Goal: Transaction & Acquisition: Purchase product/service

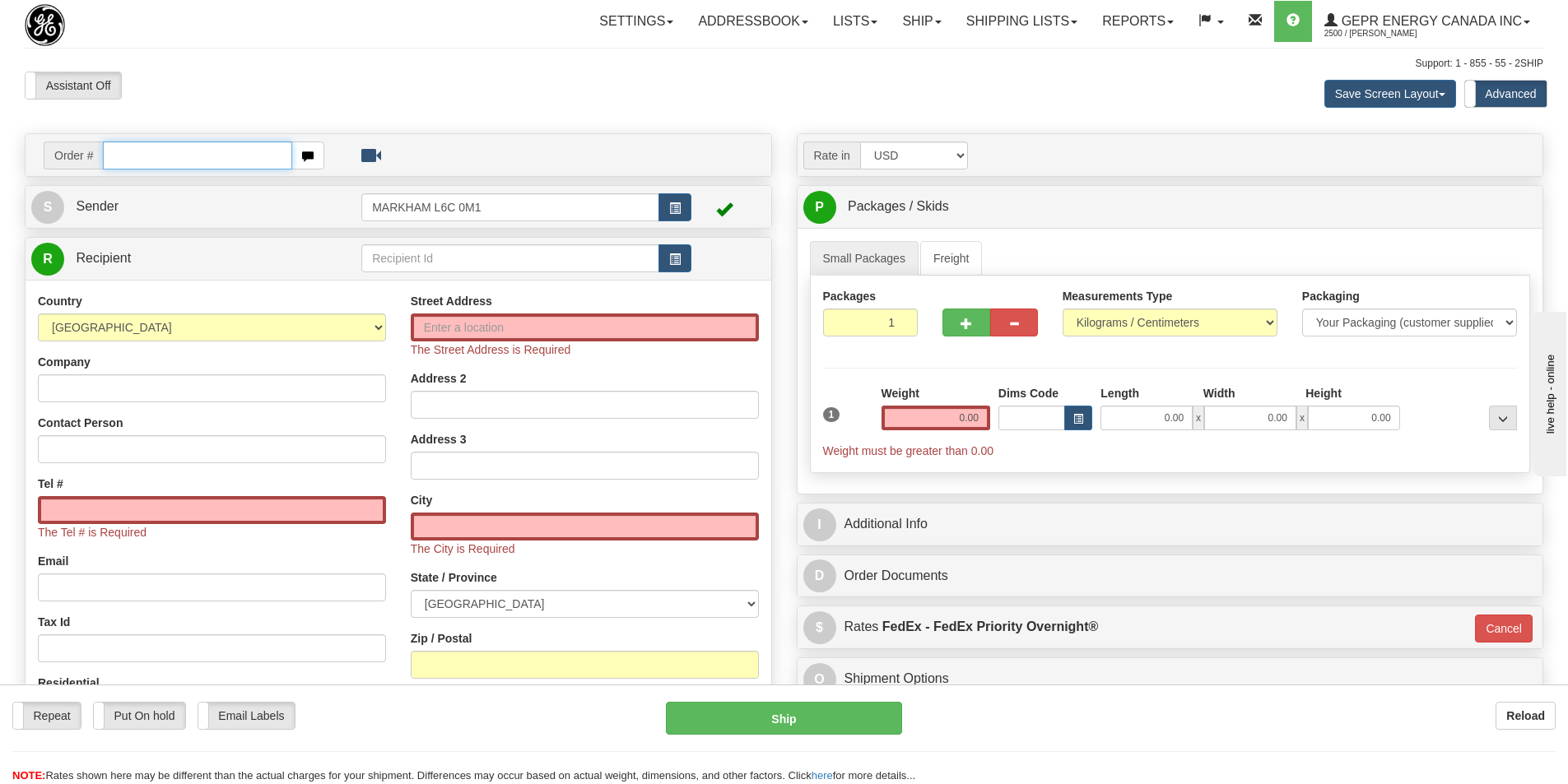
drag, startPoint x: 143, startPoint y: 156, endPoint x: 161, endPoint y: 156, distance: 18.0
click at [143, 156] on input "text" at bounding box center [197, 155] width 189 height 28
paste input "86710655"
type input "86710655"
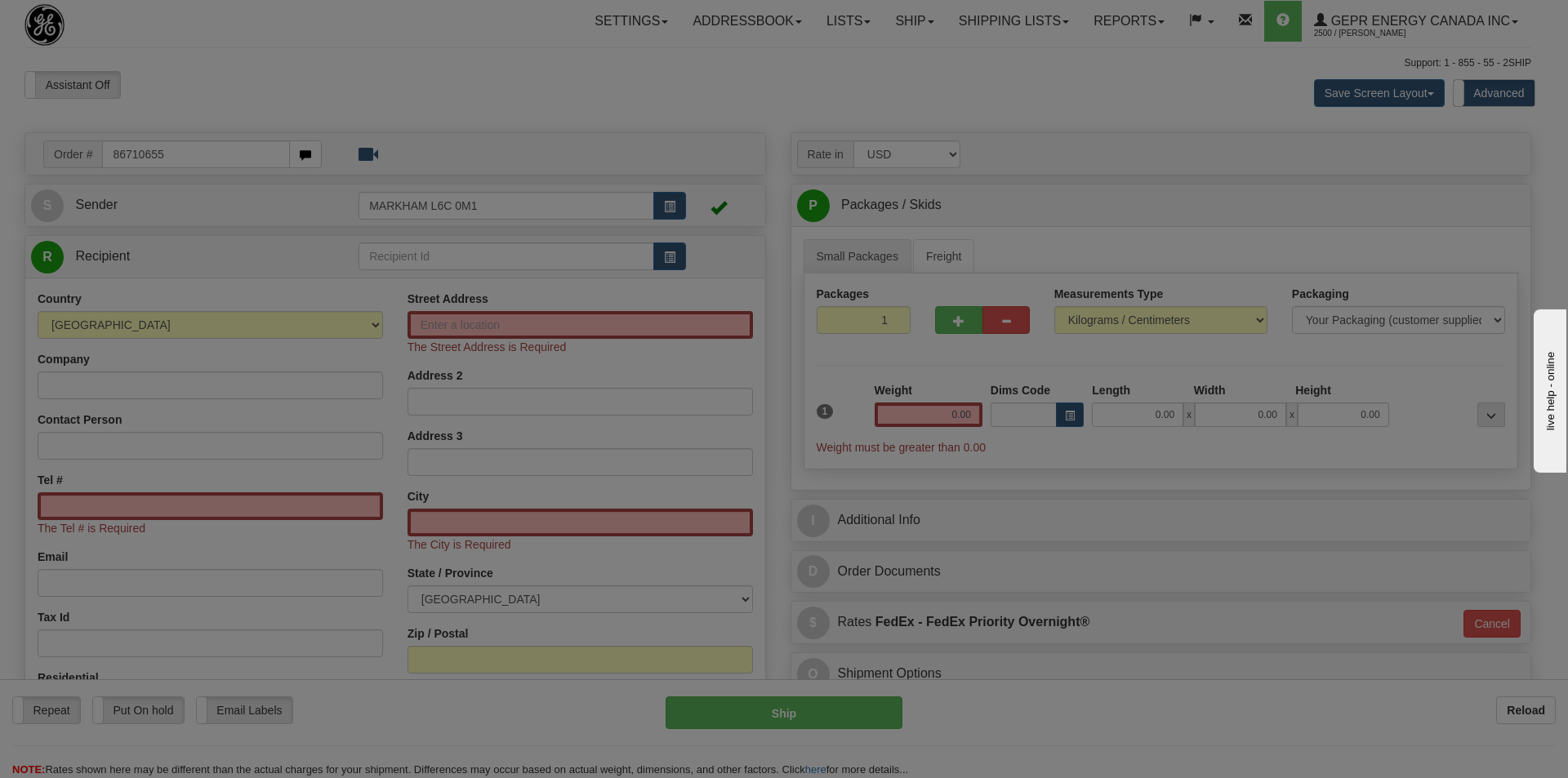
click at [418, 78] on body "Training Course Close Toggle navigation Settings Shipping Preferences New Recip…" at bounding box center [784, 389] width 1568 height 778
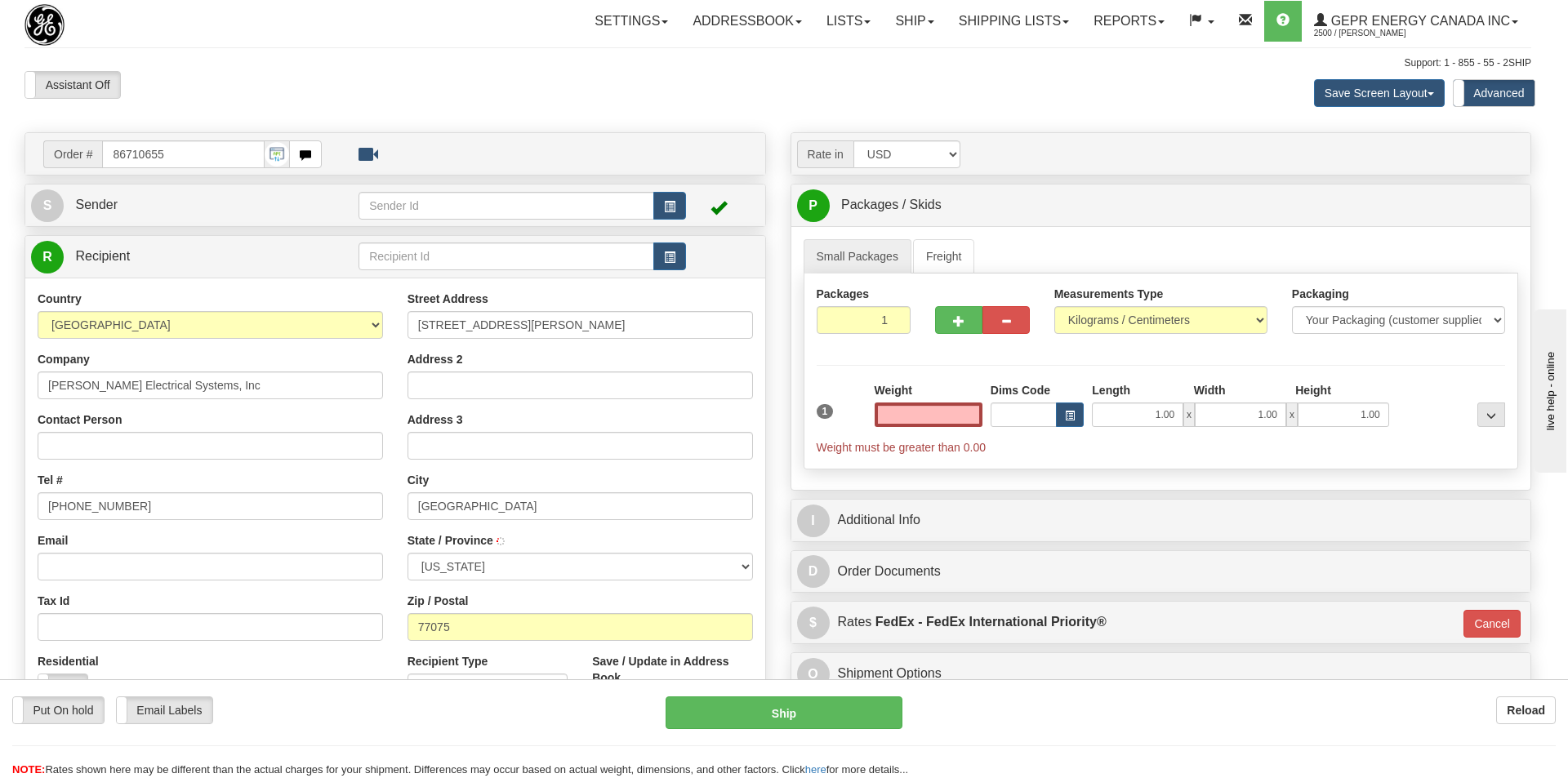
type input "HOUSTON"
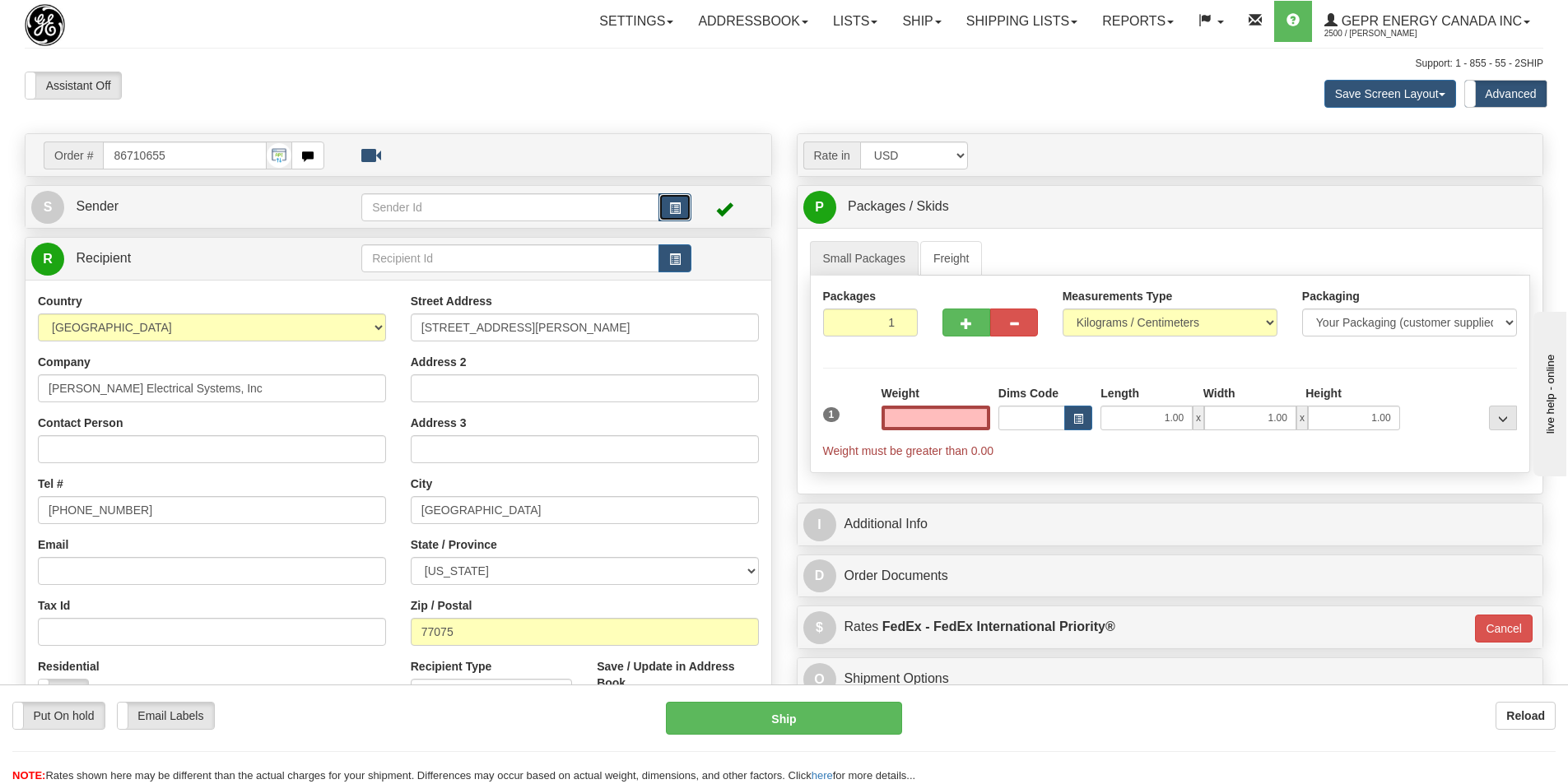
type input "0.00"
click at [677, 201] on button "button" at bounding box center [675, 207] width 33 height 28
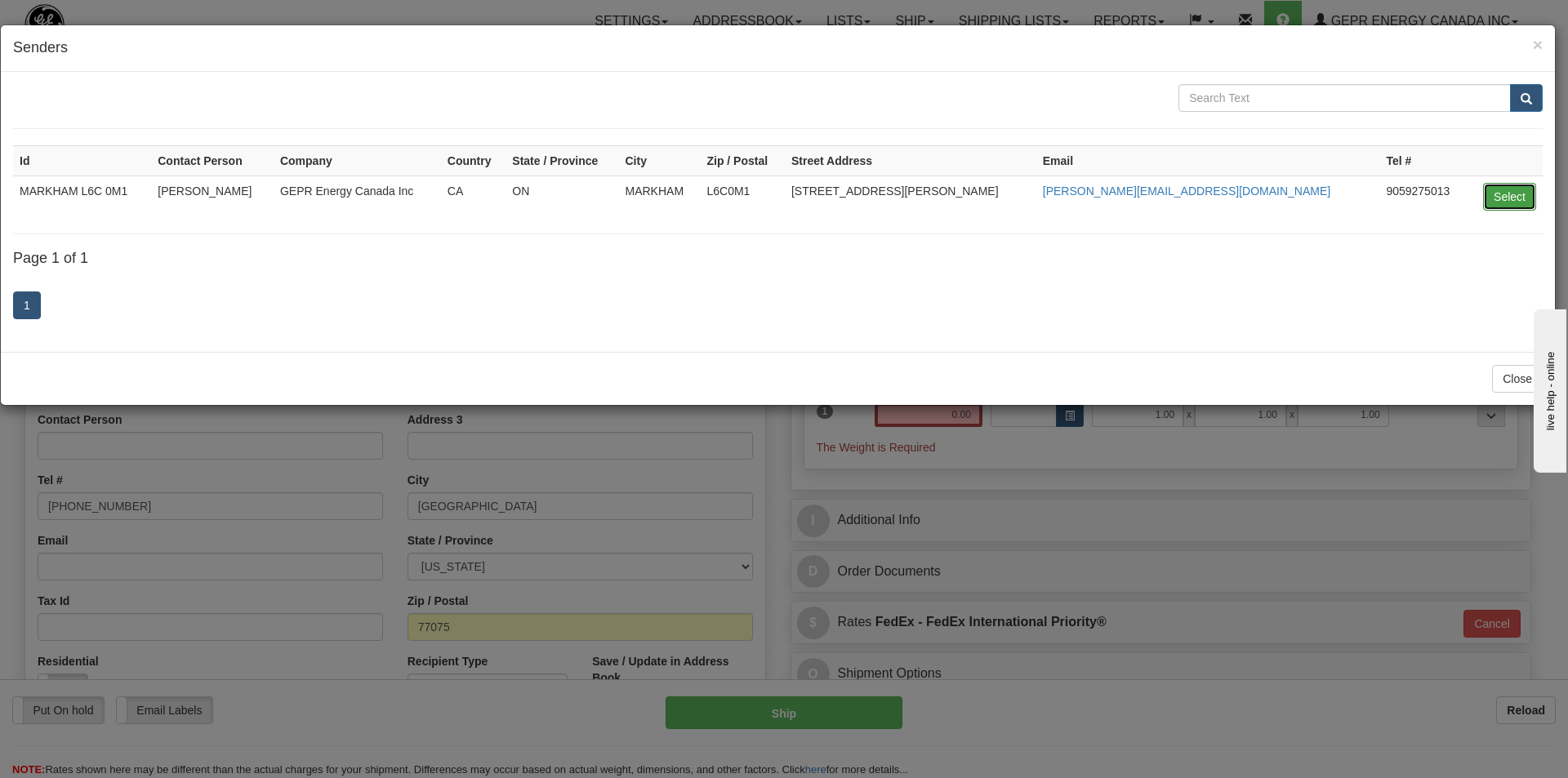
click at [1514, 192] on button "Select" at bounding box center [1510, 196] width 53 height 27
type input "MARKHAM L6C 0M1"
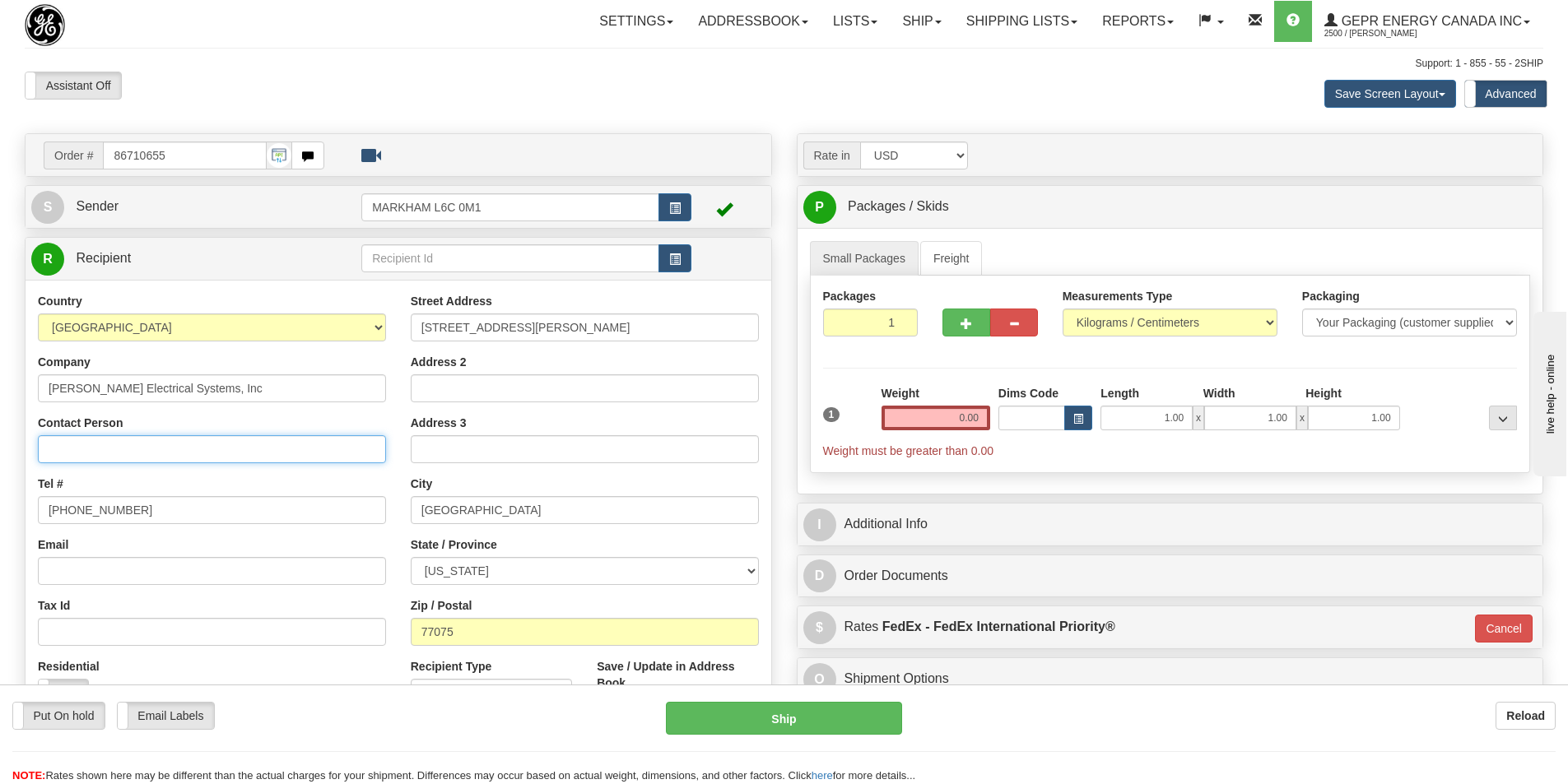
click at [65, 438] on input "Contact Person" at bounding box center [212, 449] width 348 height 28
paste input "Durinda Wood"
type input "Durinda Wood"
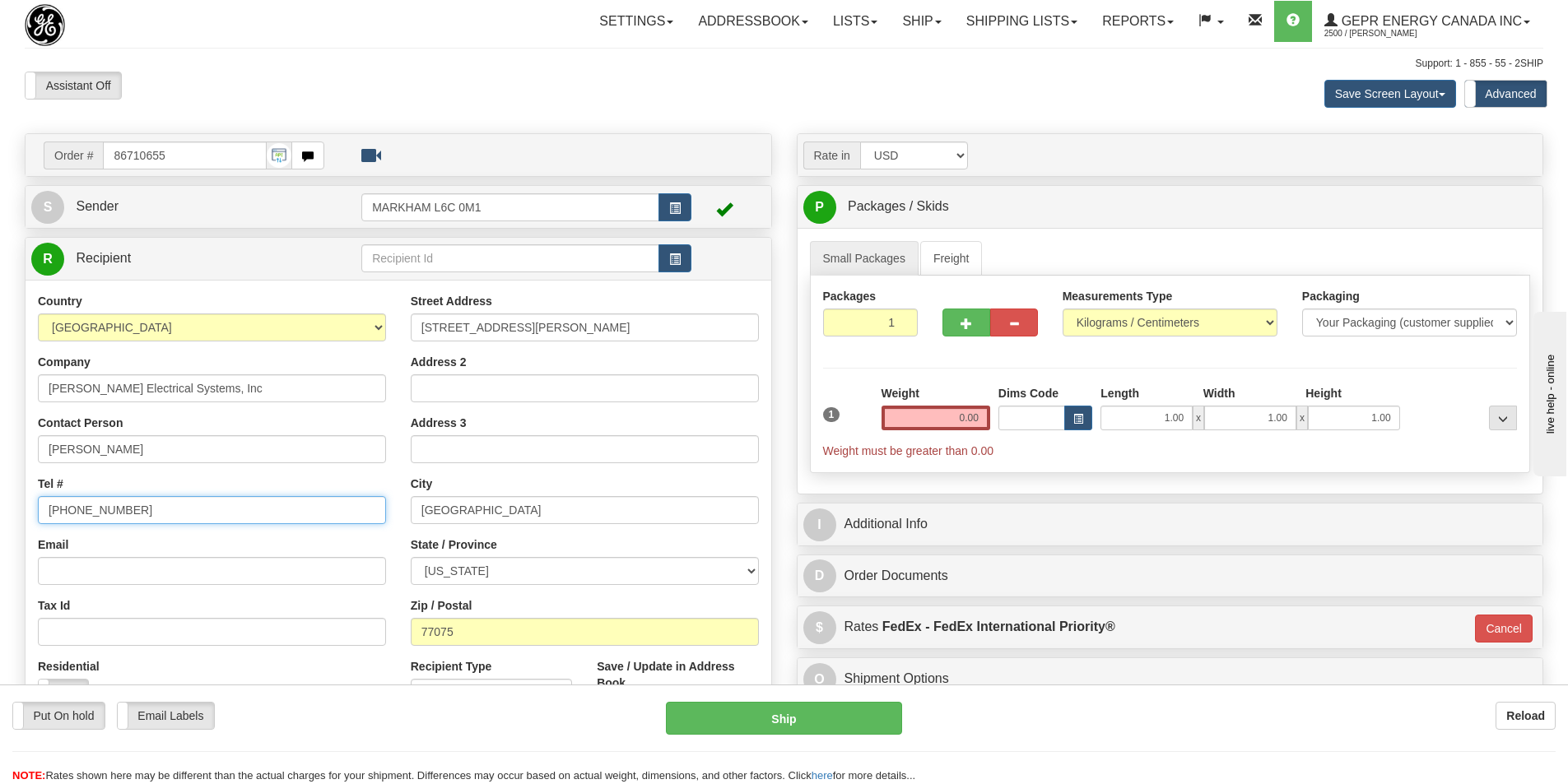
drag, startPoint x: 128, startPoint y: 512, endPoint x: 25, endPoint y: 512, distance: 103.0
click at [25, 511] on div "R Recipient" at bounding box center [398, 493] width 747 height 512
paste input "713-947-4402"
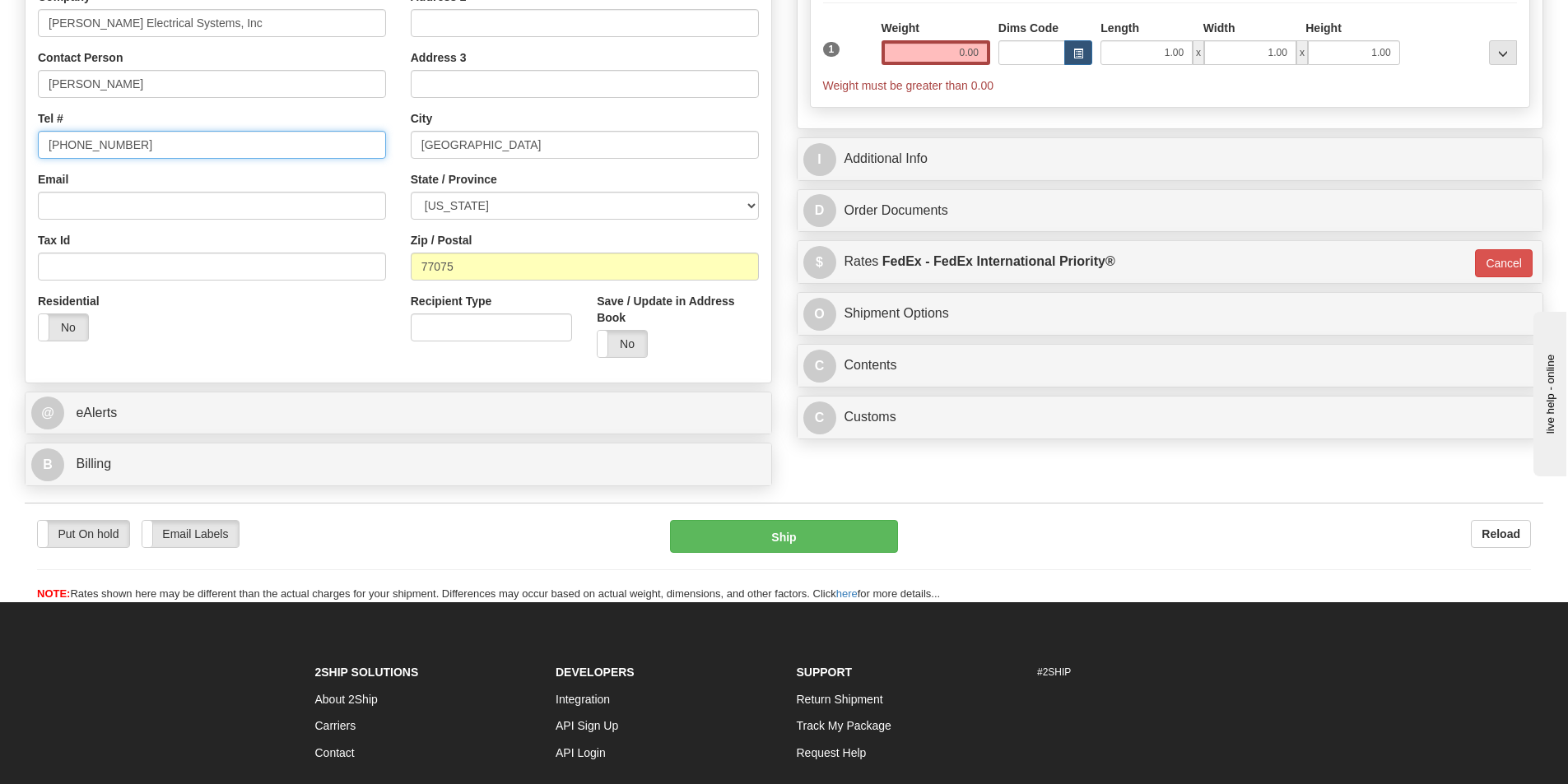
scroll to position [411, 0]
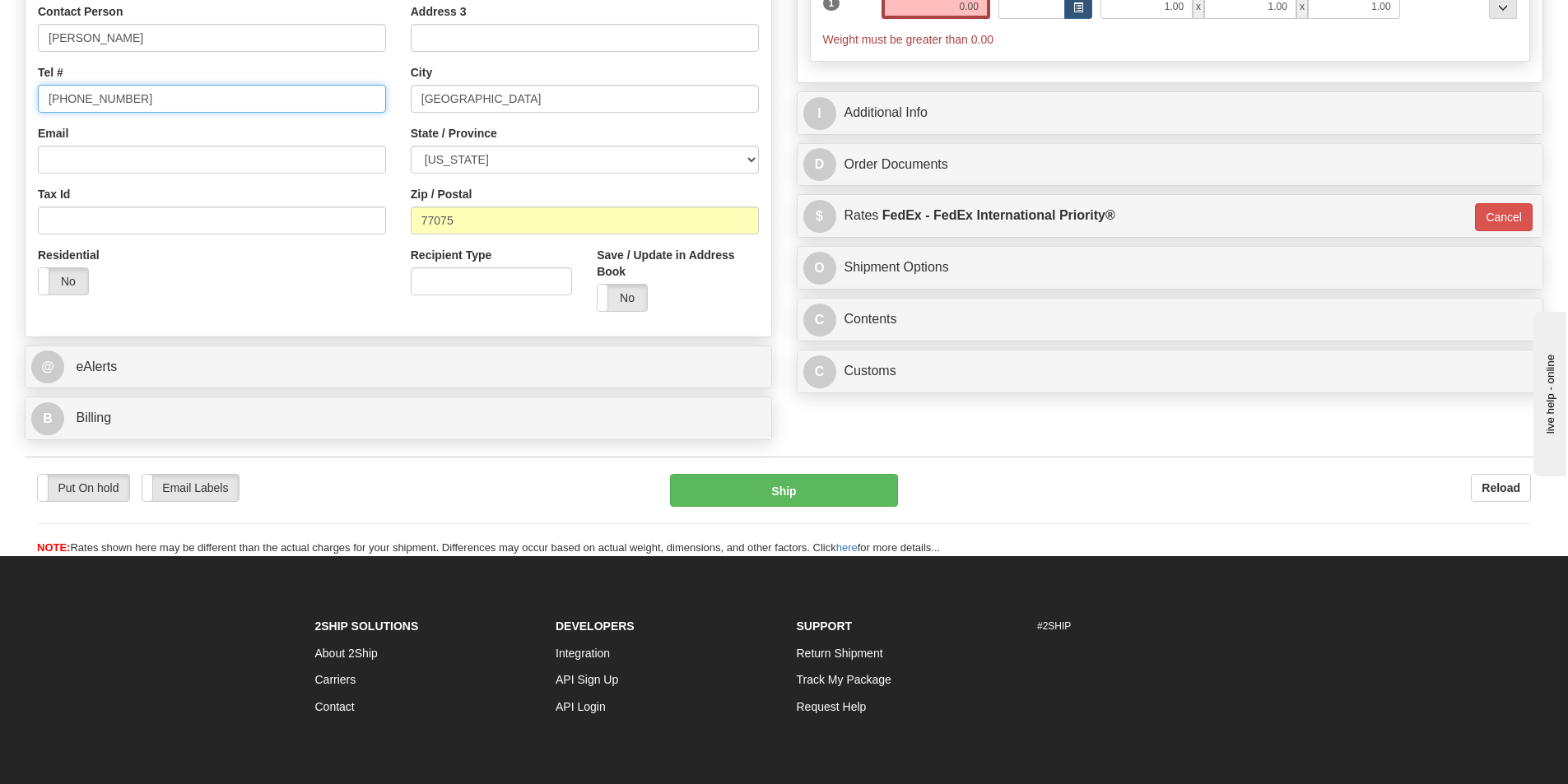
type input "713-947-4402"
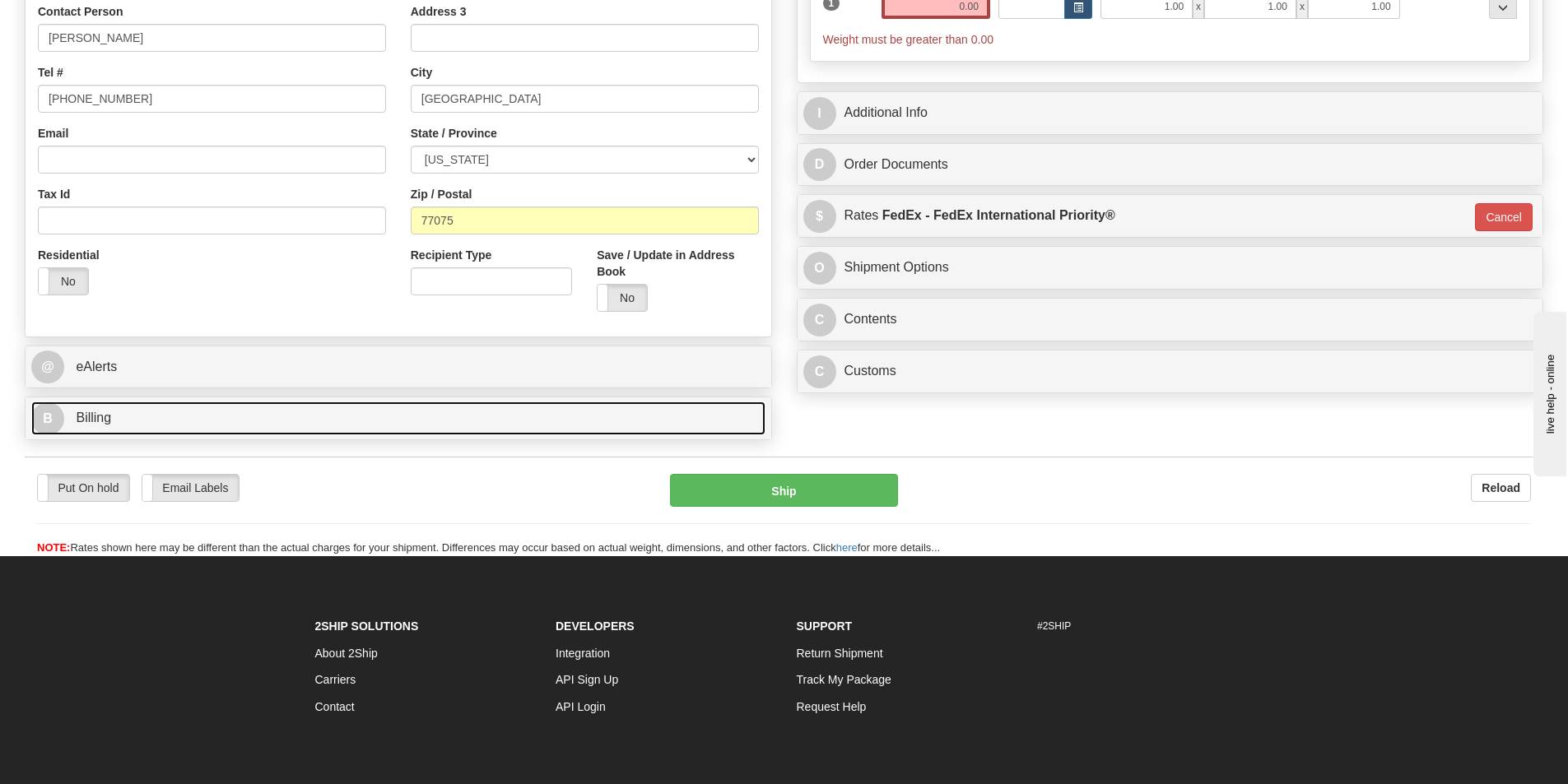
click at [343, 416] on link "B Billing" at bounding box center [398, 418] width 734 height 34
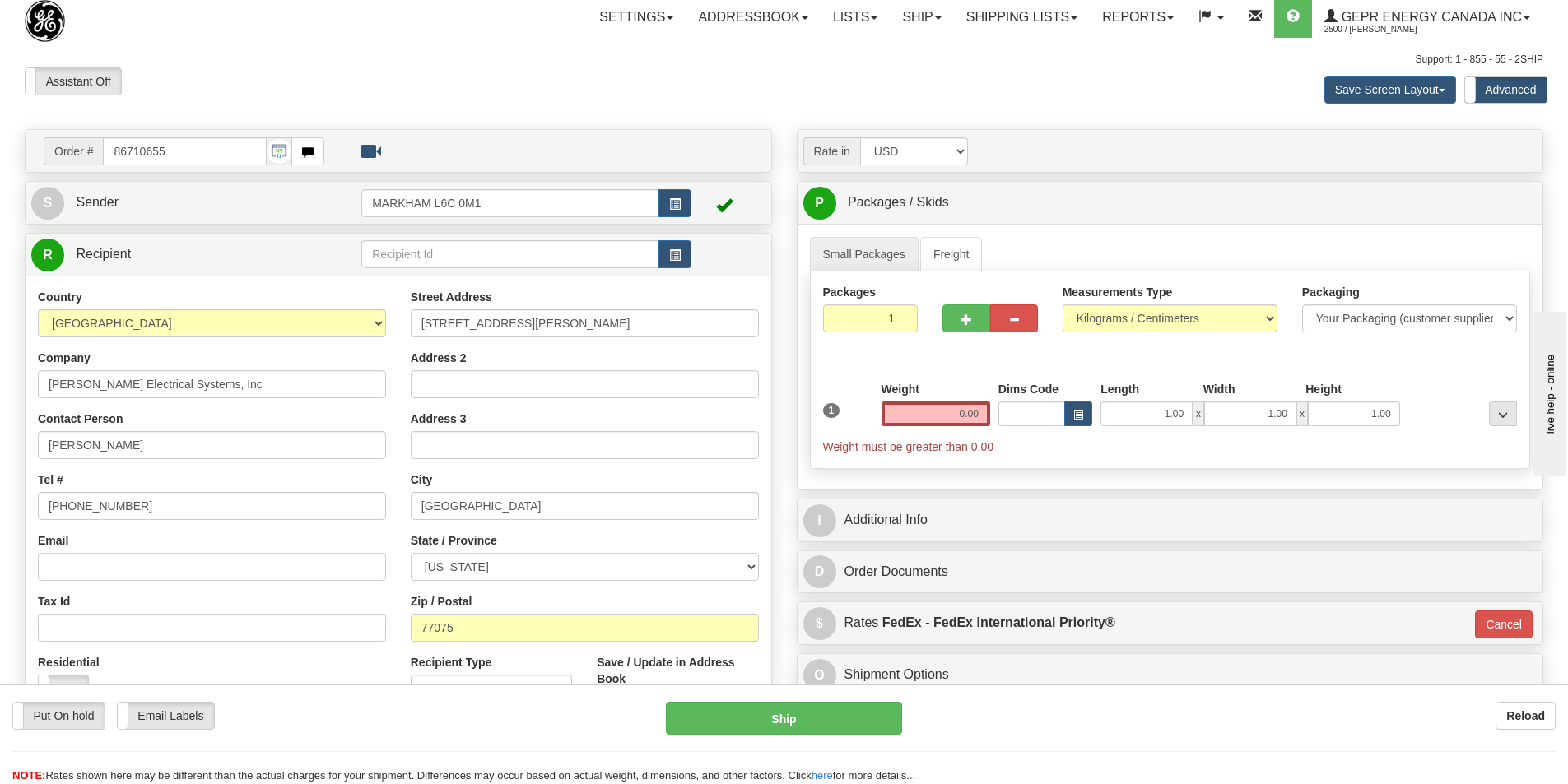
scroll to position [0, 0]
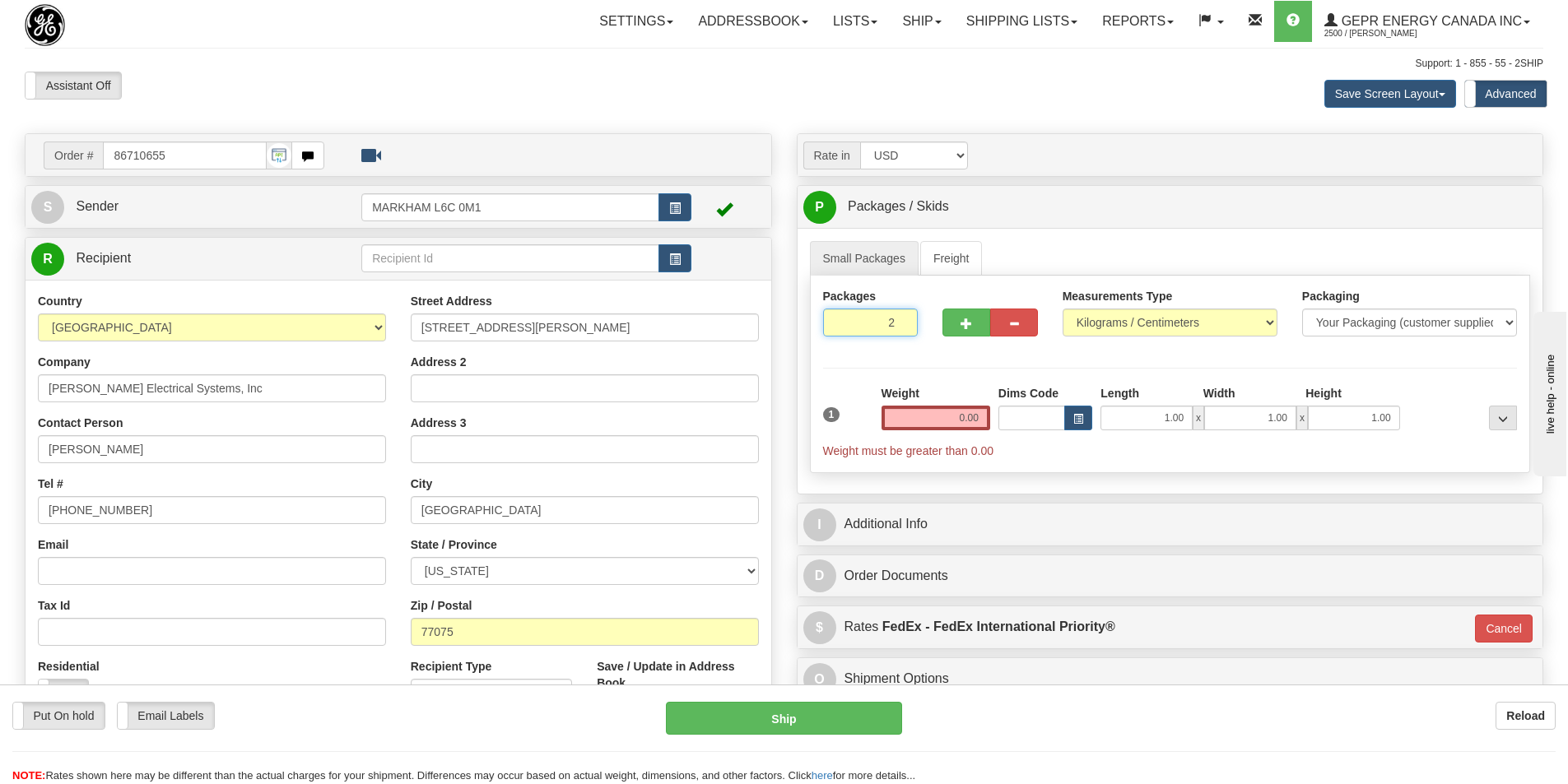
click at [902, 319] on input "2" at bounding box center [870, 322] width 95 height 28
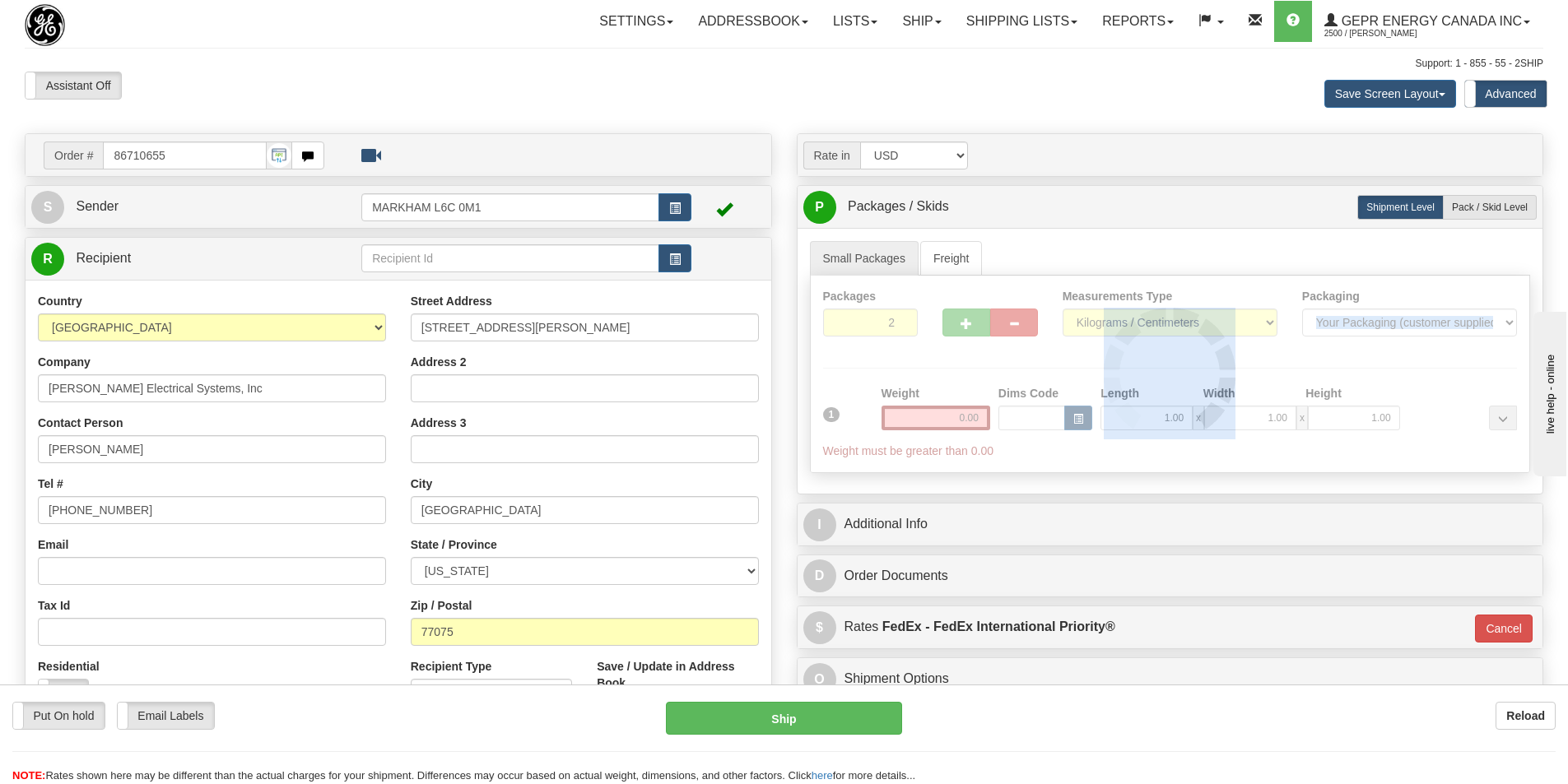
click at [902, 319] on div at bounding box center [1170, 374] width 719 height 196
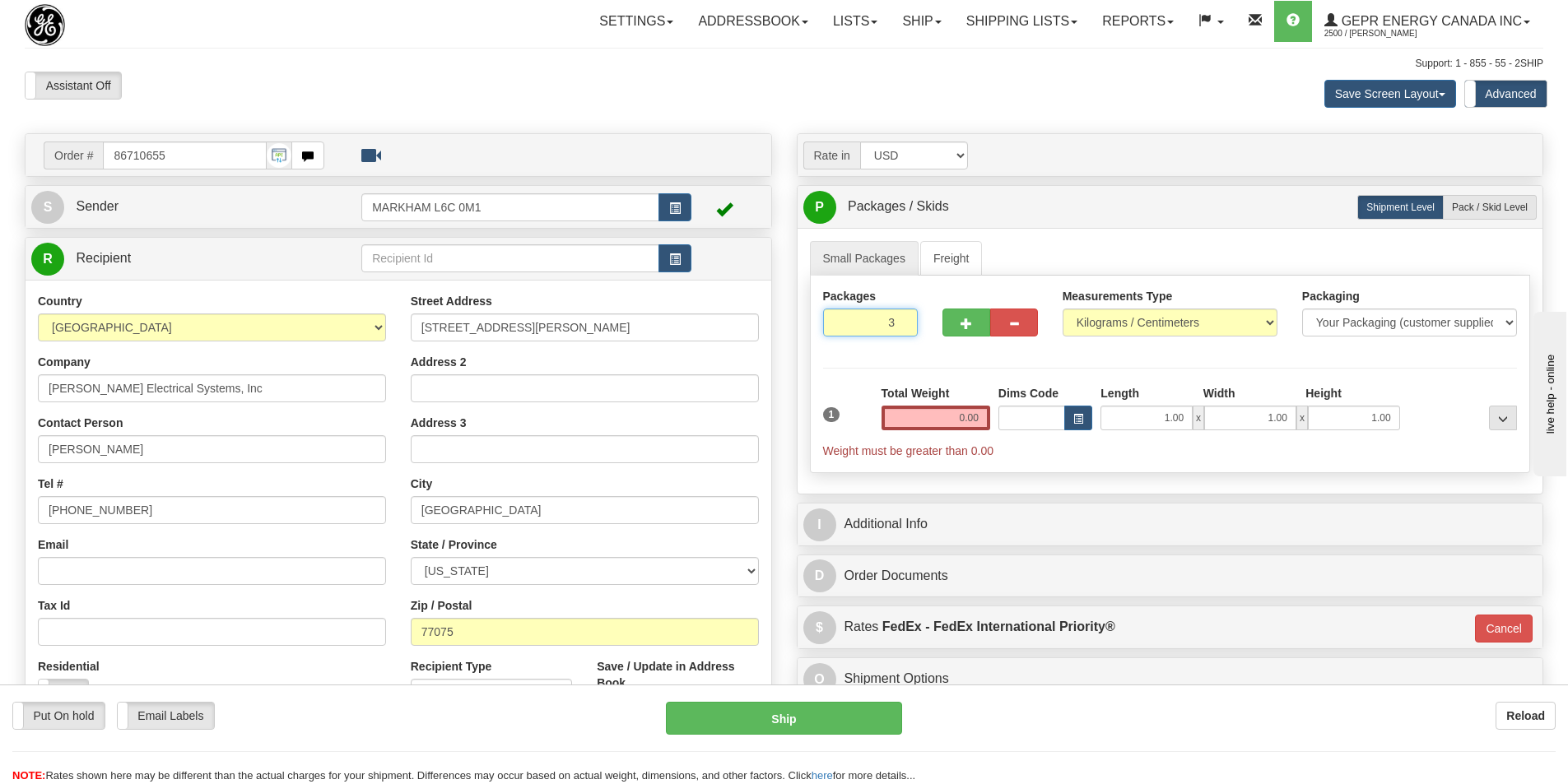
click at [902, 319] on input "3" at bounding box center [870, 322] width 95 height 28
click at [902, 319] on input "4" at bounding box center [870, 322] width 95 height 28
click at [902, 319] on input "5" at bounding box center [870, 322] width 95 height 28
click at [902, 319] on input "6" at bounding box center [870, 322] width 95 height 28
click at [902, 319] on input "7" at bounding box center [870, 322] width 95 height 28
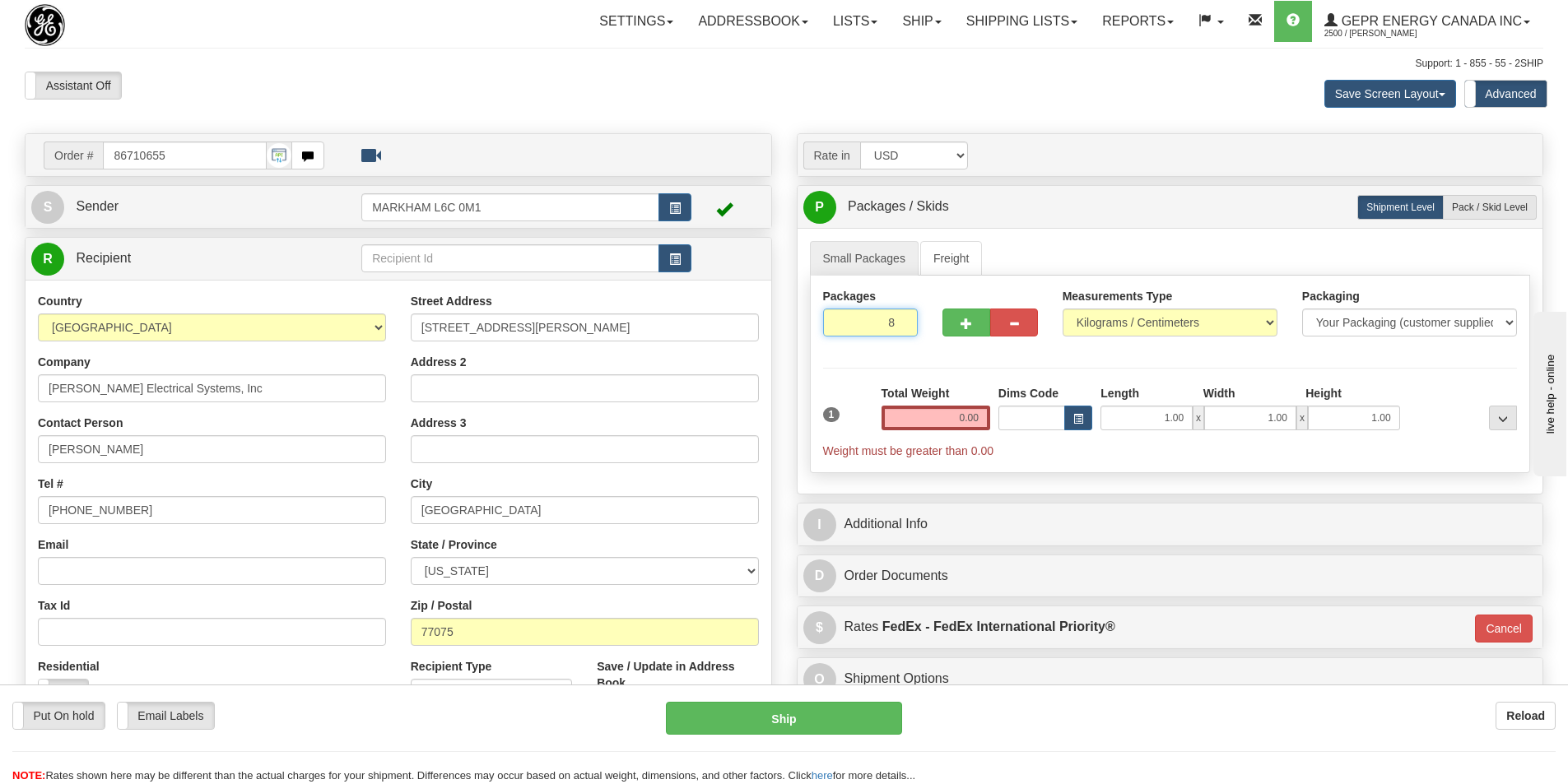
click at [902, 319] on input "8" at bounding box center [870, 322] width 95 height 28
click at [902, 319] on input "9" at bounding box center [870, 322] width 95 height 28
type input "10"
click at [902, 319] on input "10" at bounding box center [870, 322] width 95 height 28
click at [964, 419] on input "0.00" at bounding box center [936, 418] width 109 height 25
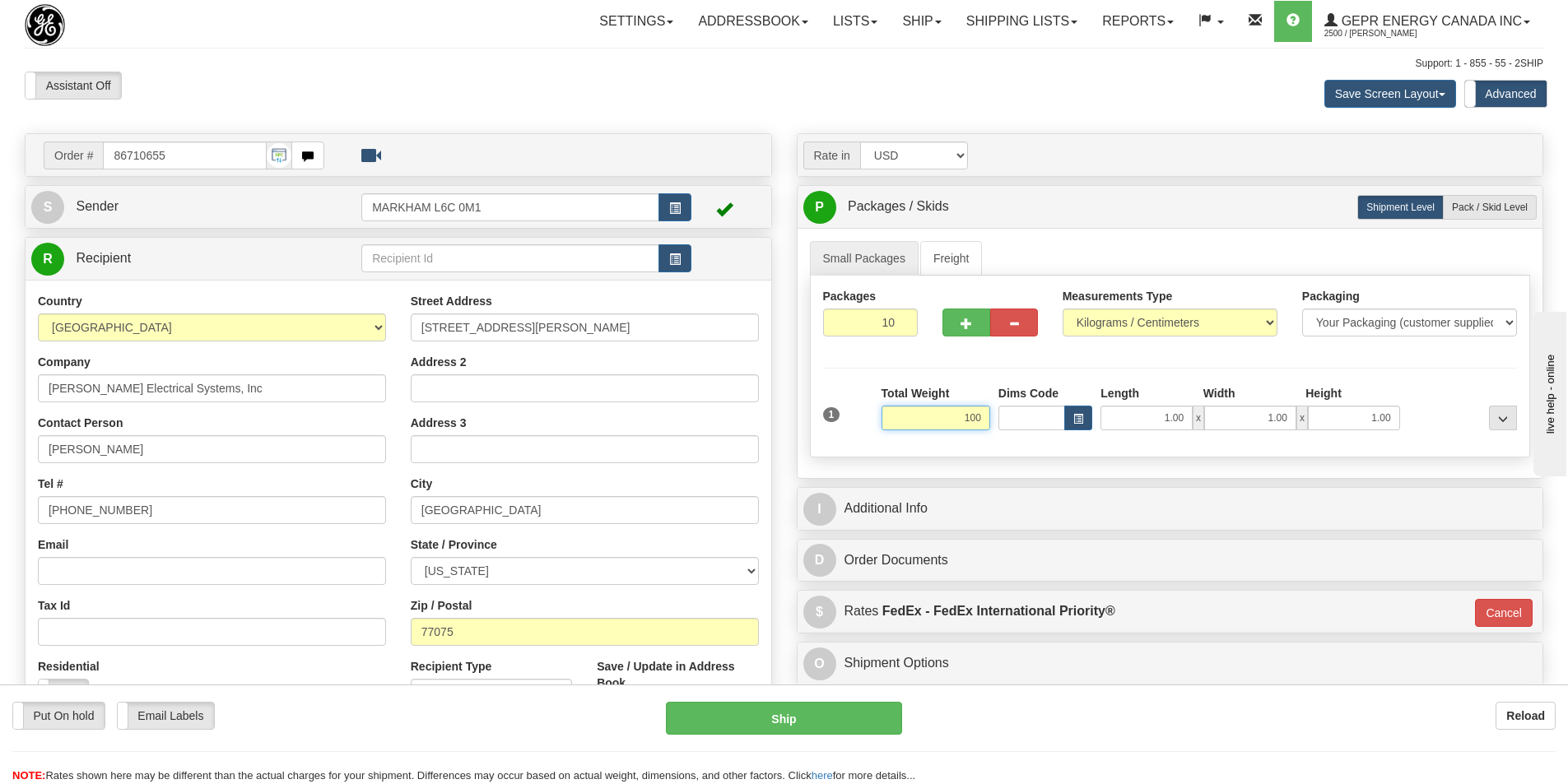
type input "100"
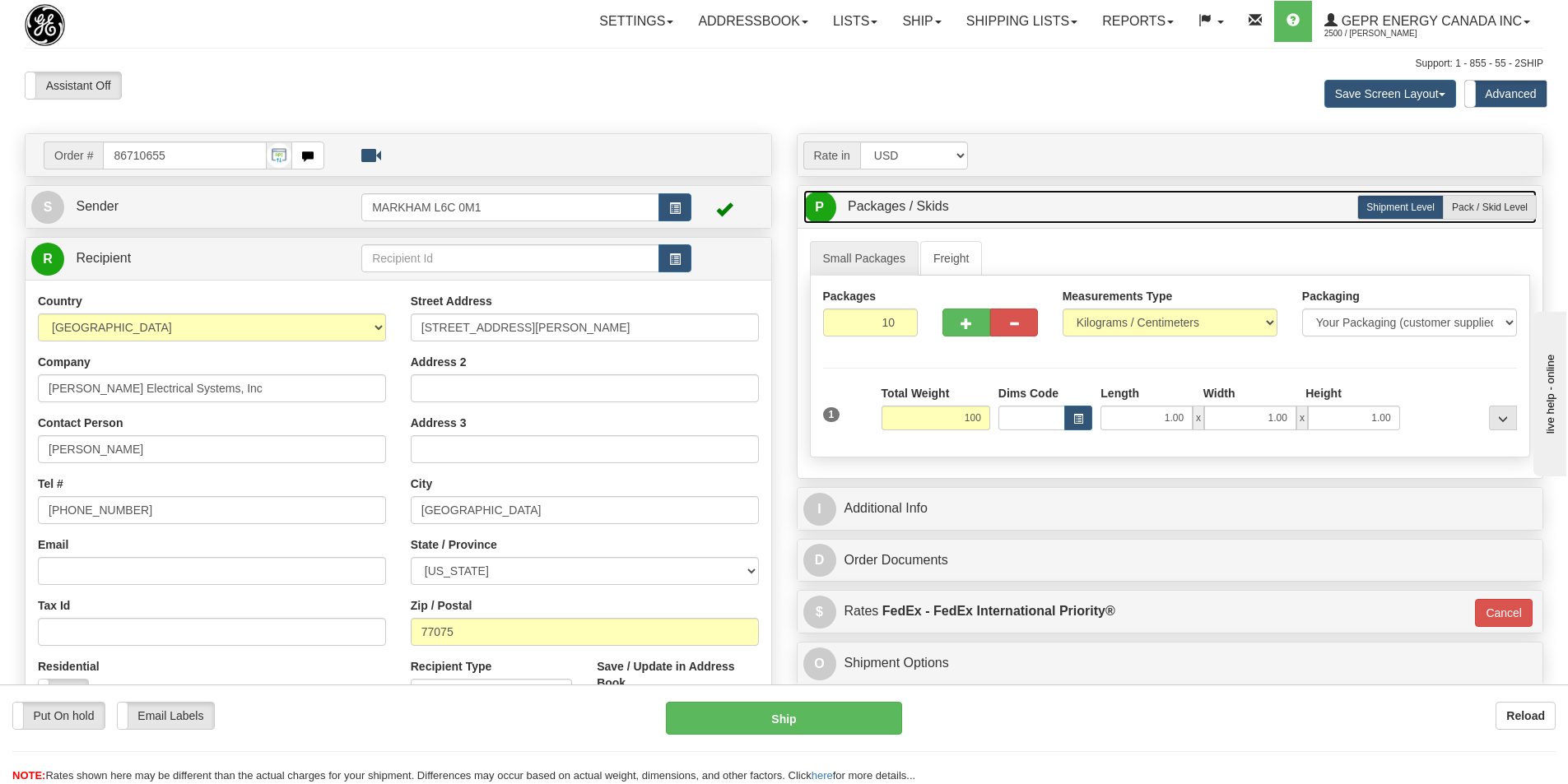
type input "01"
type input "100.00"
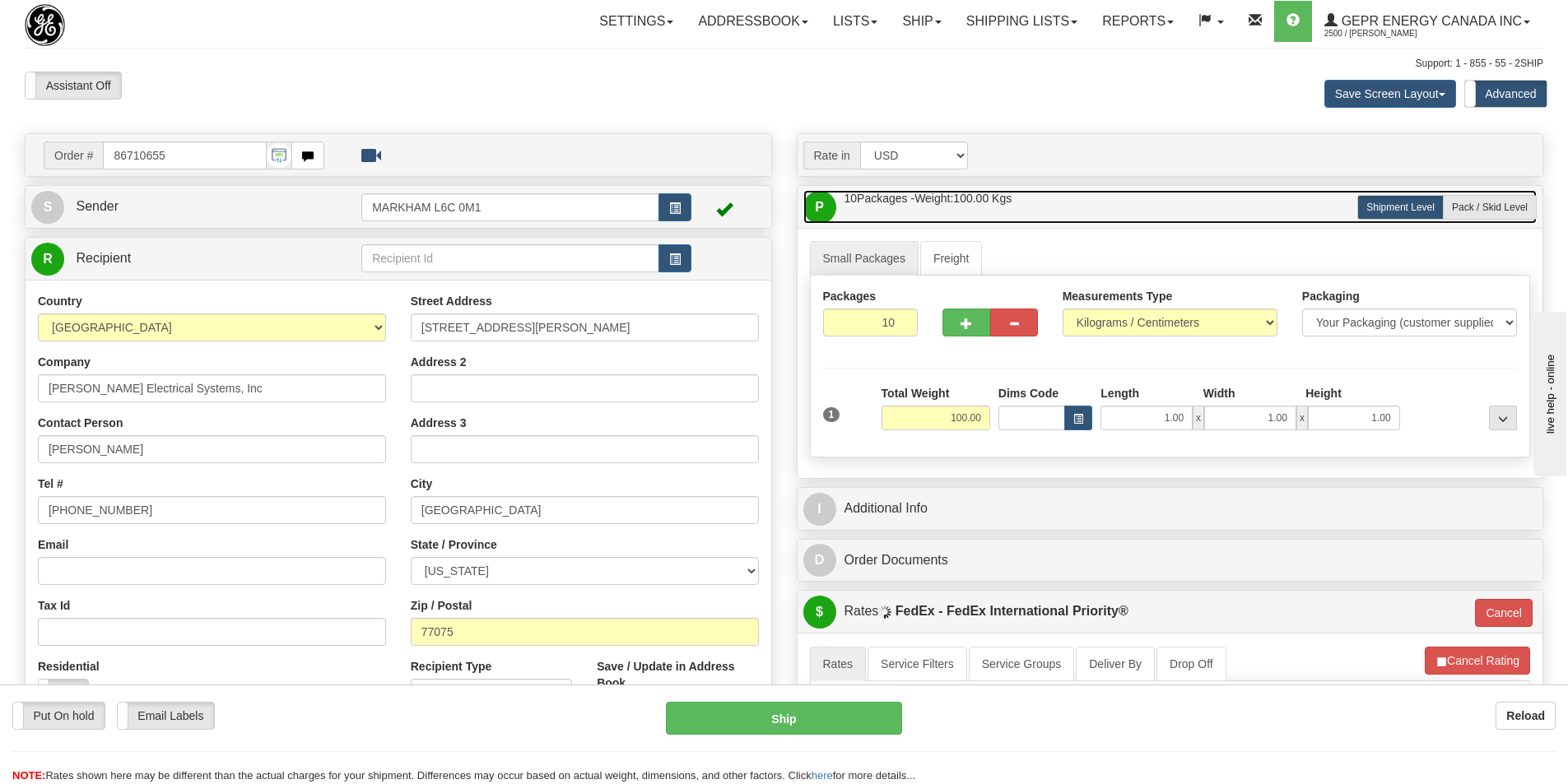
drag, startPoint x: 1188, startPoint y: 219, endPoint x: 1177, endPoint y: 220, distance: 11.0
click at [1187, 219] on link "P Packages / Skids 10 Packages - Weight: 100.00 Kgs 1 Skids - Weight: NaN Kgs" at bounding box center [1170, 207] width 734 height 34
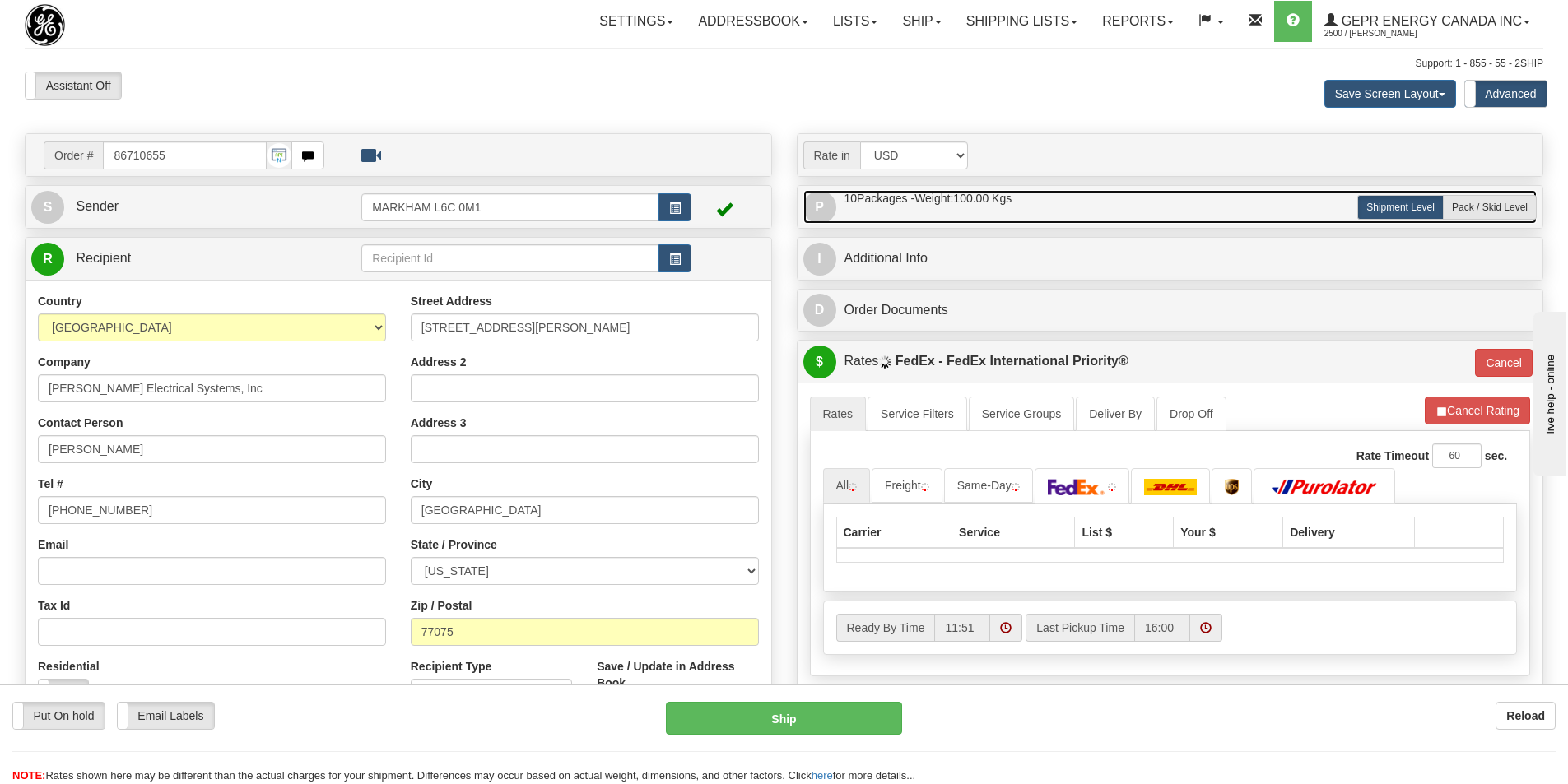
click at [1116, 194] on link "P Packages / Skids 10 Packages - Weight: 100.00 Kgs 1 Skids - Weight: NaN Kgs" at bounding box center [1170, 207] width 734 height 34
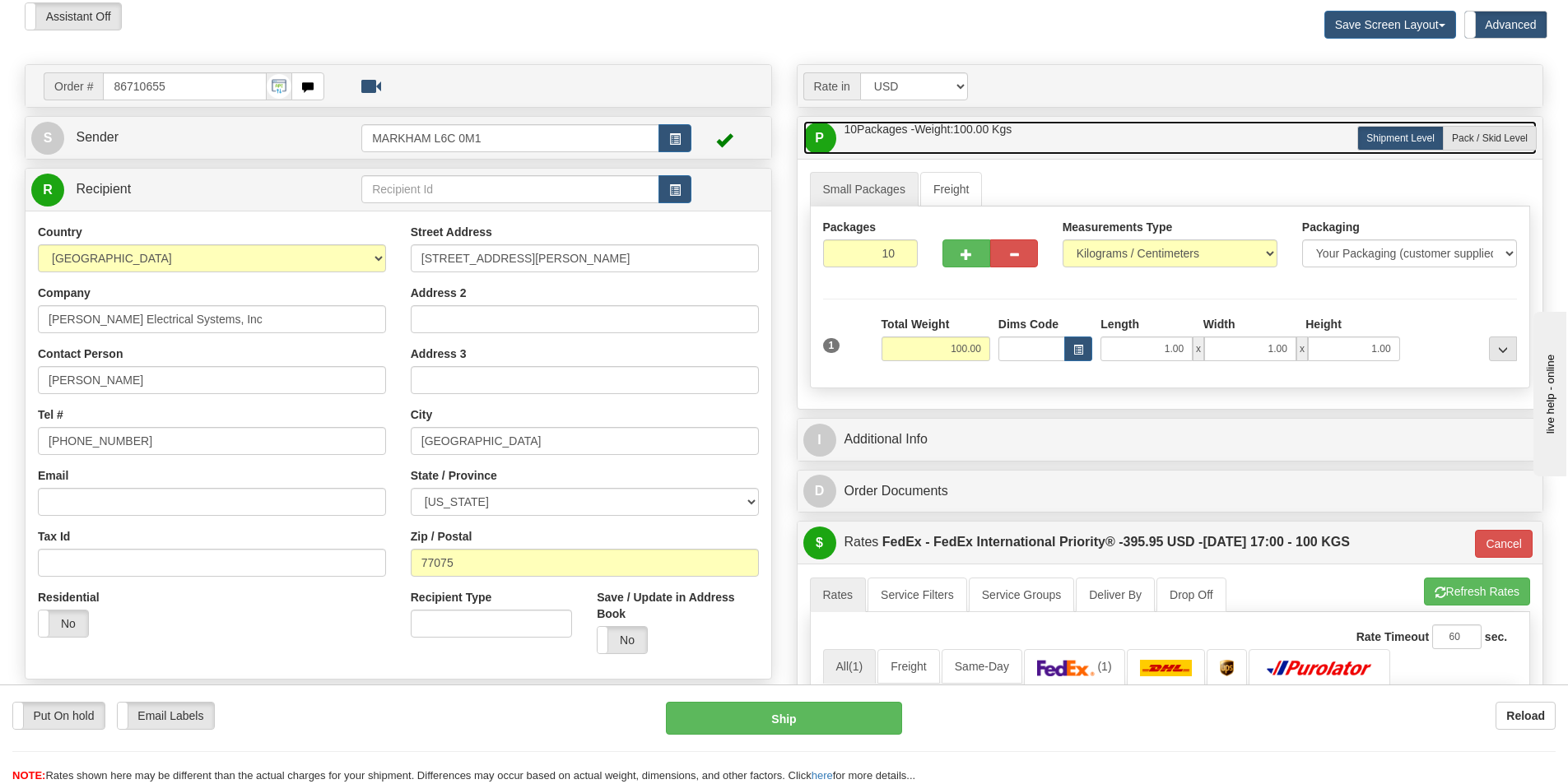
scroll to position [164, 0]
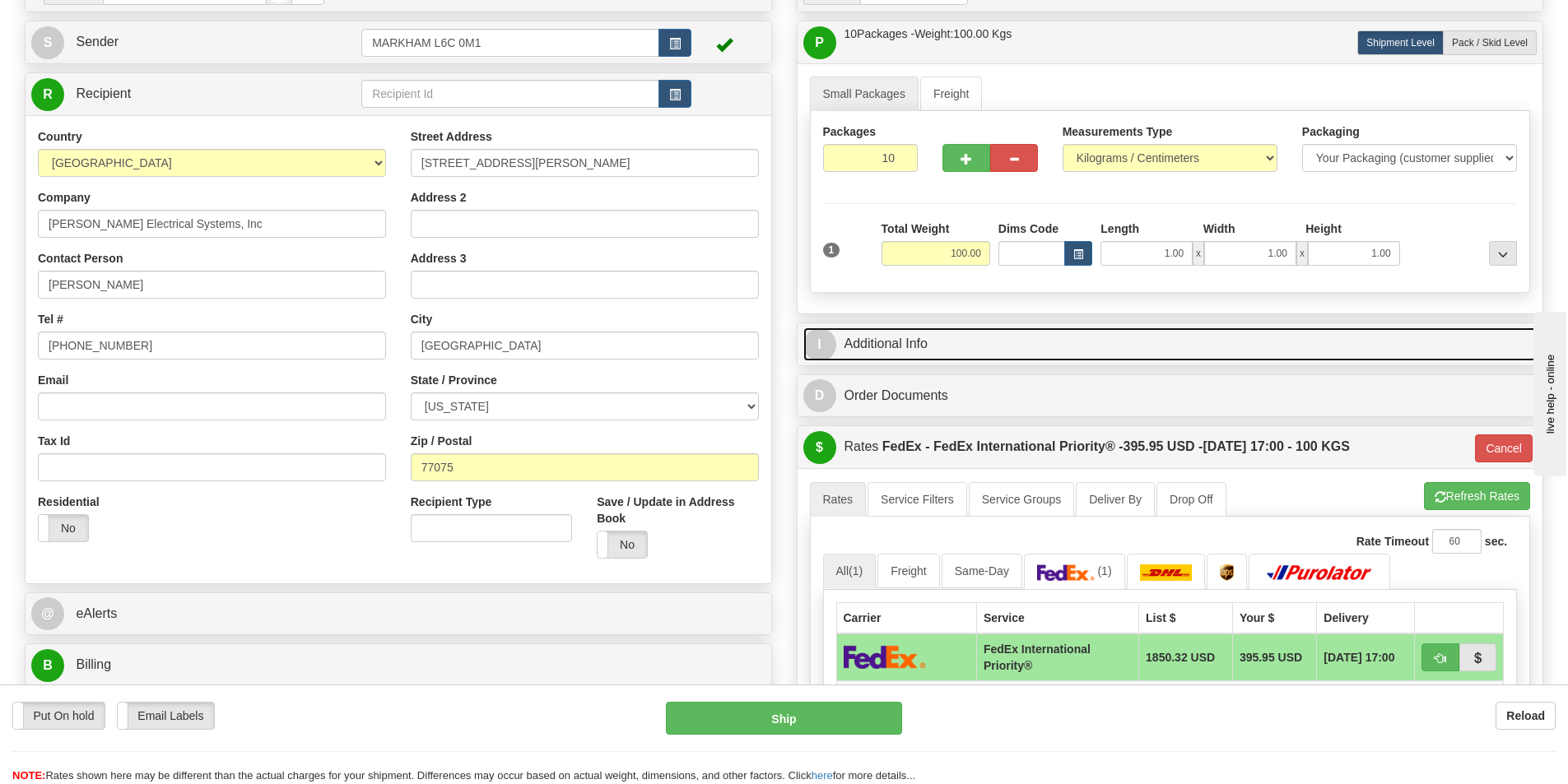
click at [951, 333] on link "I Additional Info" at bounding box center [1170, 344] width 734 height 34
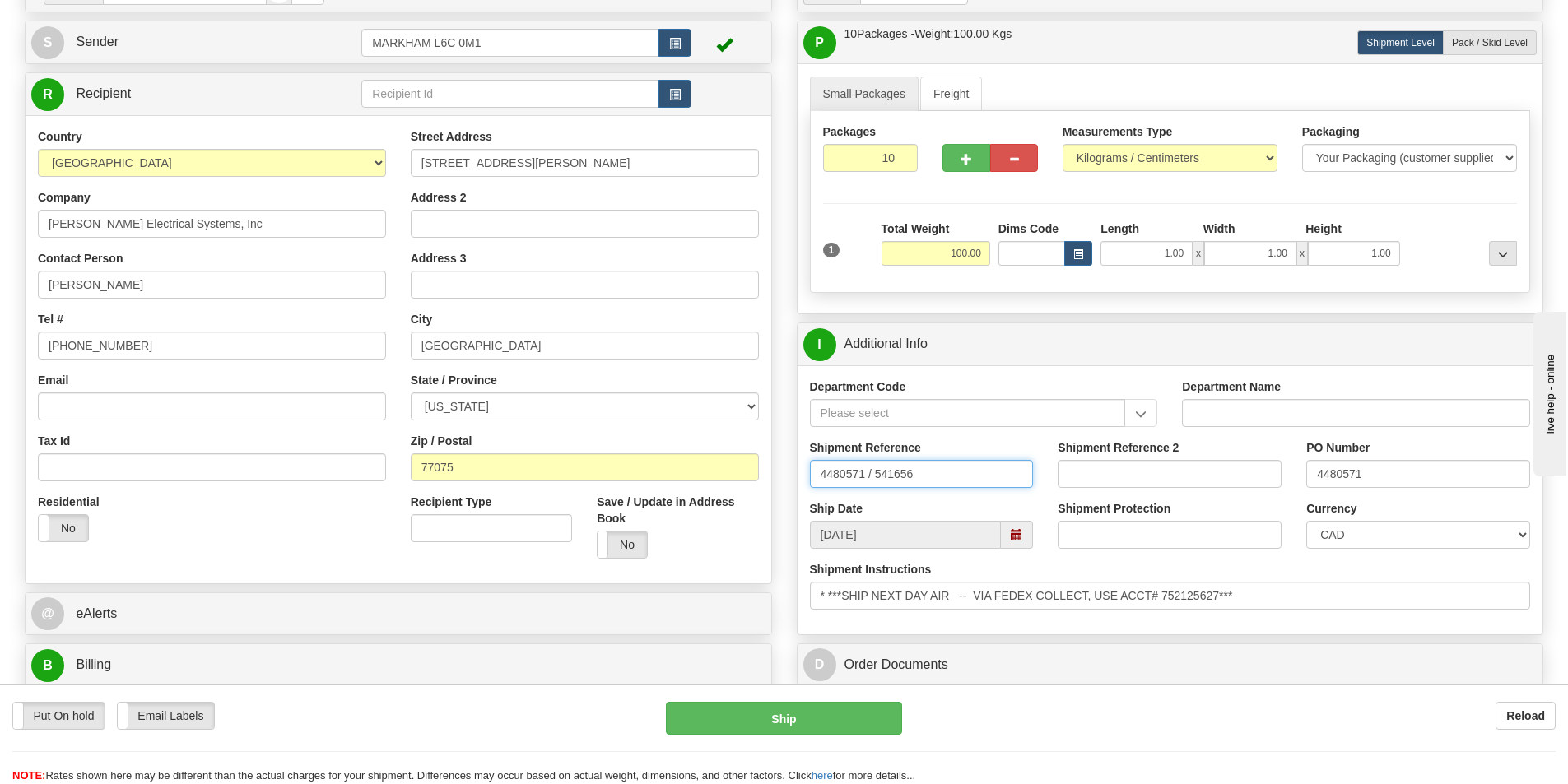
drag, startPoint x: 945, startPoint y: 472, endPoint x: 782, endPoint y: 469, distance: 163.0
paste input "LSN-42154 RMA 5399003016"
type input "LSN-42154 RMA 5399003016"
drag, startPoint x: 1400, startPoint y: 479, endPoint x: 1299, endPoint y: 491, distance: 101.7
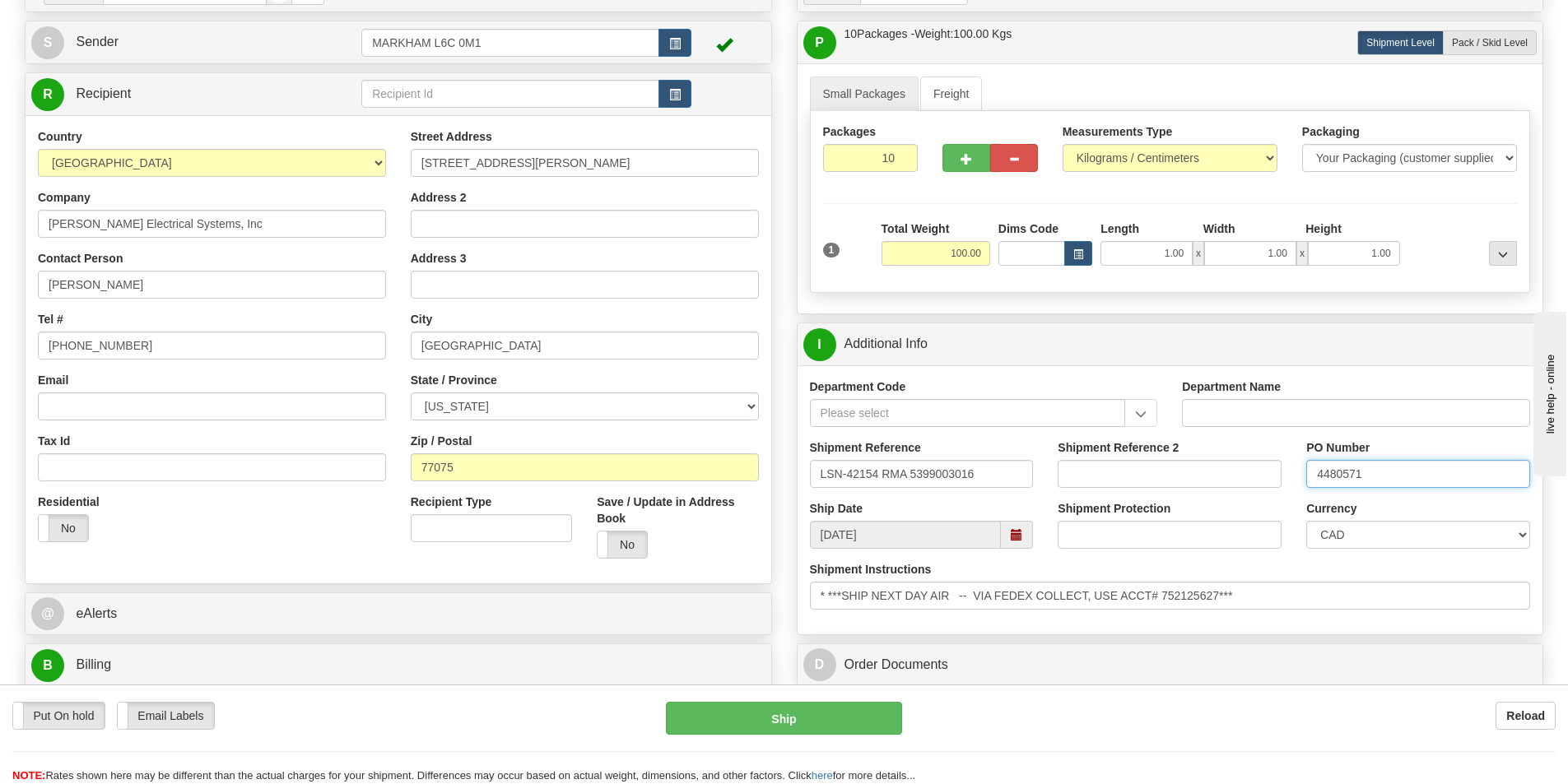
click at [1300, 491] on div "PO Number 4480571" at bounding box center [1418, 469] width 248 height 61
paste input "LSN-42154 RMA 5399003016"
type input "LSN-42154"
click at [1489, 535] on select "CAD USD EUR ZAR RON ANG ARN AUD AUS AWG BBD BFR BGN BHD BMD BND BRC BRL CHP CKZ…" at bounding box center [1417, 534] width 224 height 28
select select "1"
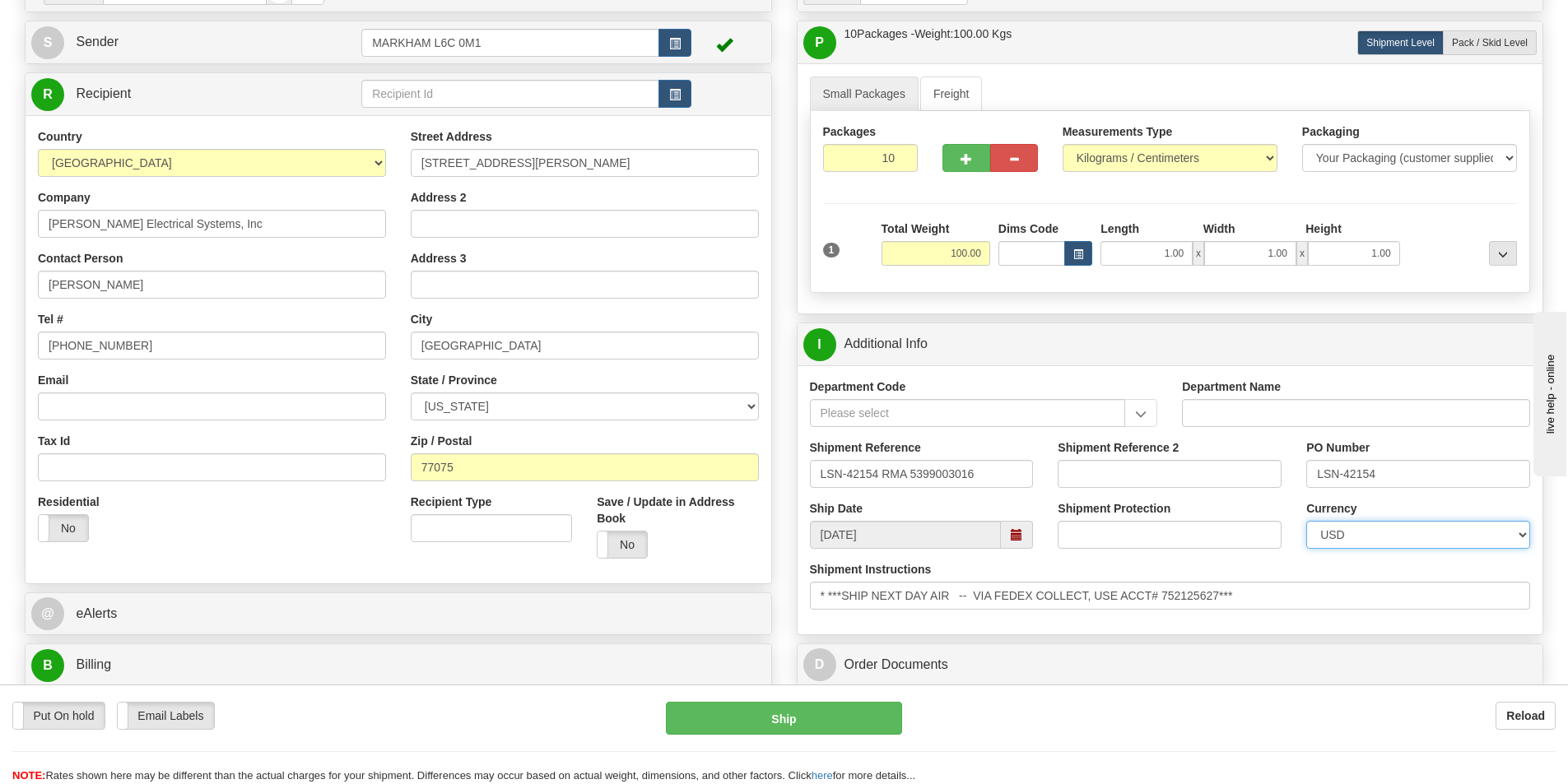
click at [1306, 521] on select "CAD USD EUR ZAR RON ANG ARN AUD AUS AWG BBD BFR BGN BHD BMD BND BRC BRL CHP CKZ…" at bounding box center [1417, 534] width 224 height 28
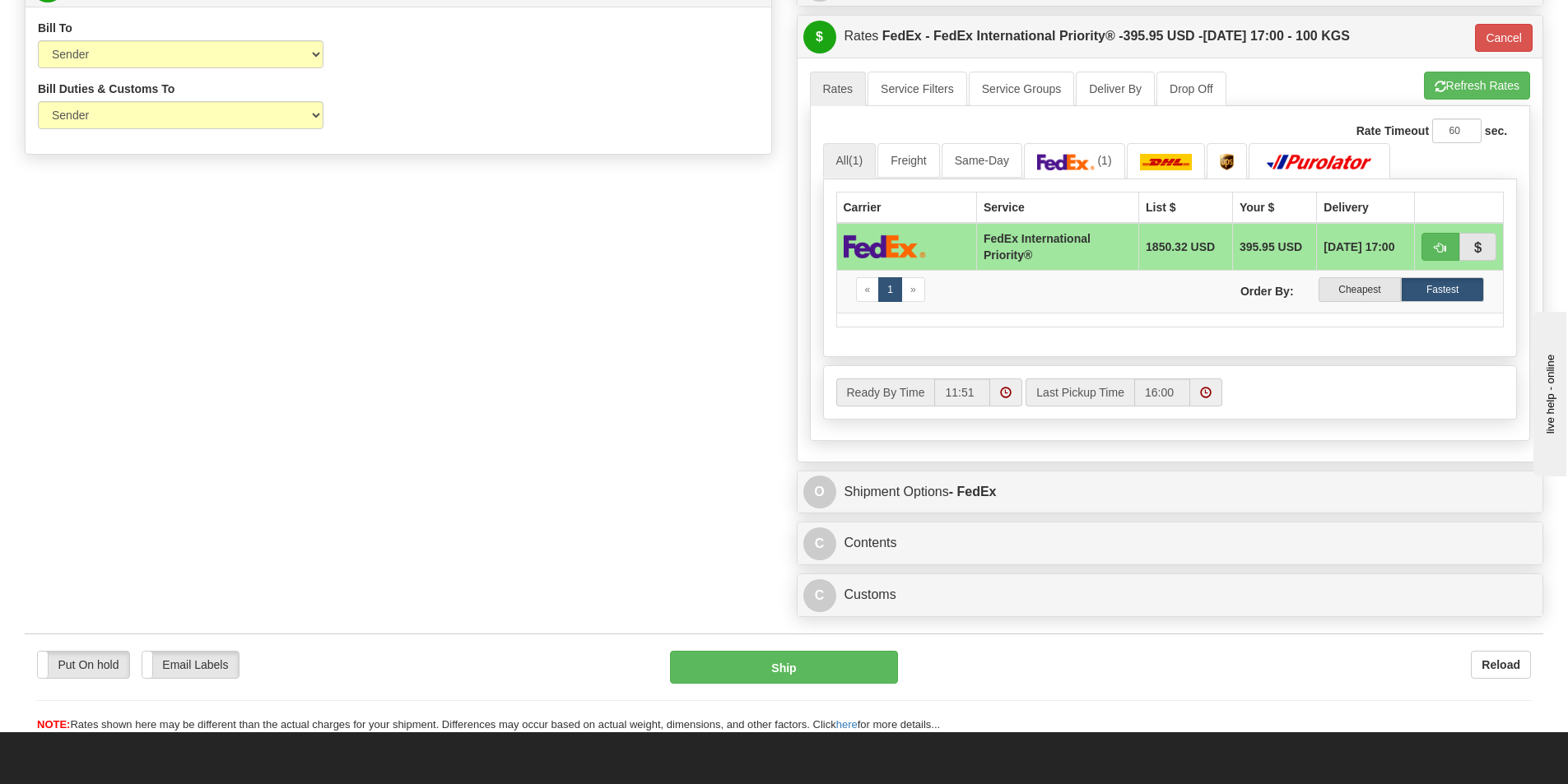
scroll to position [904, 0]
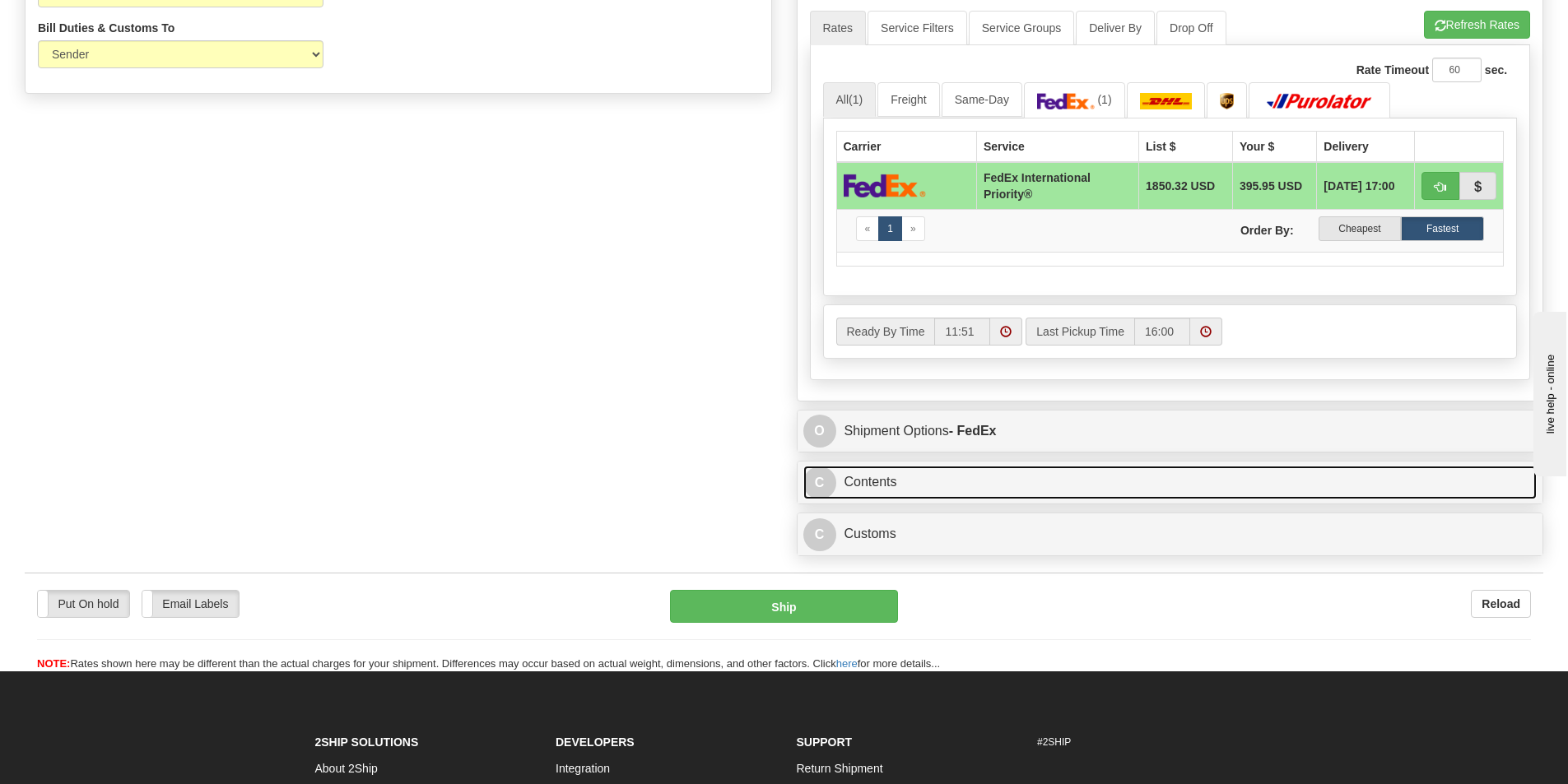
click at [873, 481] on link "C Contents" at bounding box center [1170, 483] width 734 height 34
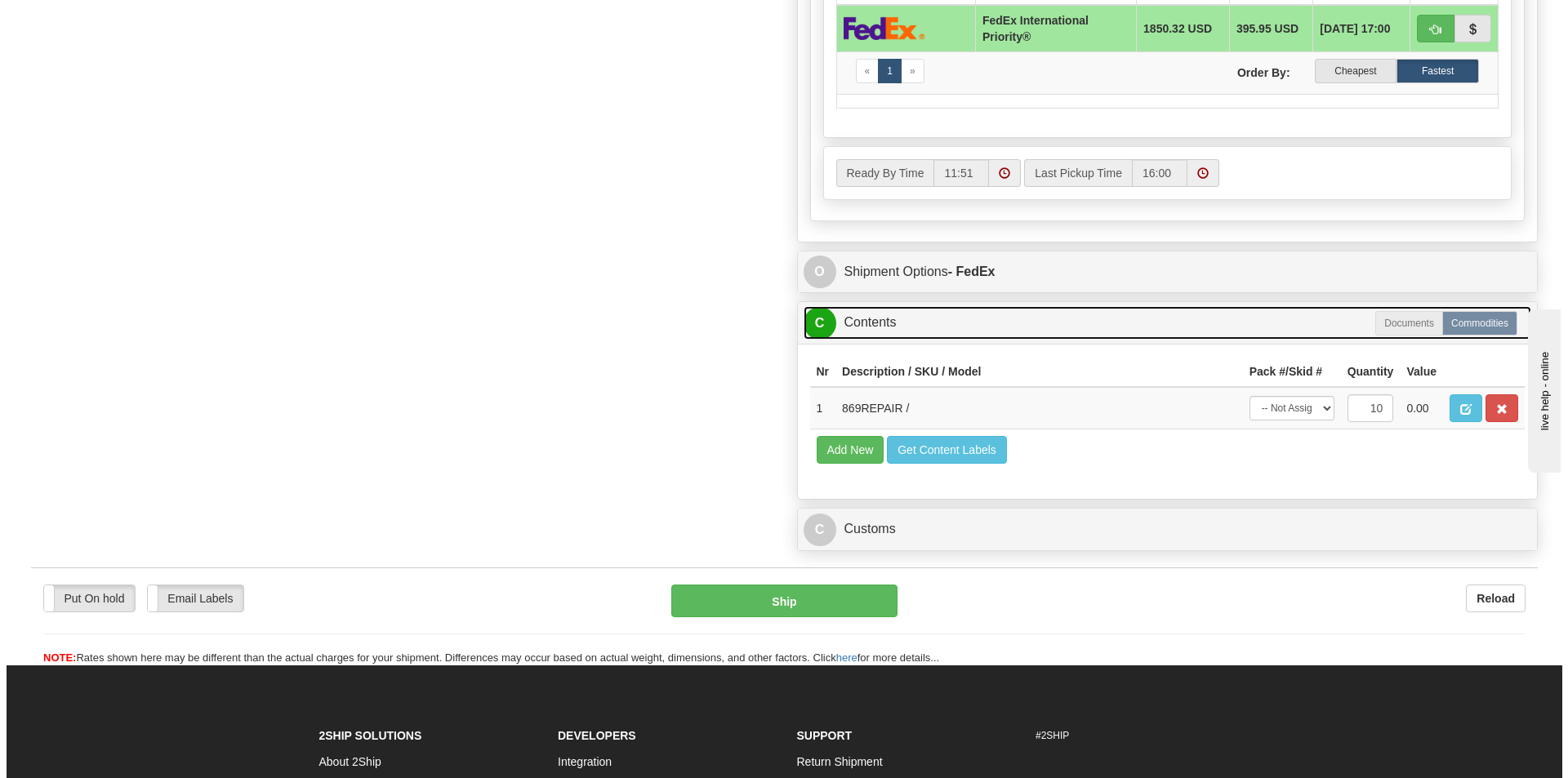
scroll to position [1061, 0]
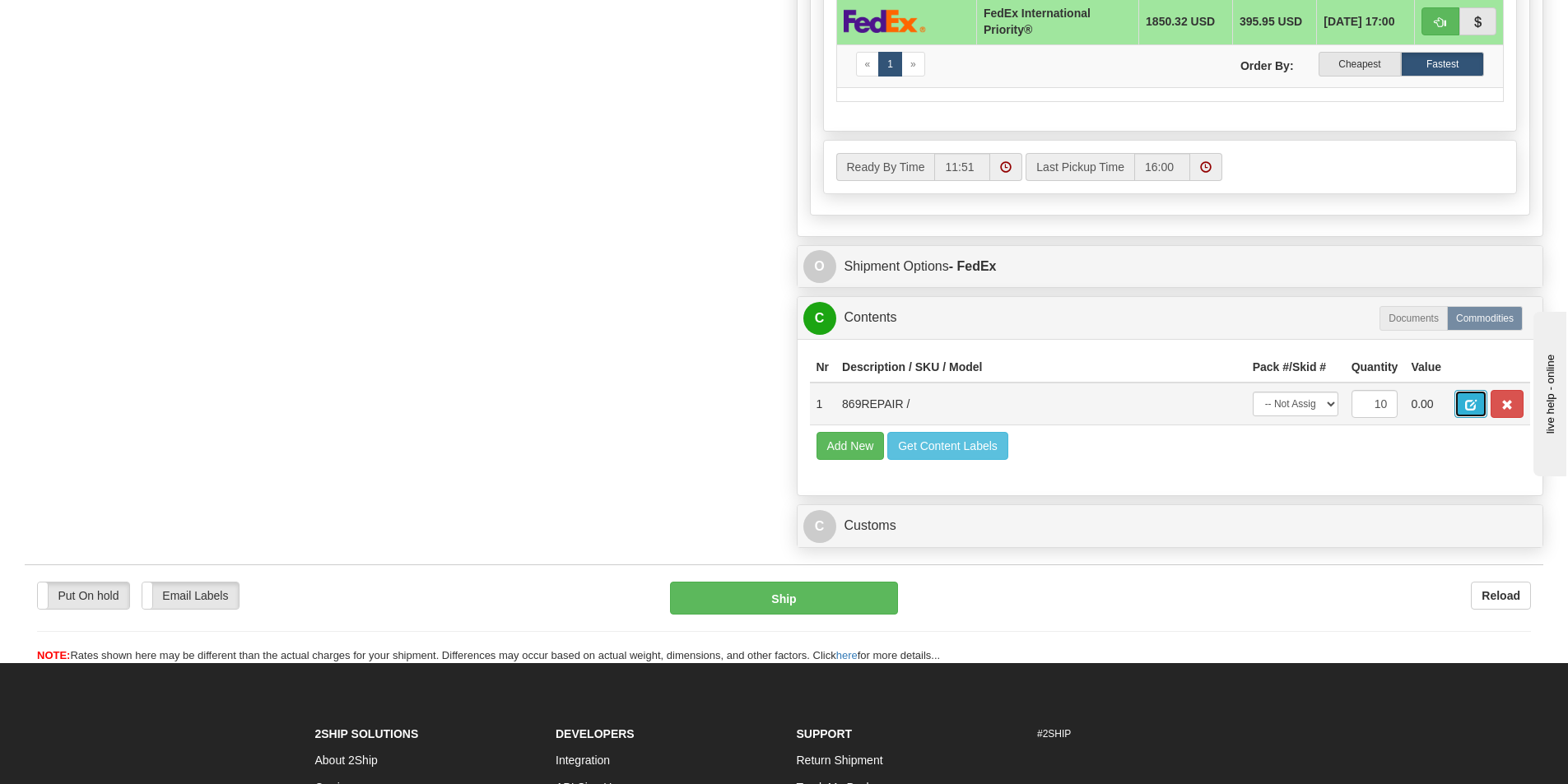
click at [1468, 409] on span "button" at bounding box center [1470, 405] width 12 height 11
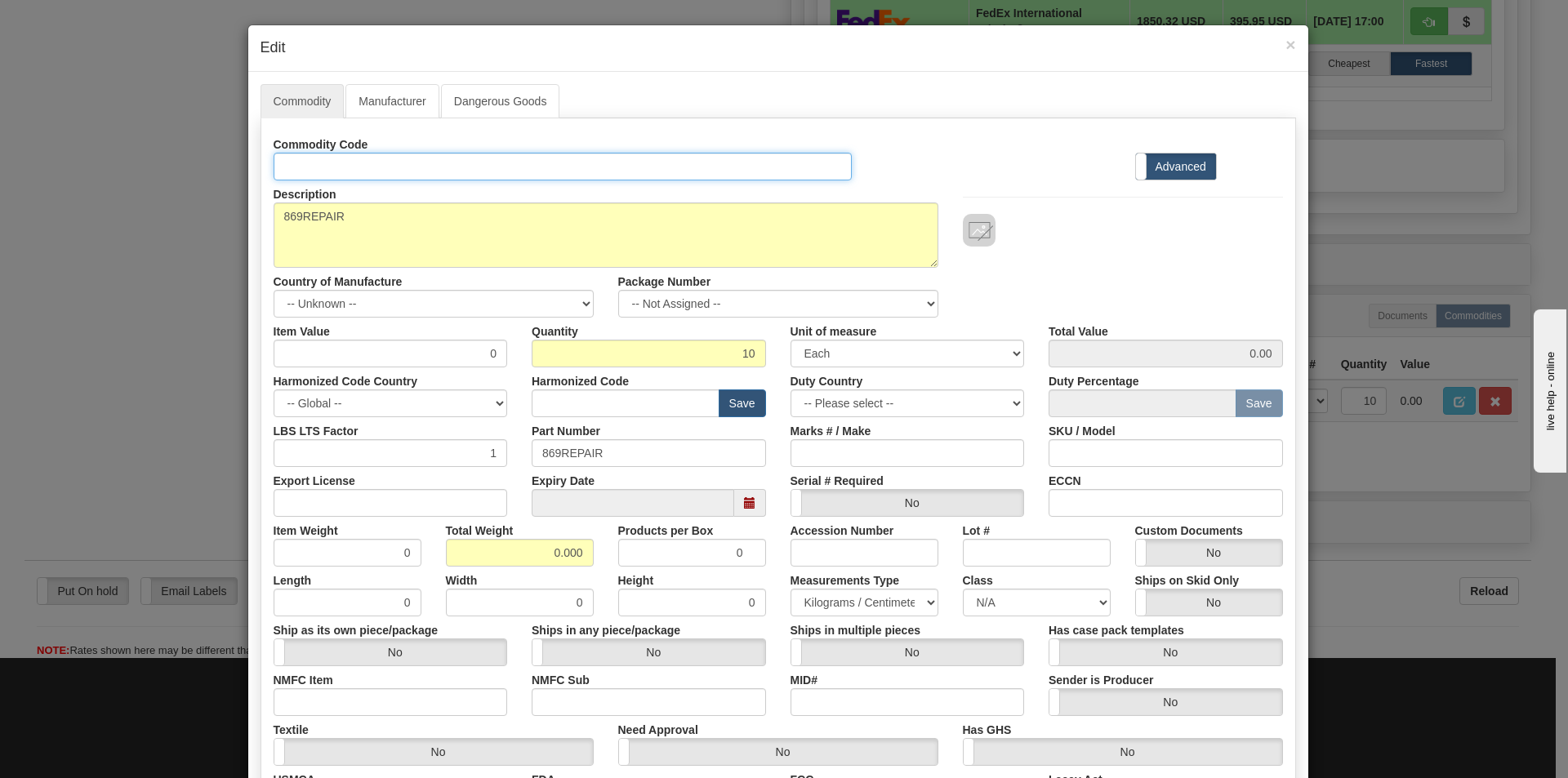
click at [311, 173] on input "Id" at bounding box center [563, 166] width 579 height 27
paste input "869EP5NNG5HSSALFGSSFASENNBN026X"
type input "869EP5NNG5HSSALFGSSFASENNBN026X"
drag, startPoint x: 618, startPoint y: 450, endPoint x: 508, endPoint y: 446, distance: 110.1
click at [509, 446] on div "LBS LTS Factor 1 Part Number 869REPAIR Marks # / Make SKU / Model" at bounding box center [777, 442] width 1033 height 50
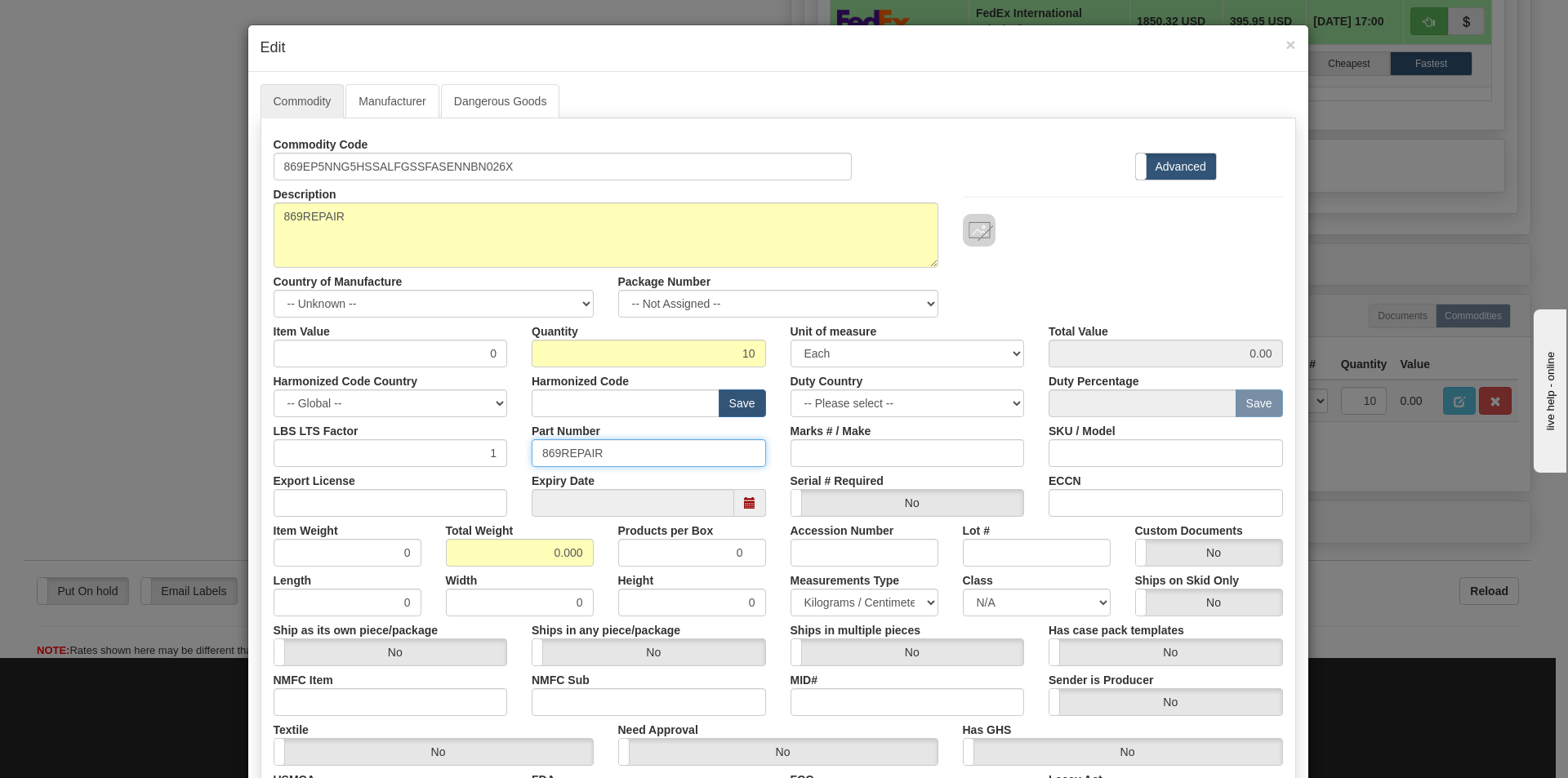
paste input "EP5NNG5HSSALFGSSFASENNBN026X"
type input "869EP5NNG5HSSALFGSSFASENNBN026X"
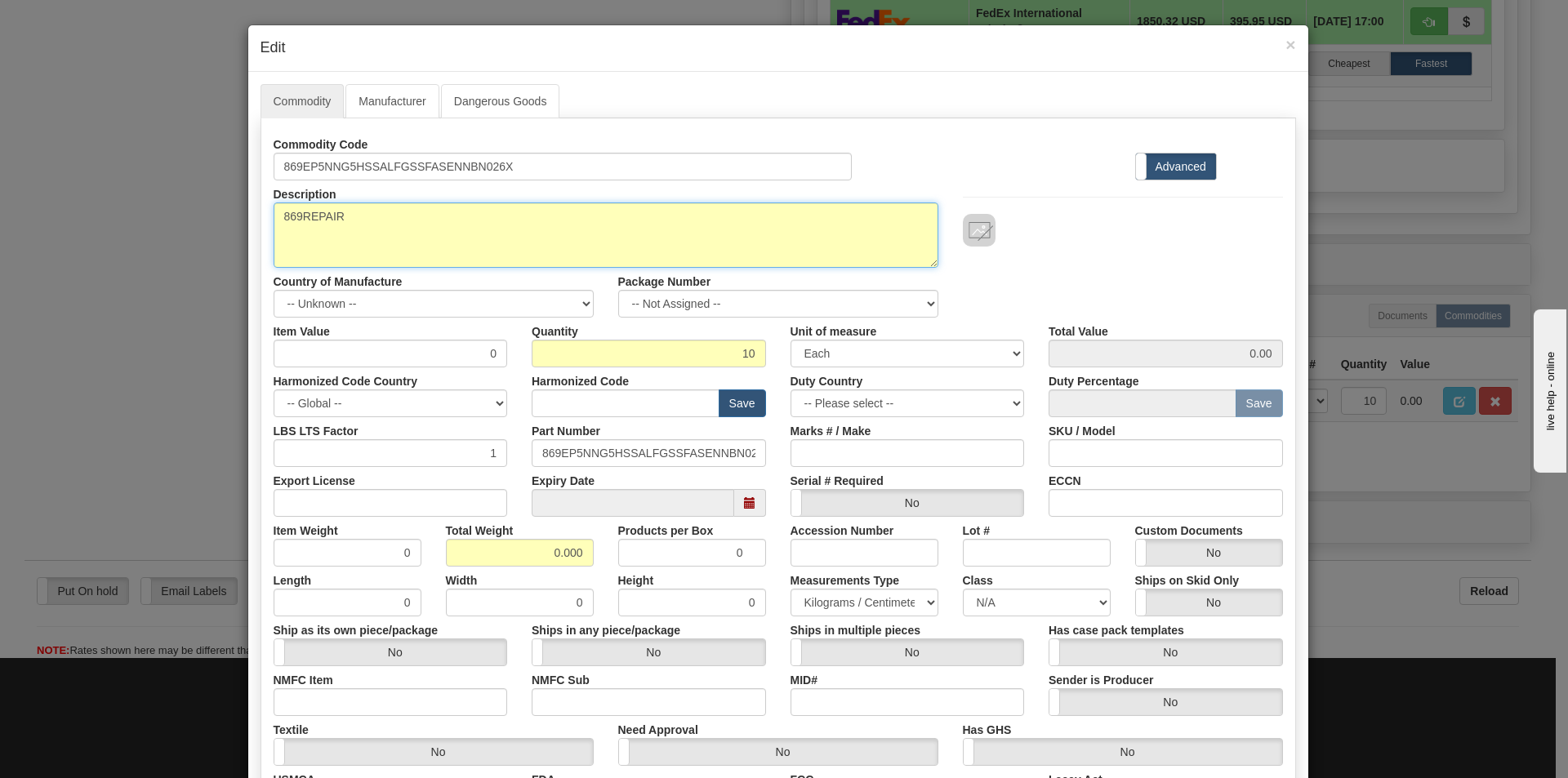
drag, startPoint x: 397, startPoint y: 212, endPoint x: 270, endPoint y: 206, distance: 127.1
click at [274, 206] on textarea "869REPAIR" at bounding box center [606, 235] width 665 height 65
paste textarea "Motor Protection Relay-869"
type textarea "869 Motor Protection Relay-869"
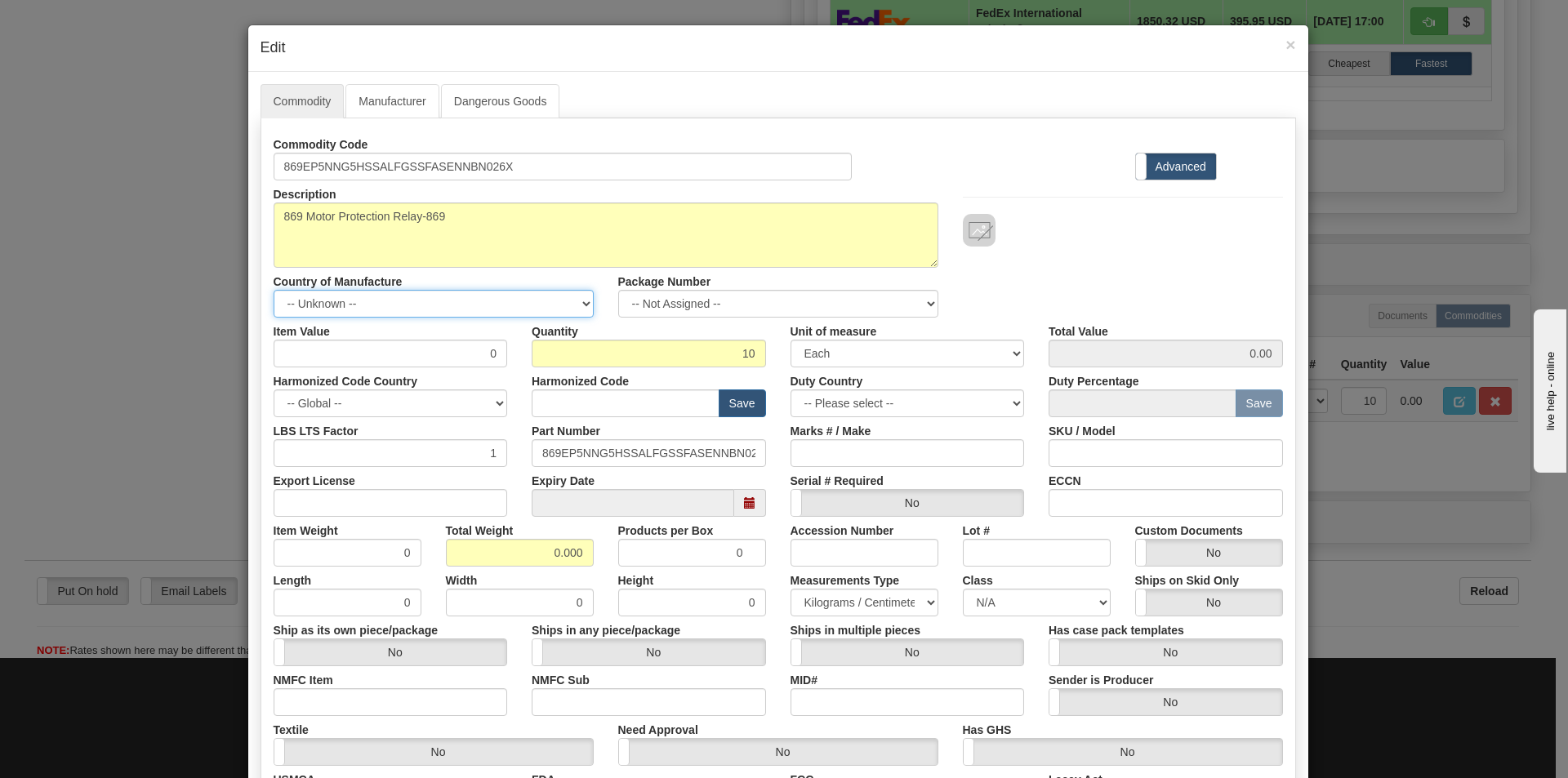
click at [576, 302] on select "-- Unknown -- AFGHANISTAN ALAND ISLANDS ALBANIA ALGERIA AMERICAN SAMOA ANDORRA …" at bounding box center [433, 303] width 320 height 27
select select "CA"
click at [274, 289] on select "-- Unknown -- AFGHANISTAN ALAND ISLANDS ALBANIA ALGERIA AMERICAN SAMOA ANDORRA …" at bounding box center [433, 303] width 320 height 27
drag, startPoint x: 475, startPoint y: 358, endPoint x: 492, endPoint y: 355, distance: 17.3
click at [490, 355] on input "0" at bounding box center [390, 353] width 235 height 27
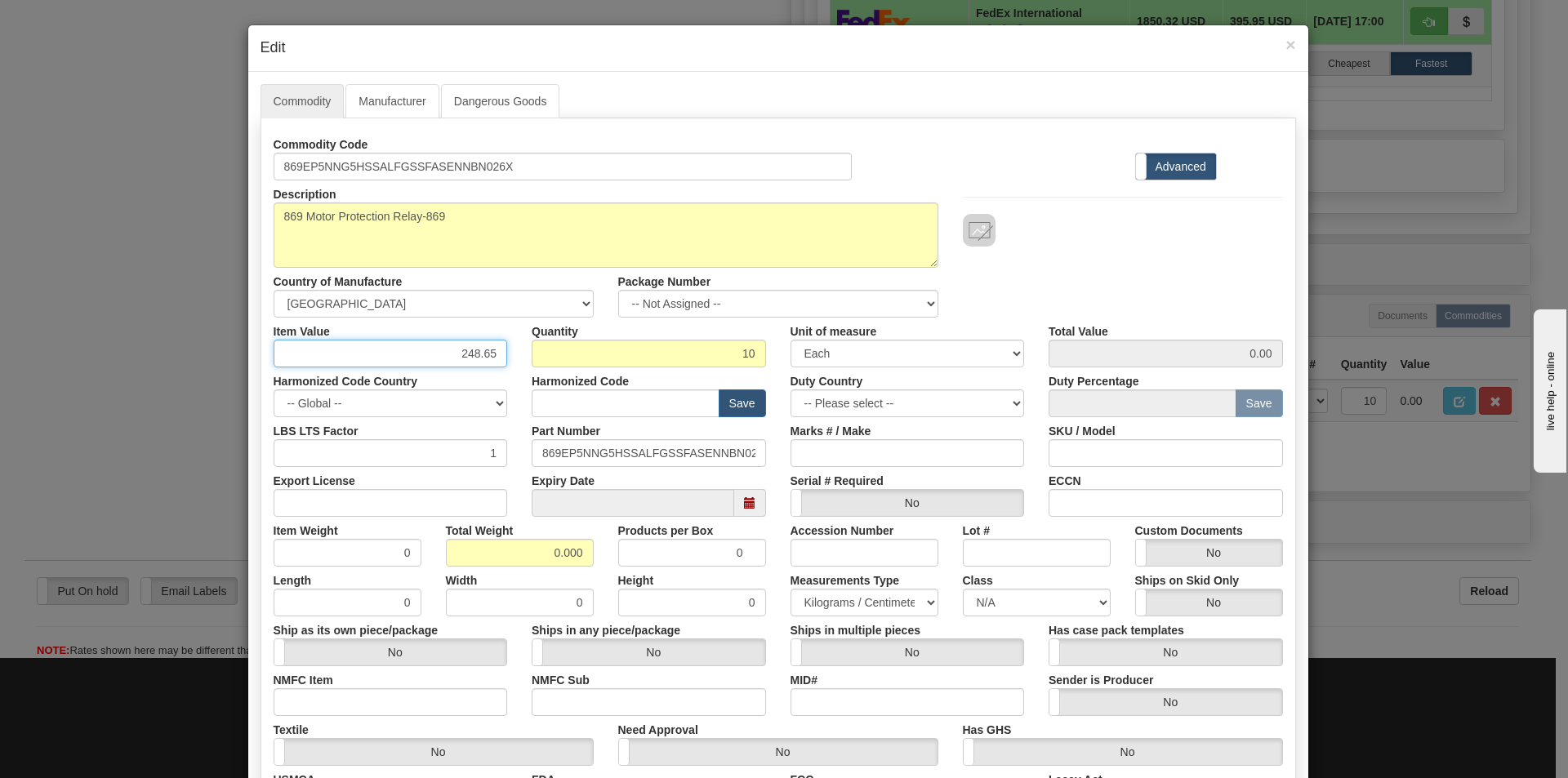
type input "248.65"
type input "2486.50"
click at [1113, 250] on div "Description 869REPAIR Country of Manufacture -- Unknown -- AFGHANISTAN ALAND IS…" at bounding box center [777, 249] width 1033 height 137
click at [575, 402] on input "text" at bounding box center [625, 403] width 188 height 27
type input "8537.10.9070"
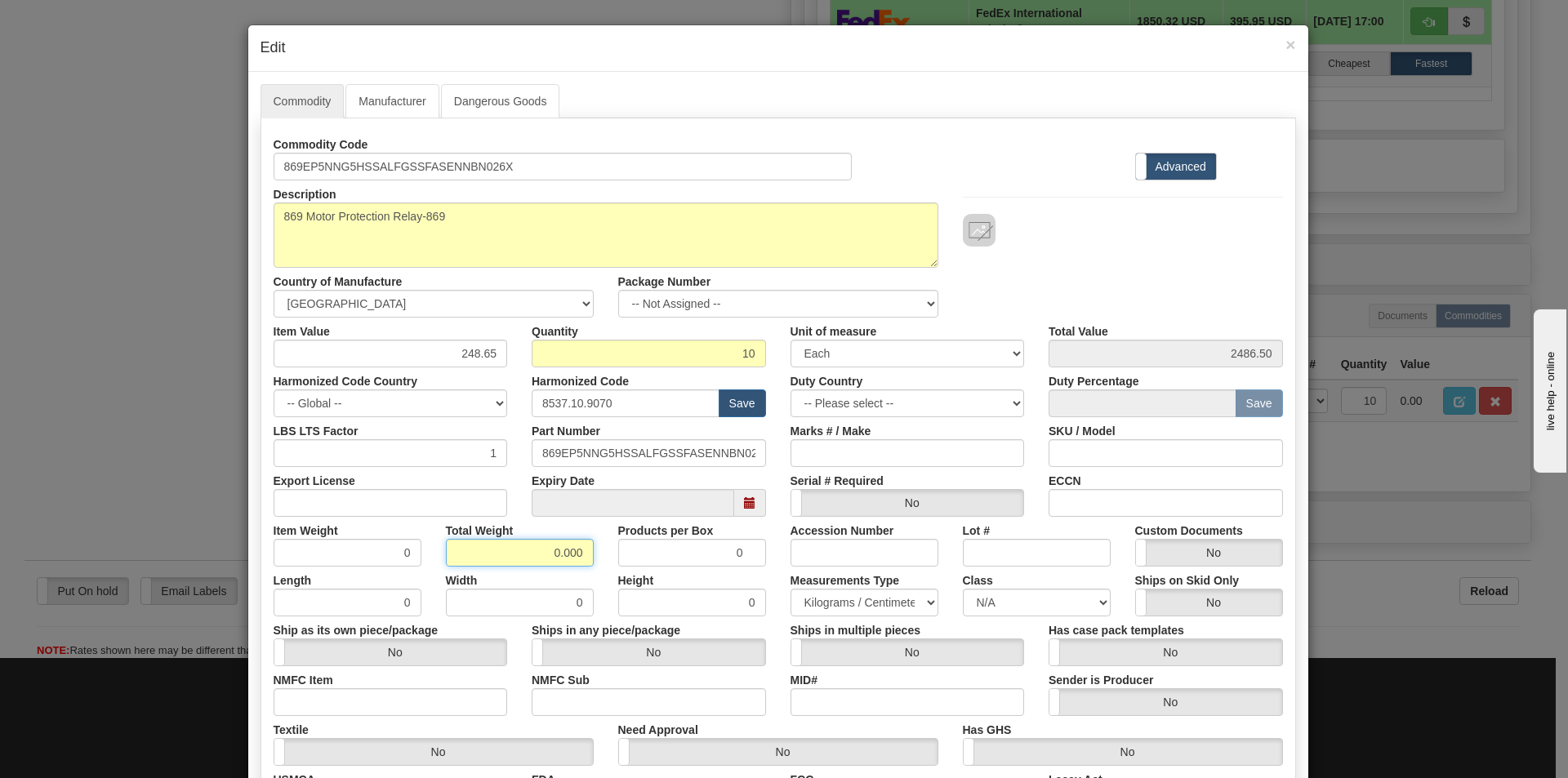
drag, startPoint x: 547, startPoint y: 548, endPoint x: 604, endPoint y: 551, distance: 57.1
click at [604, 551] on div "Item Weight 0 Total Weight 0.000 Products per Box 0 Accession Number Lot # Cust…" at bounding box center [777, 542] width 1033 height 50
type input "100"
type input "10.0000"
click at [1128, 259] on div "Description 869REPAIR Country of Manufacture -- Unknown -- AFGHANISTAN ALAND IS…" at bounding box center [777, 249] width 1033 height 137
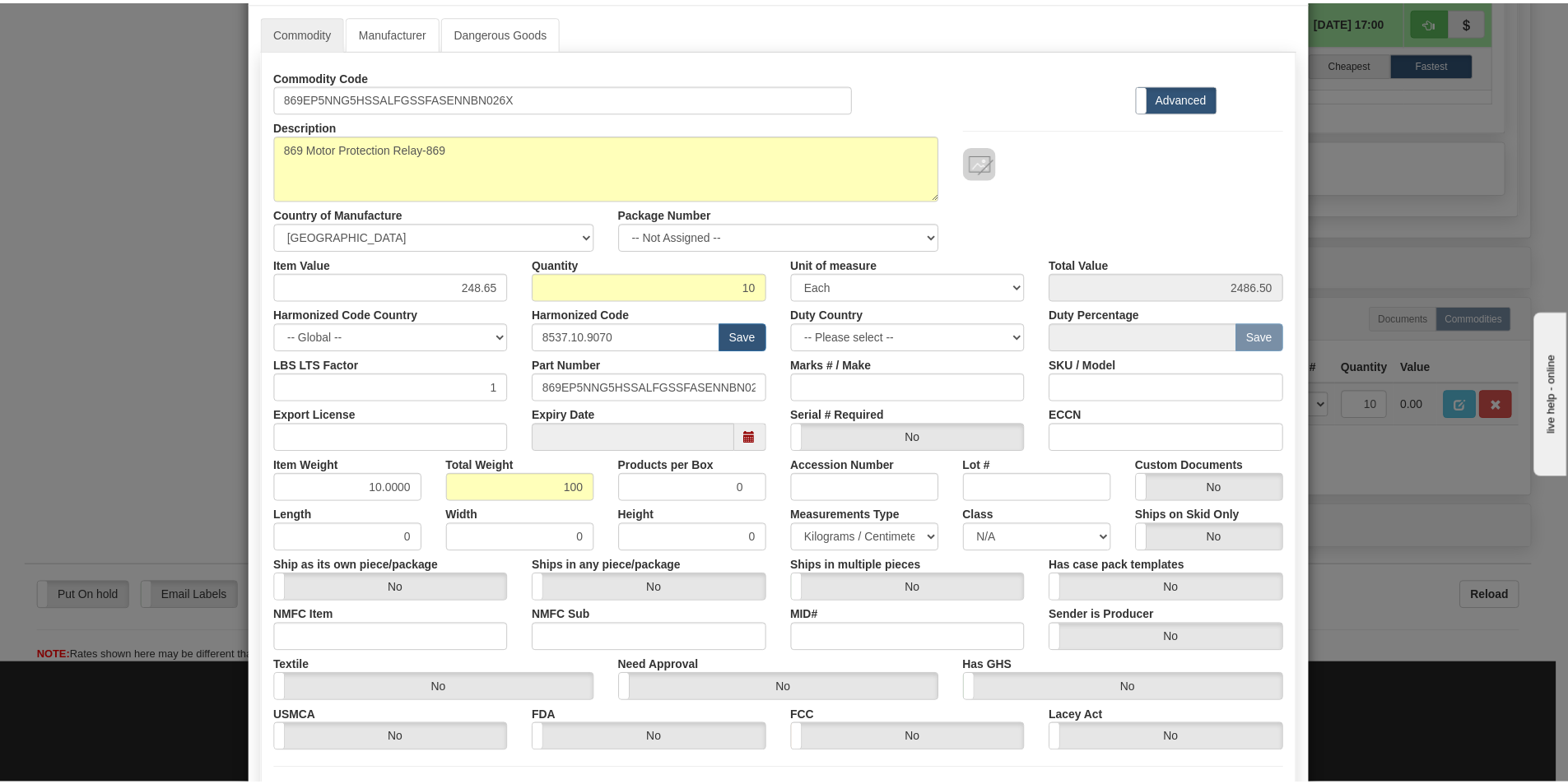
scroll to position [233, 0]
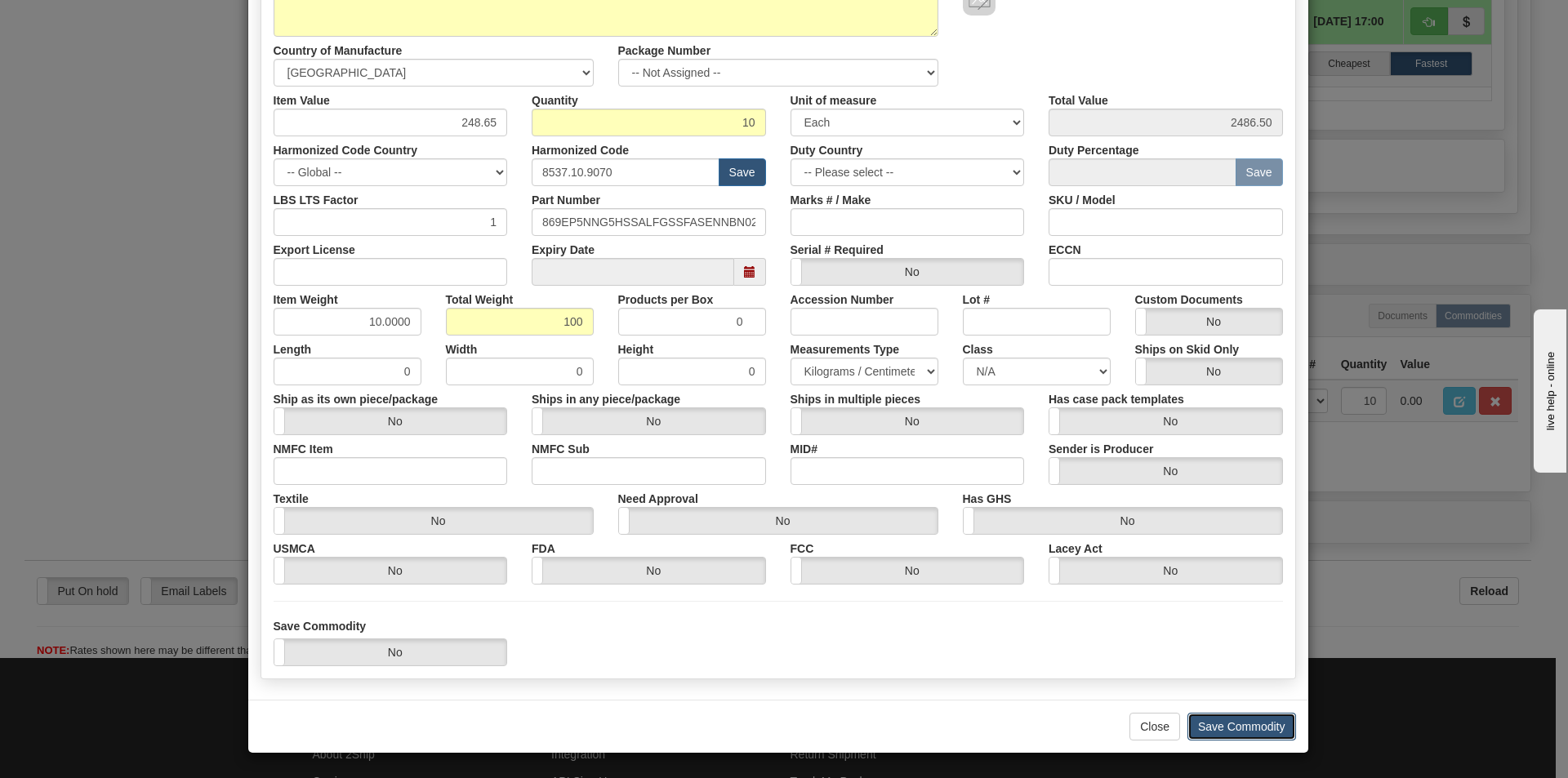
click at [1217, 716] on button "Save Commodity" at bounding box center [1241, 726] width 109 height 27
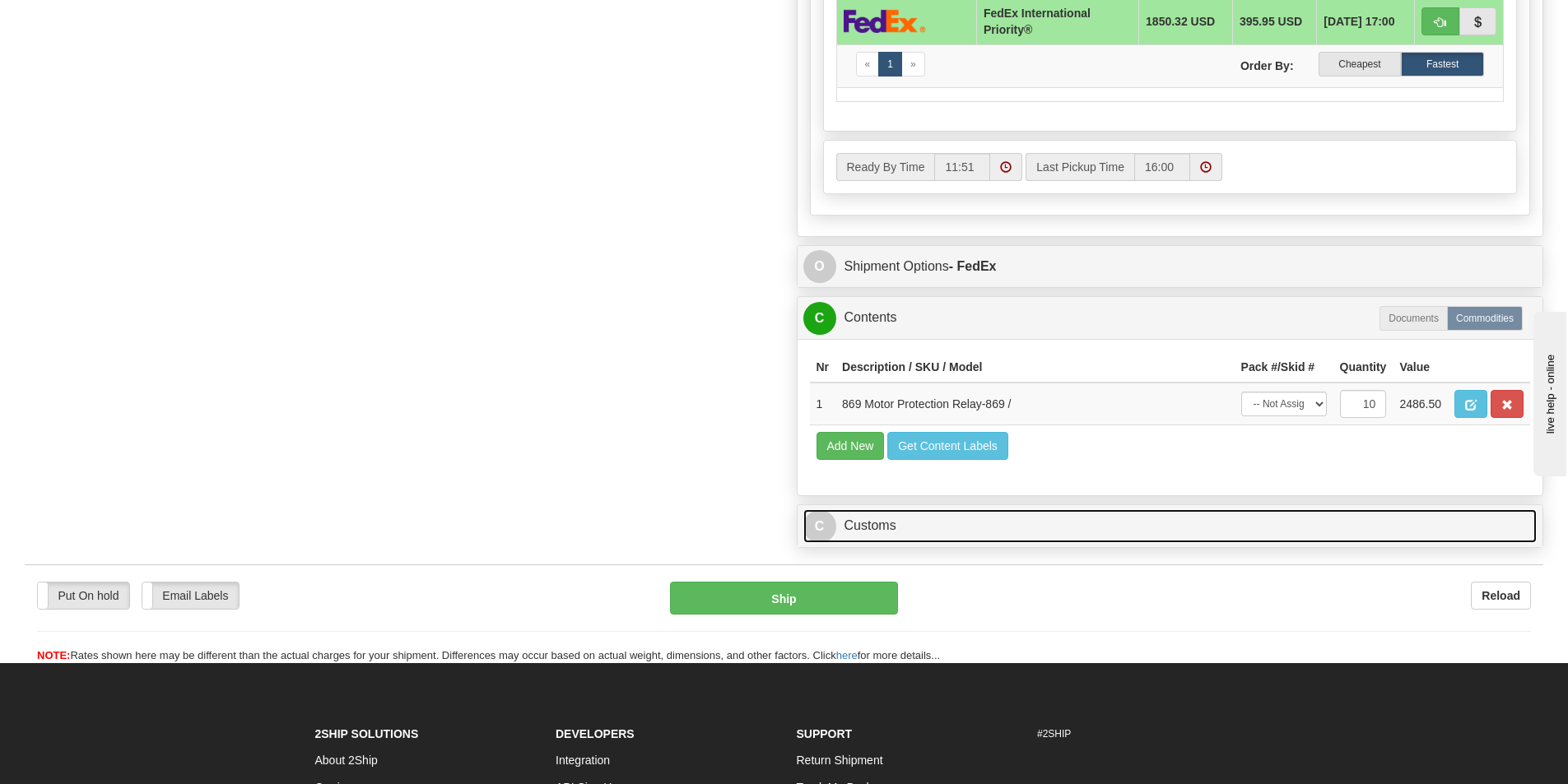
click at [881, 524] on link "C Customs" at bounding box center [1170, 526] width 734 height 34
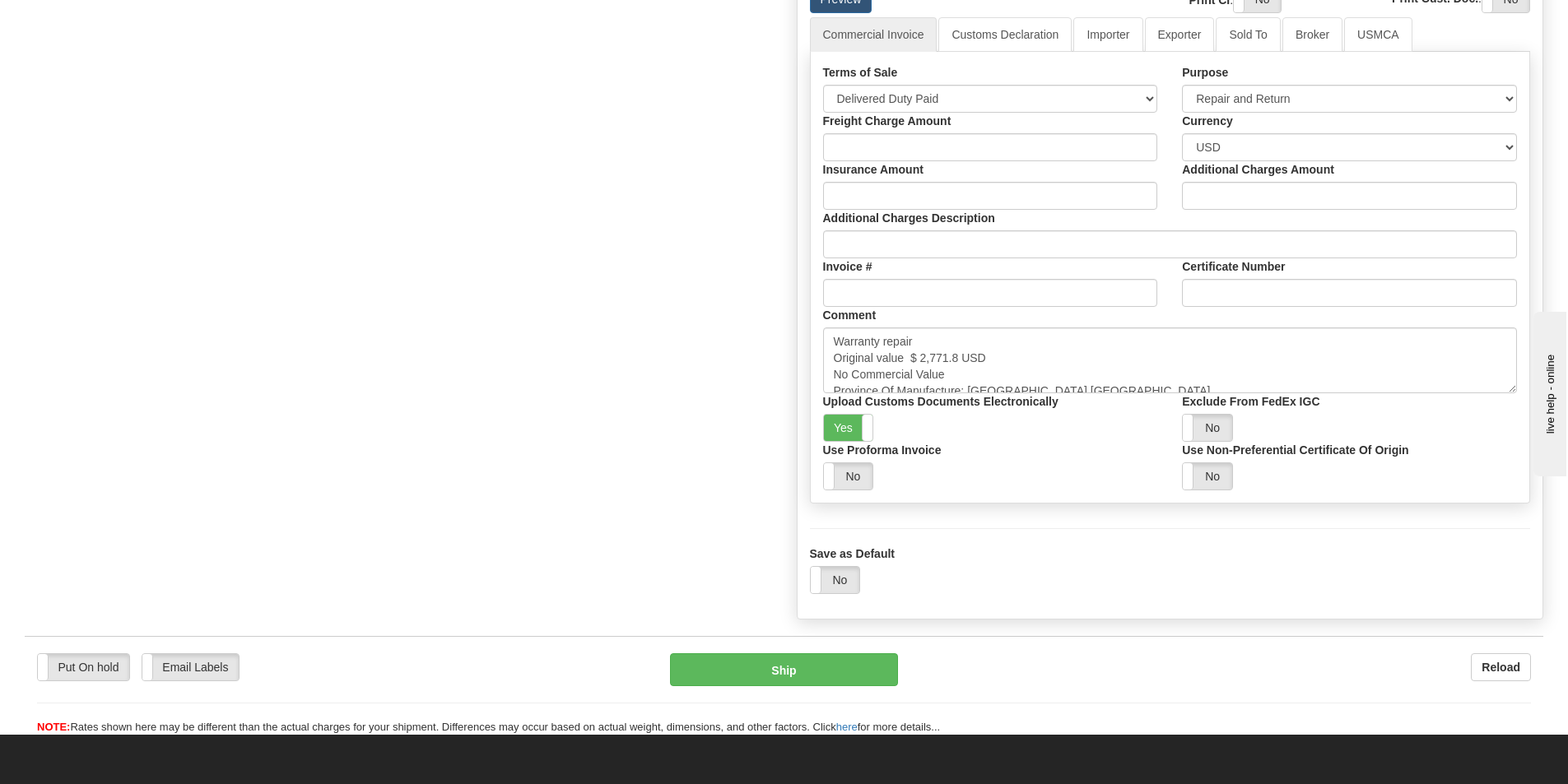
scroll to position [1645, 0]
drag, startPoint x: 917, startPoint y: 355, endPoint x: 958, endPoint y: 361, distance: 41.4
click at [958, 361] on textarea "Warranty repair Original value $ 2,771.8 USD No Commercial Value Province Of Ma…" at bounding box center [1170, 359] width 694 height 66
paste textarea "11,326.67"
click at [1014, 358] on textarea "Warranty repair Original value $ 2,771.8 USD No Commercial Value Province Of Ma…" at bounding box center [1170, 359] width 694 height 66
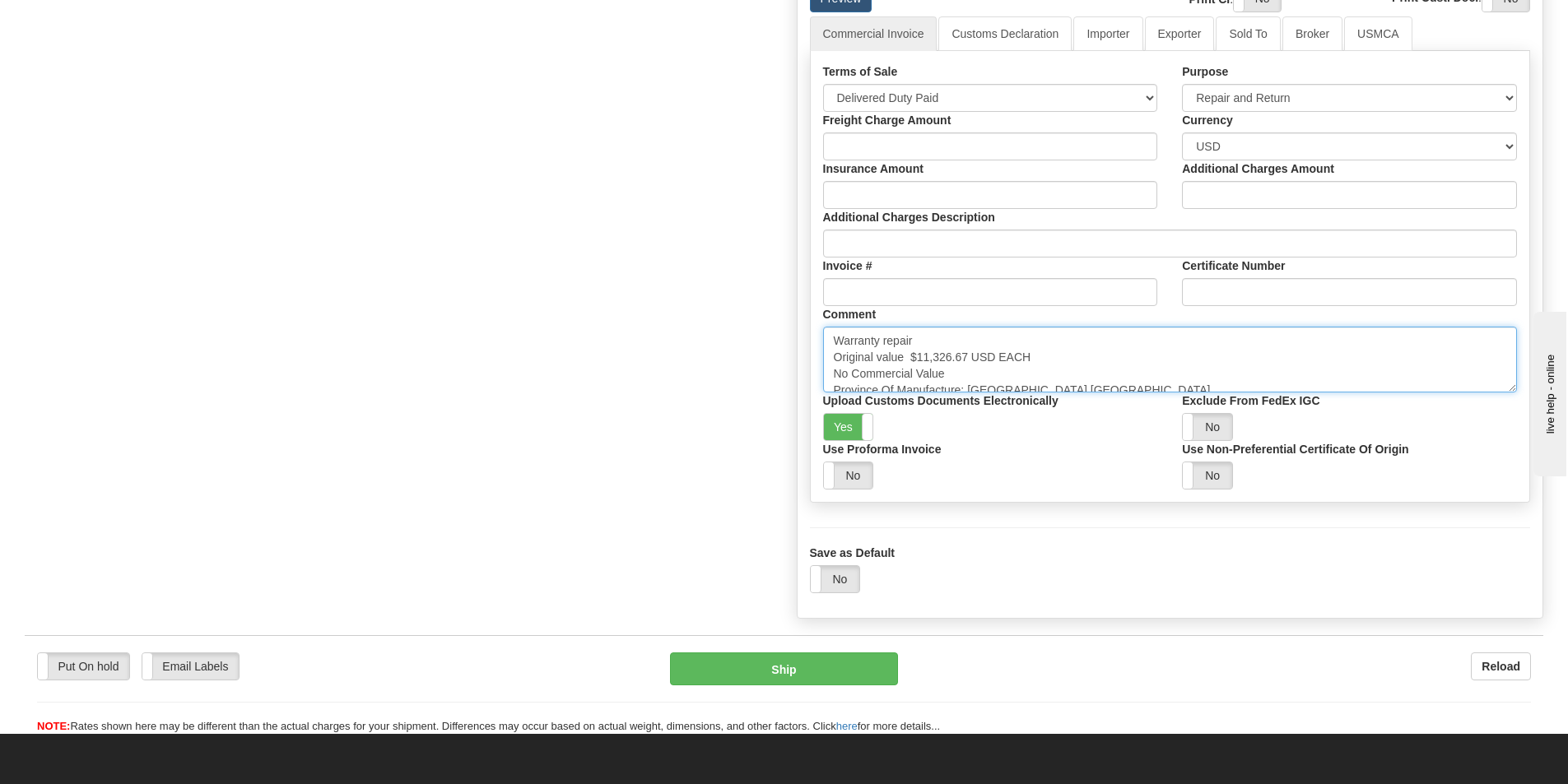
drag, startPoint x: 841, startPoint y: 341, endPoint x: 917, endPoint y: 338, distance: 76.1
click at [917, 338] on textarea "Warranty repair Original value $ 2,771.8 USD No Commercial Value Province Of Ma…" at bounding box center [1170, 359] width 694 height 66
paste textarea "Repair & return unit"
type textarea "Repair & return unit Original value $11,326.67 USD EACH No Commercial Value Pro…"
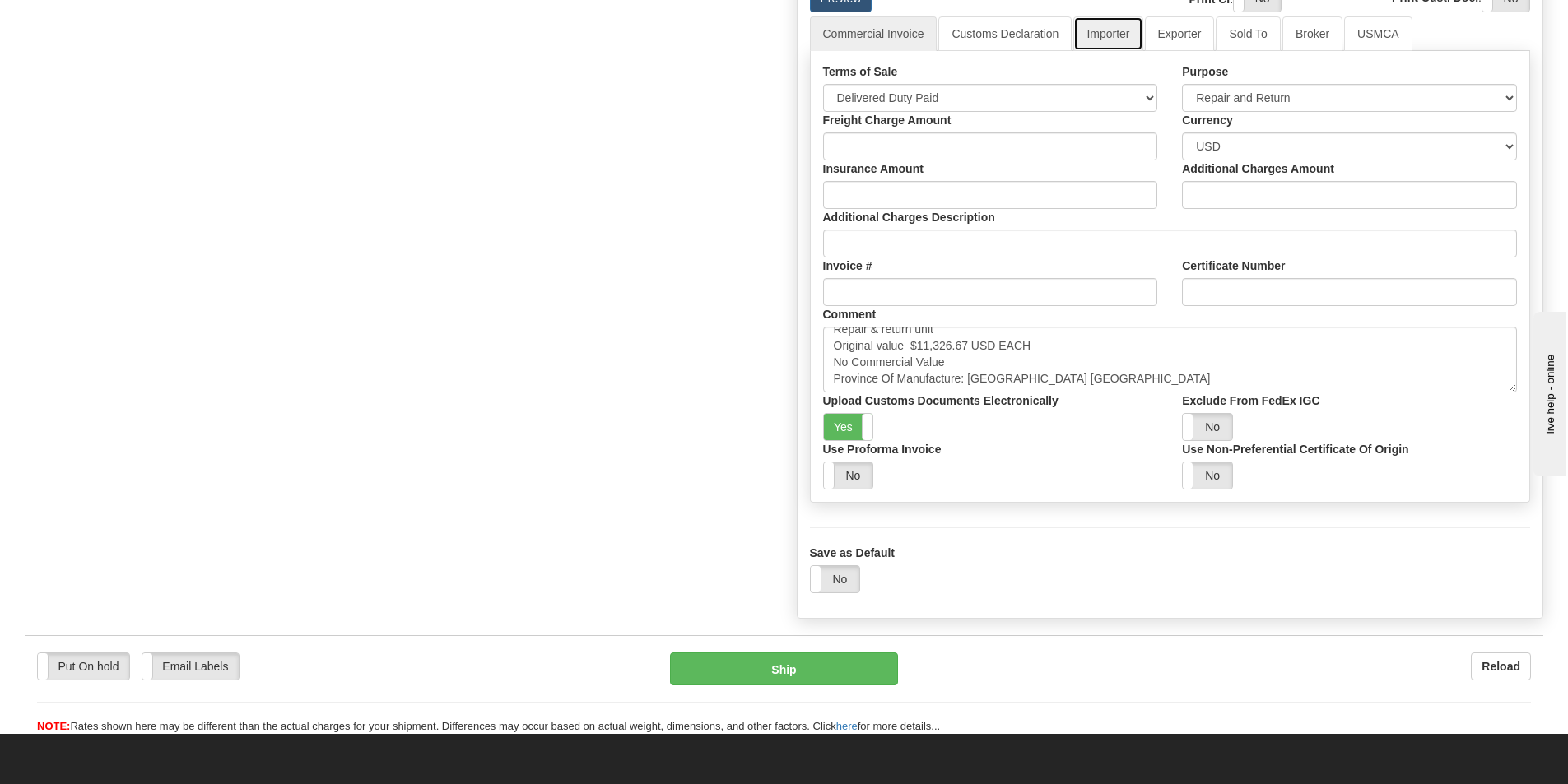
click at [1120, 39] on link "Importer" at bounding box center [1107, 33] width 69 height 35
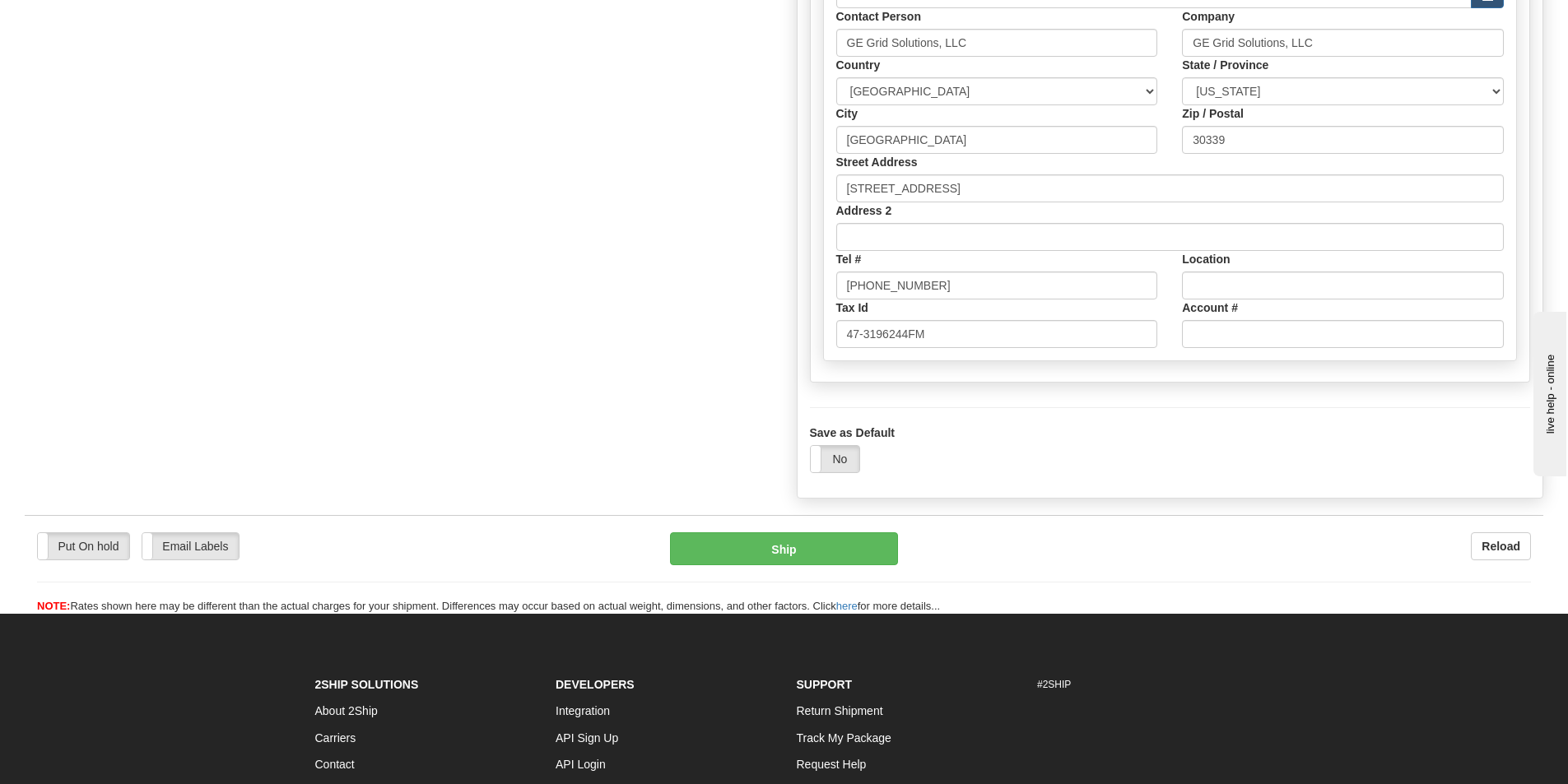
scroll to position [1645, 0]
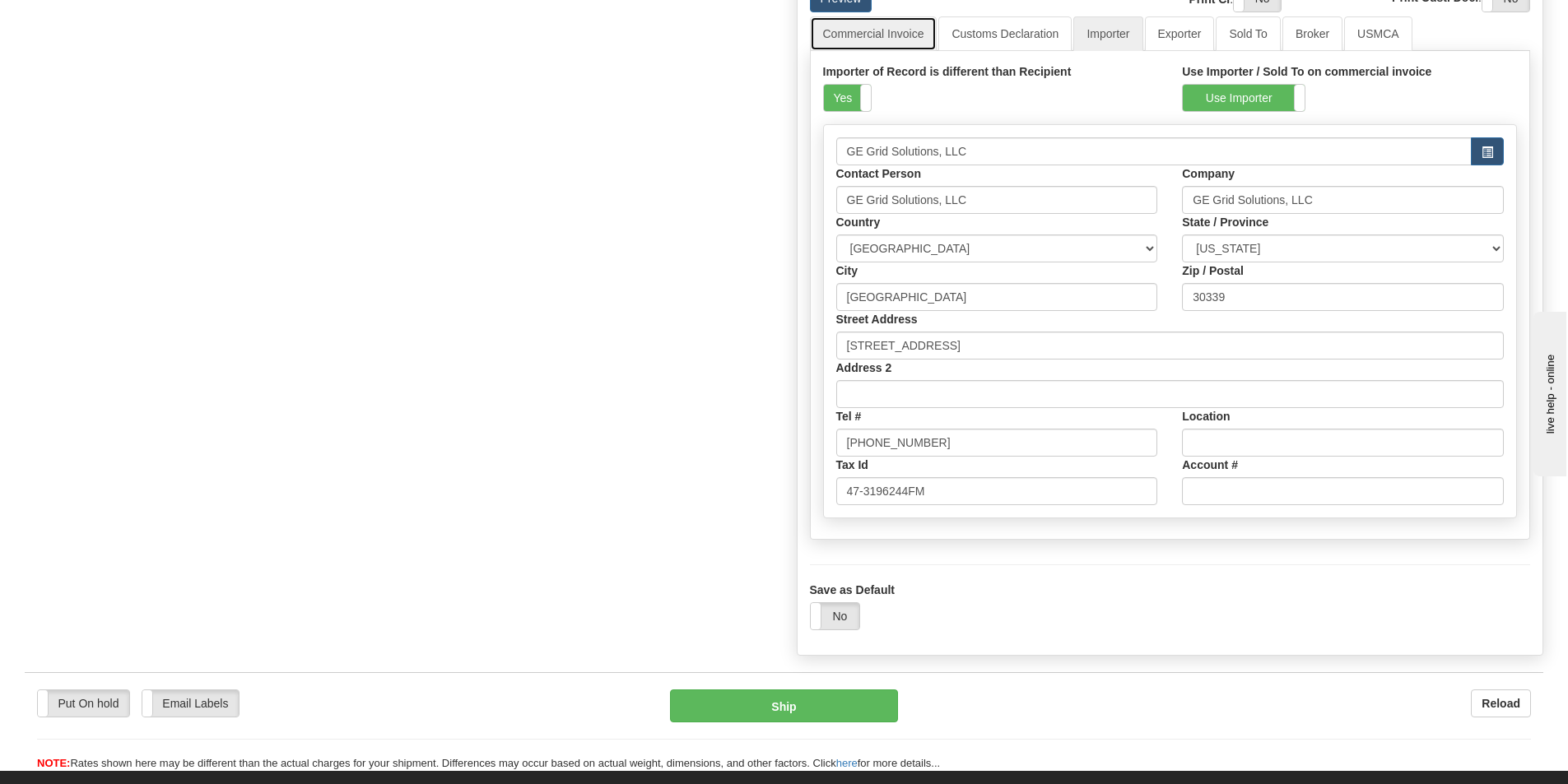
click at [888, 32] on link "Commercial Invoice" at bounding box center [873, 33] width 128 height 35
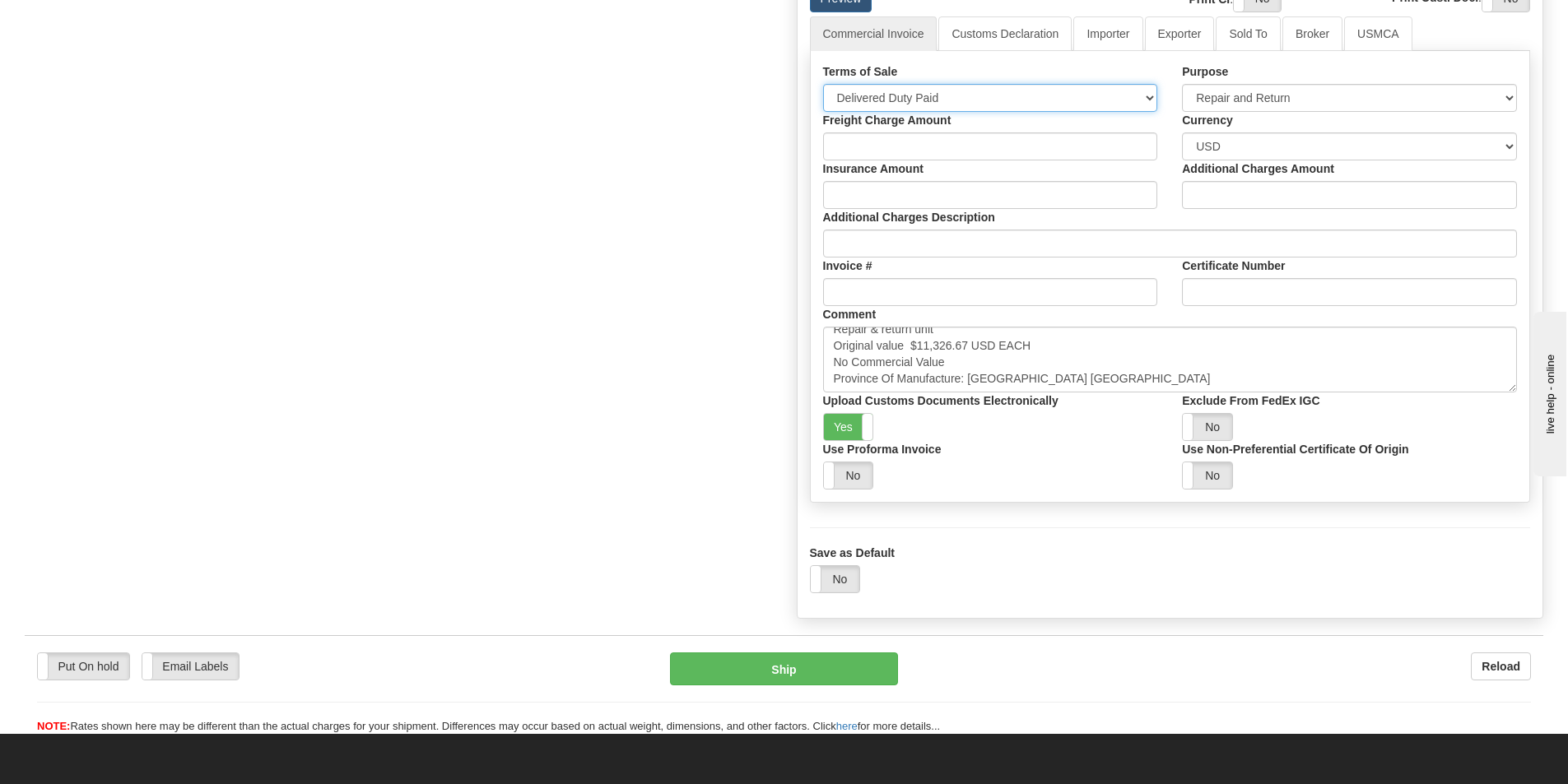
click at [897, 100] on select "Free Carrier Free On Board Ex Works Delivered Duty Unpaid Delivered Duty Paid C…" at bounding box center [990, 97] width 335 height 28
select select "7"
click at [823, 84] on select "Free Carrier Free On Board Ex Works Delivered Duty Unpaid Delivered Duty Paid C…" at bounding box center [990, 97] width 335 height 28
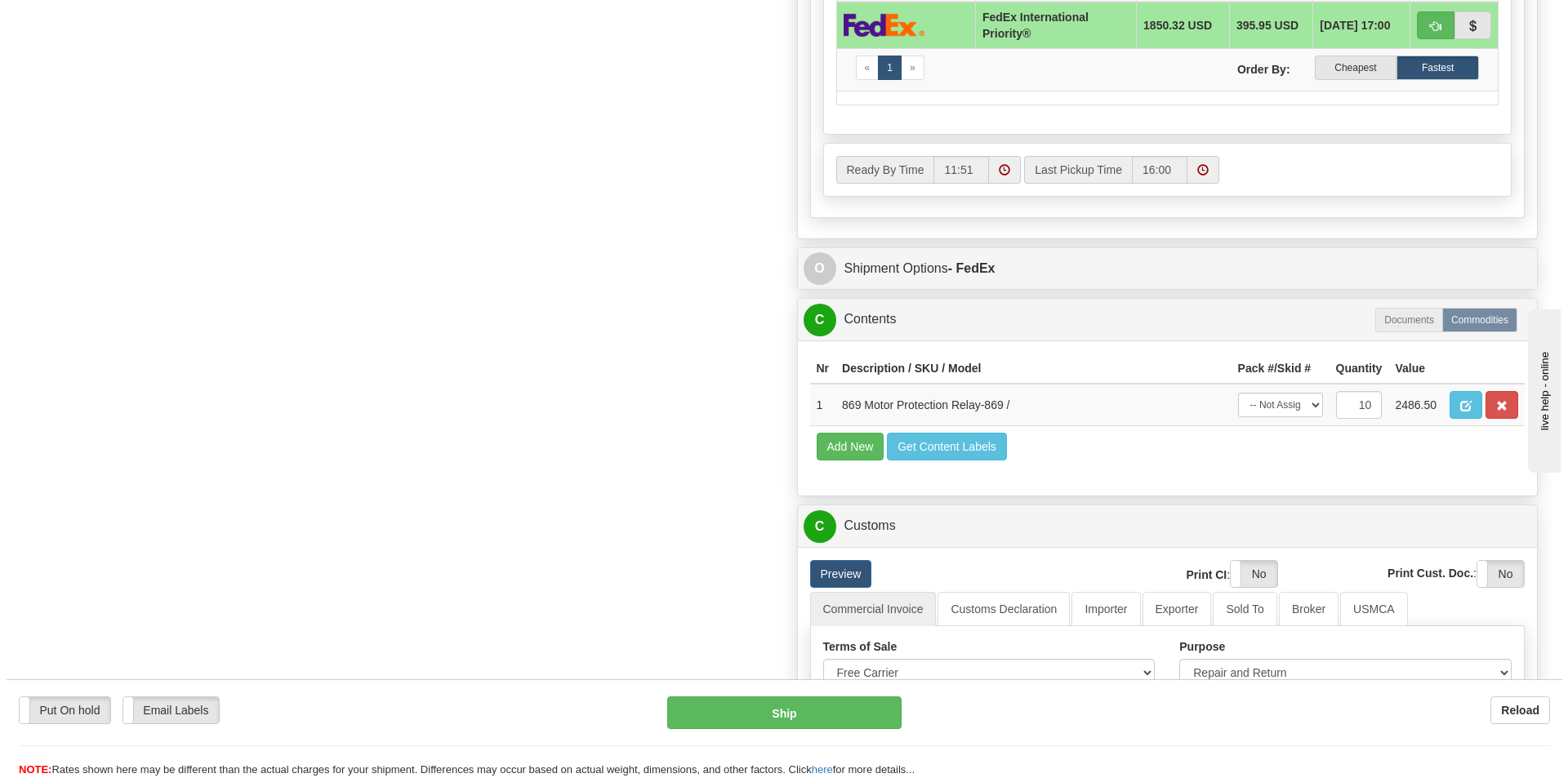
scroll to position [1061, 0]
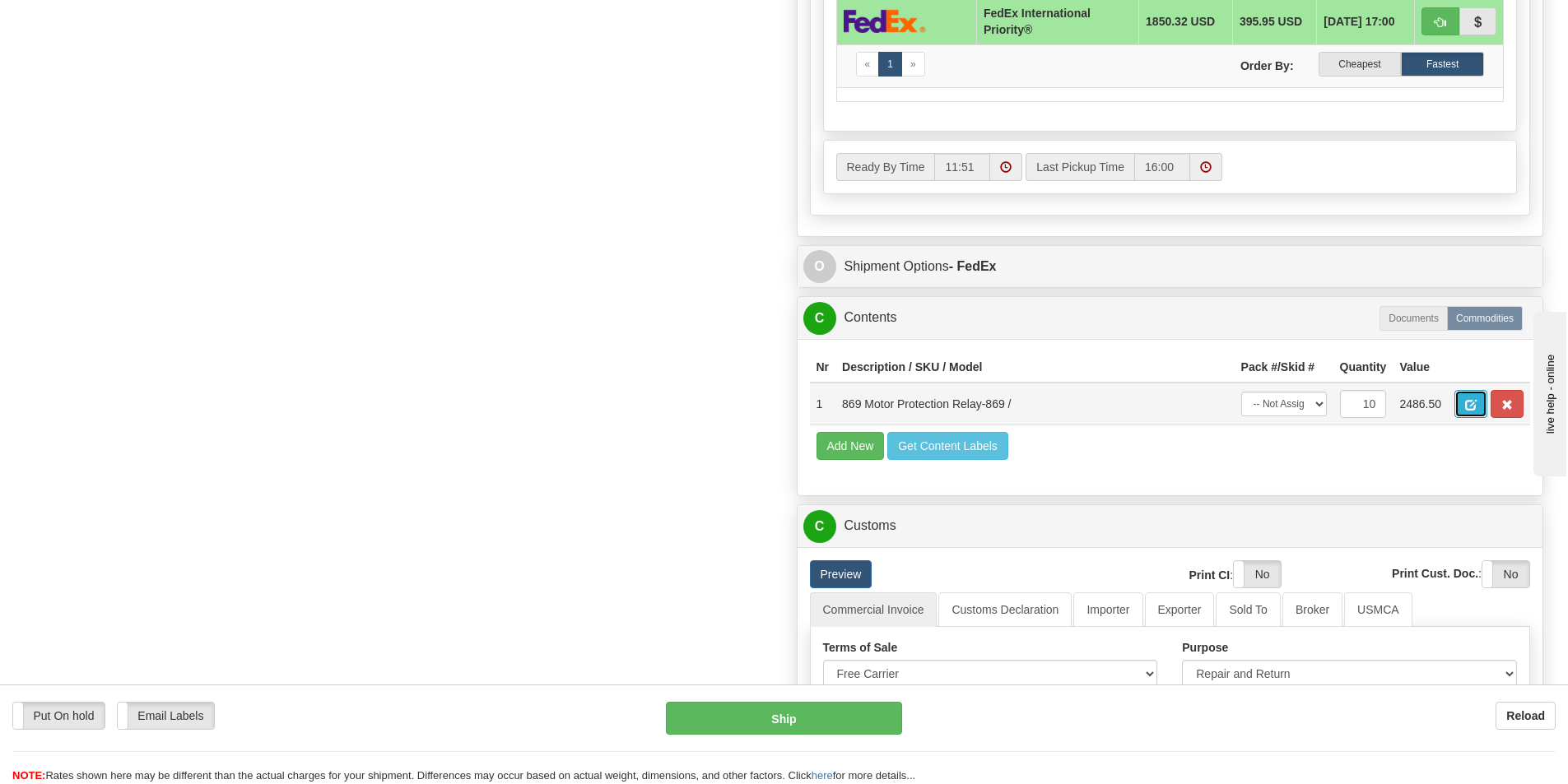
click at [1466, 409] on span "button" at bounding box center [1470, 405] width 12 height 11
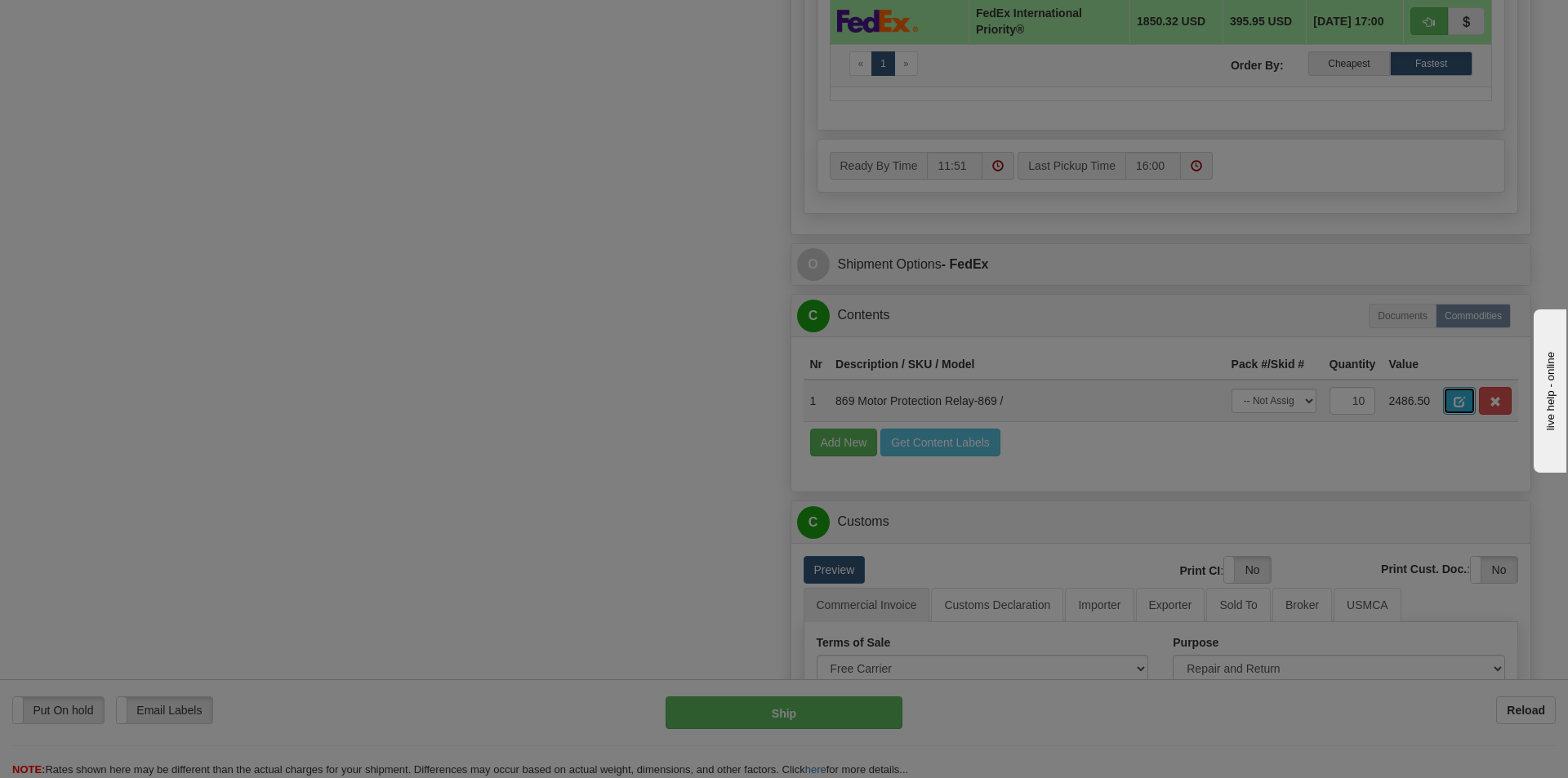
scroll to position [0, 0]
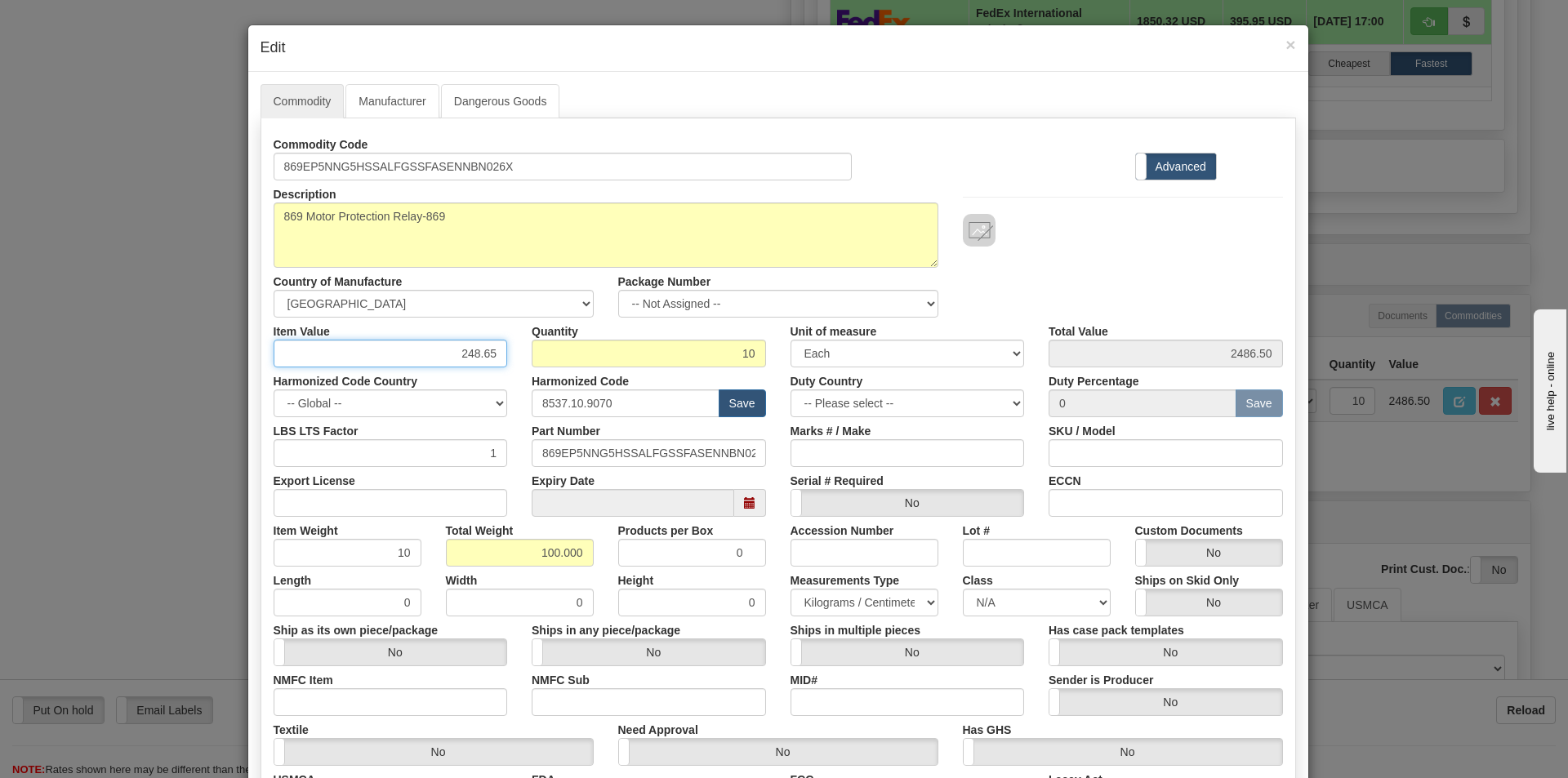
drag, startPoint x: 495, startPoint y: 353, endPoint x: 449, endPoint y: 353, distance: 46.0
click at [449, 353] on input "248.65" at bounding box center [390, 353] width 235 height 27
type input "2502.85"
type input "25028.50"
click at [1209, 250] on div "Description 869 Motor Protection Relay-869 Country of Manufacture -- Unknown --…" at bounding box center [777, 249] width 1033 height 137
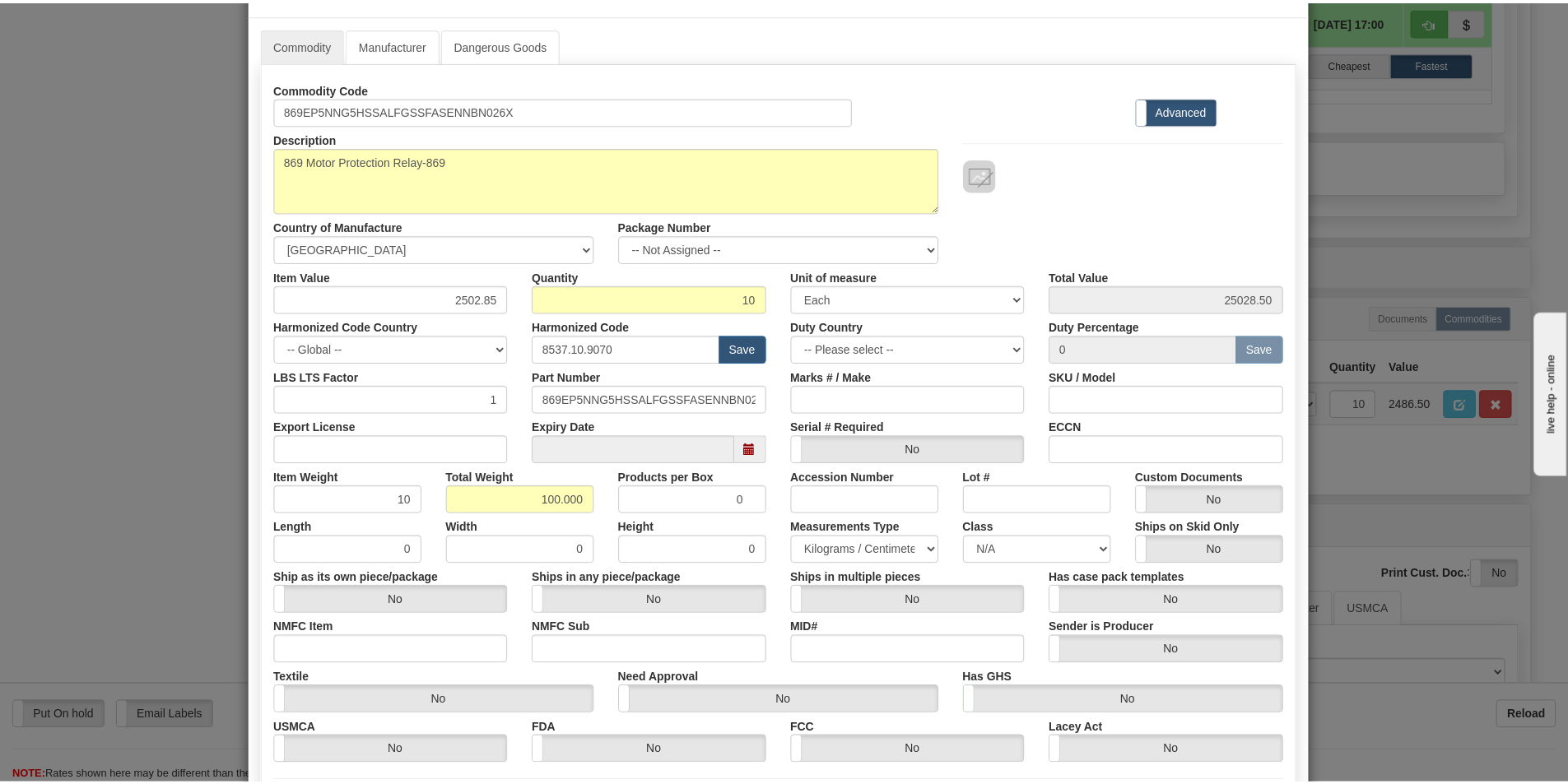
scroll to position [233, 0]
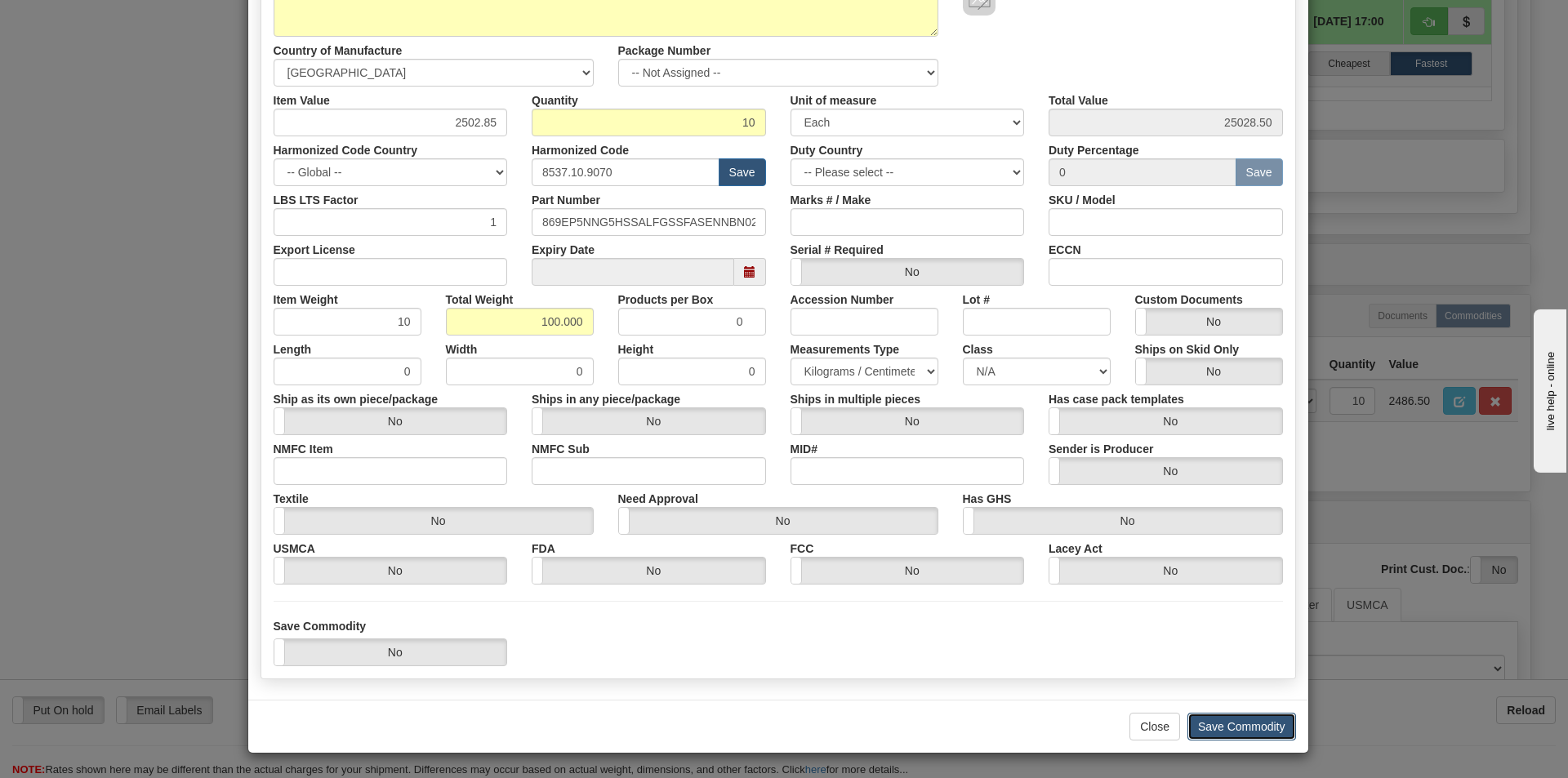
click at [1248, 728] on button "Save Commodity" at bounding box center [1241, 726] width 109 height 27
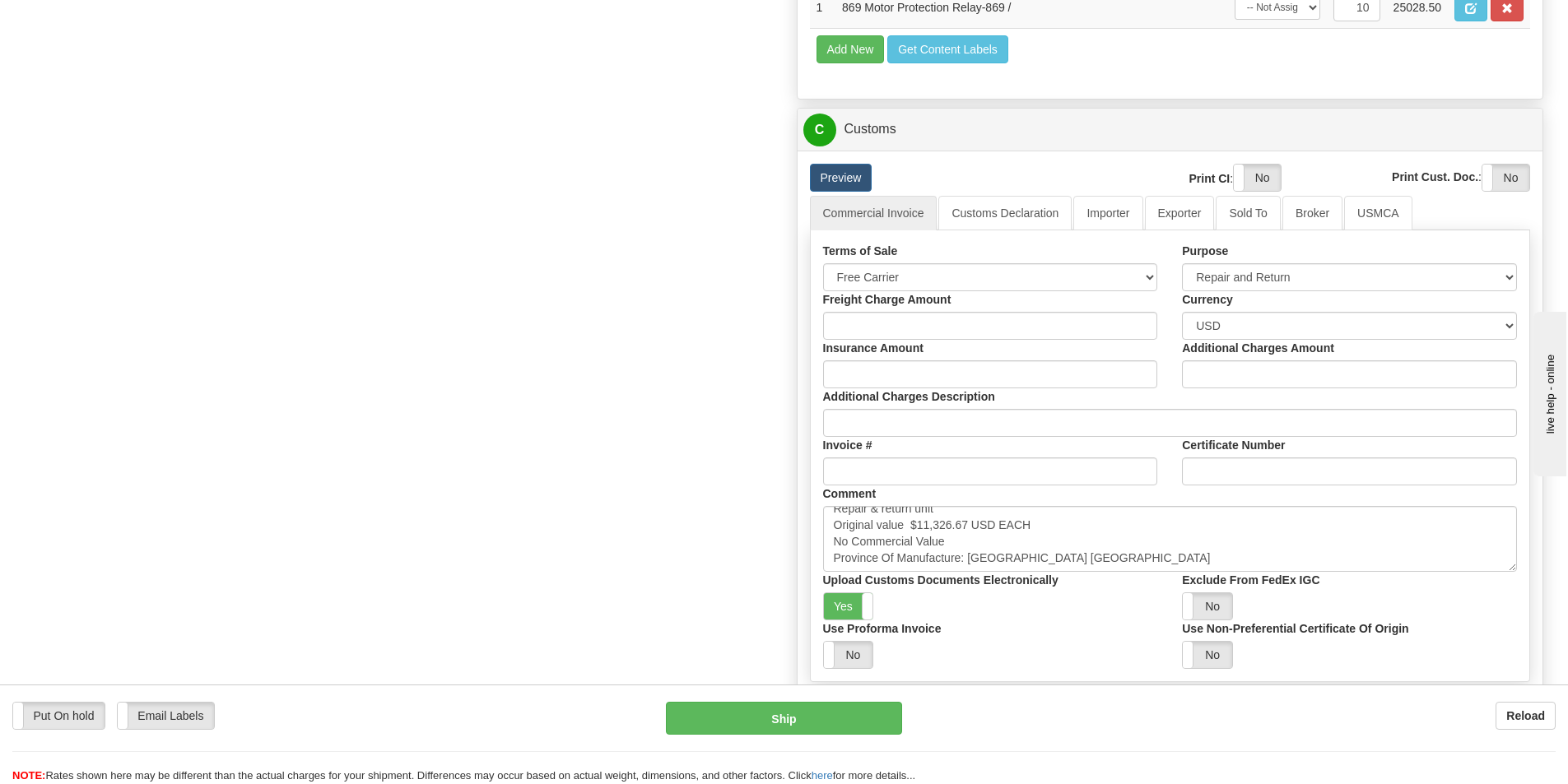
scroll to position [1399, 0]
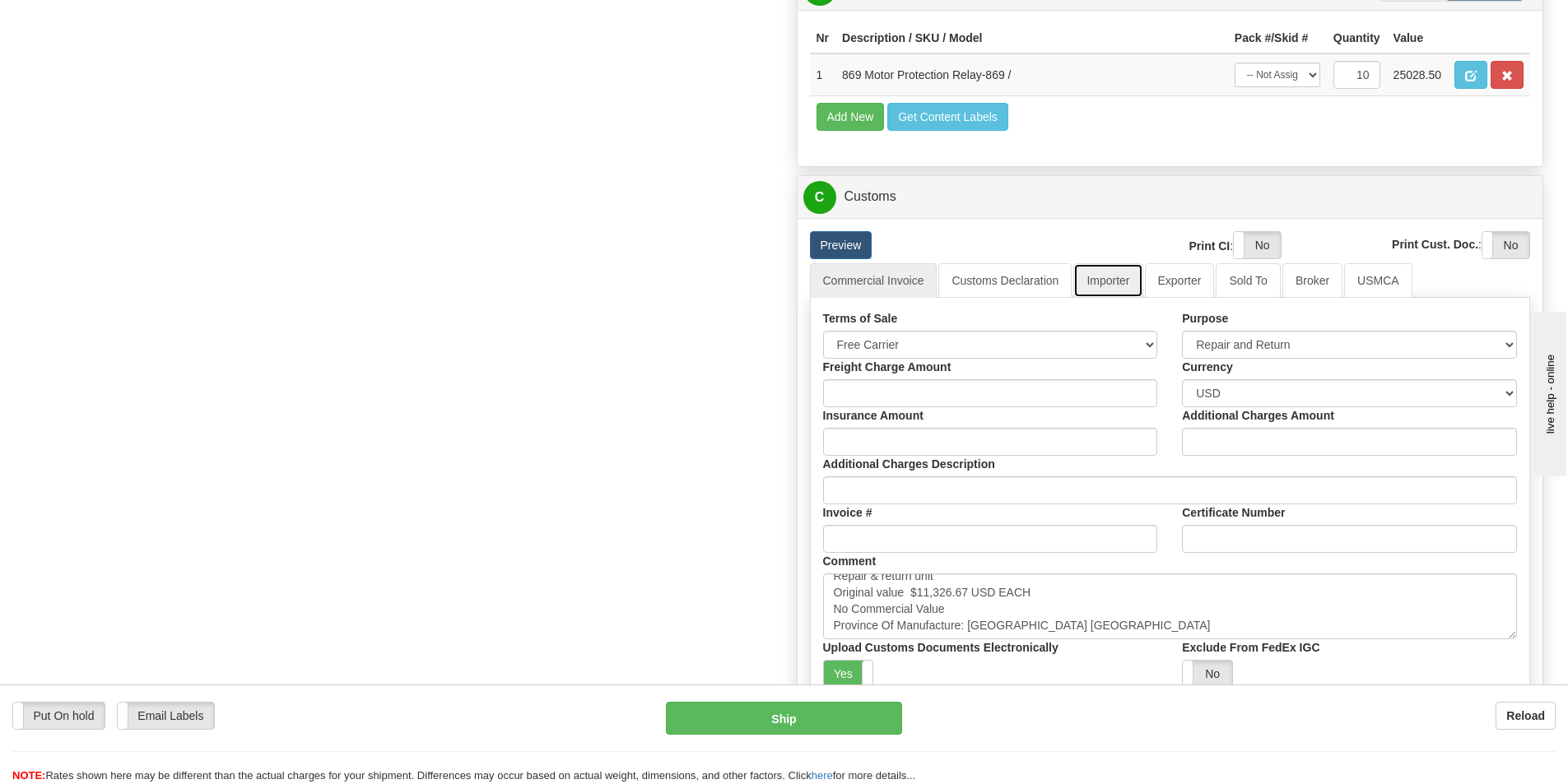
click at [1115, 278] on link "Importer" at bounding box center [1107, 280] width 69 height 35
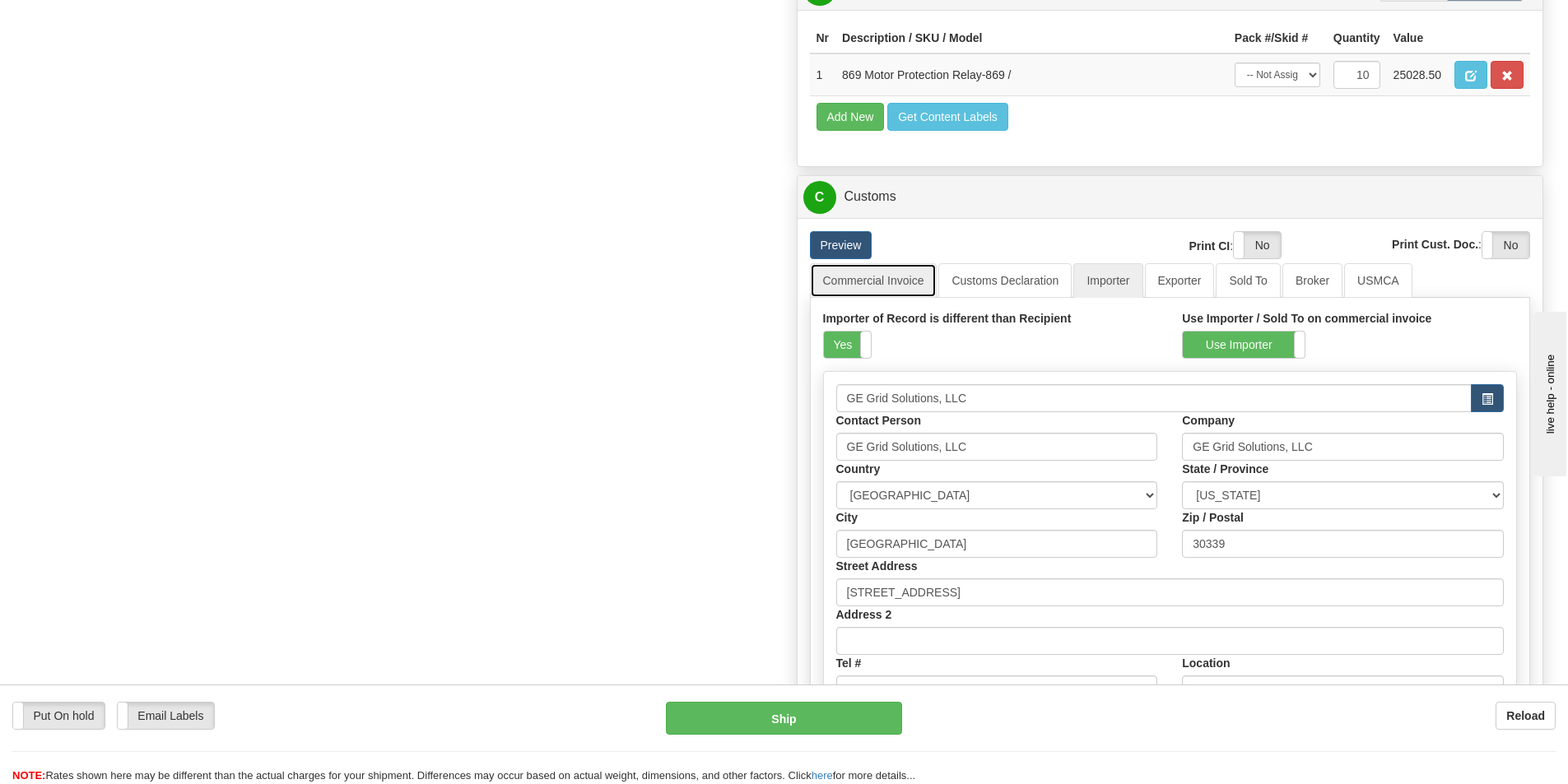
click at [850, 274] on link "Commercial Invoice" at bounding box center [873, 280] width 128 height 35
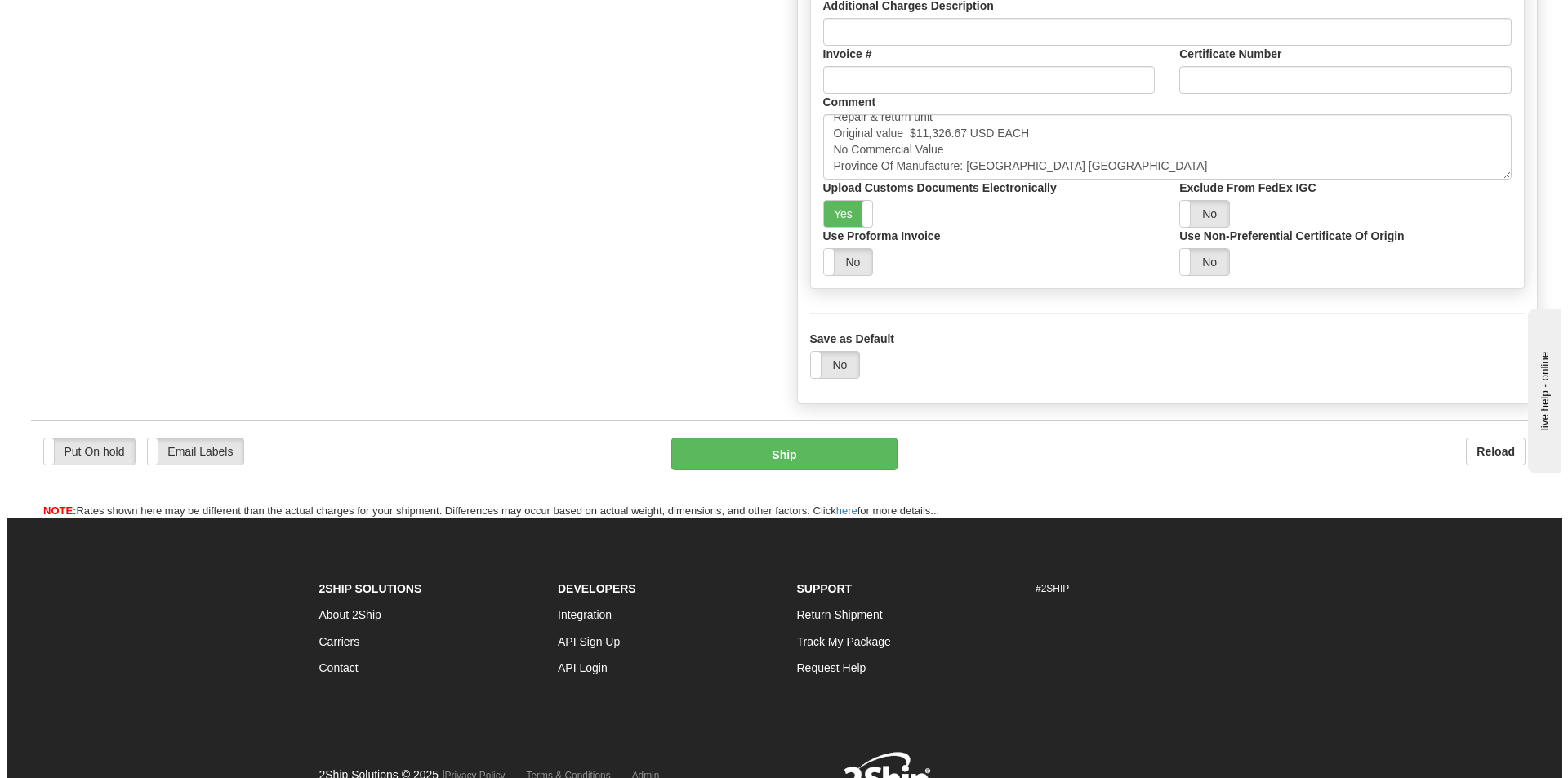
scroll to position [1840, 0]
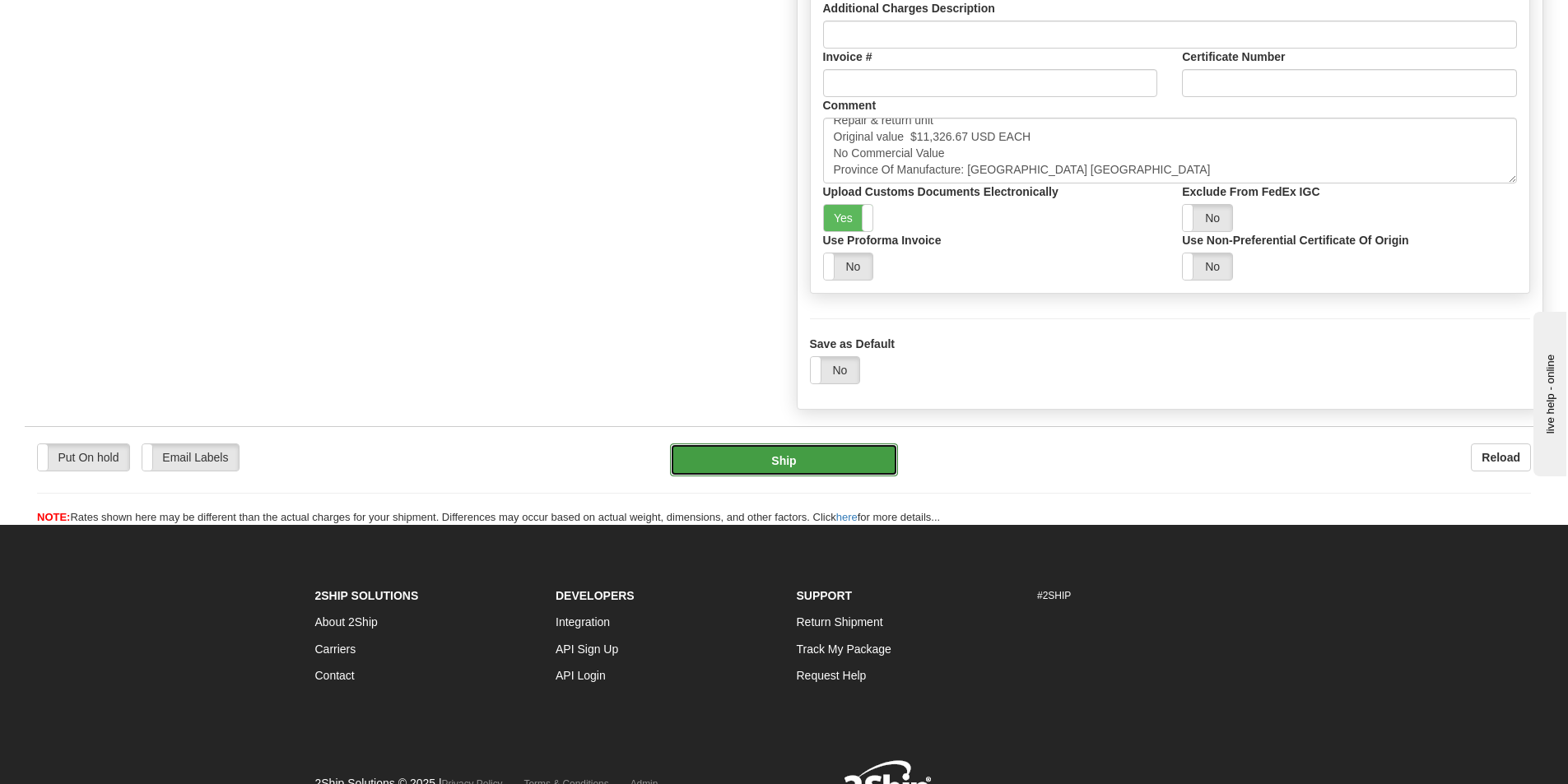
click at [791, 451] on button "Ship" at bounding box center [784, 459] width 228 height 33
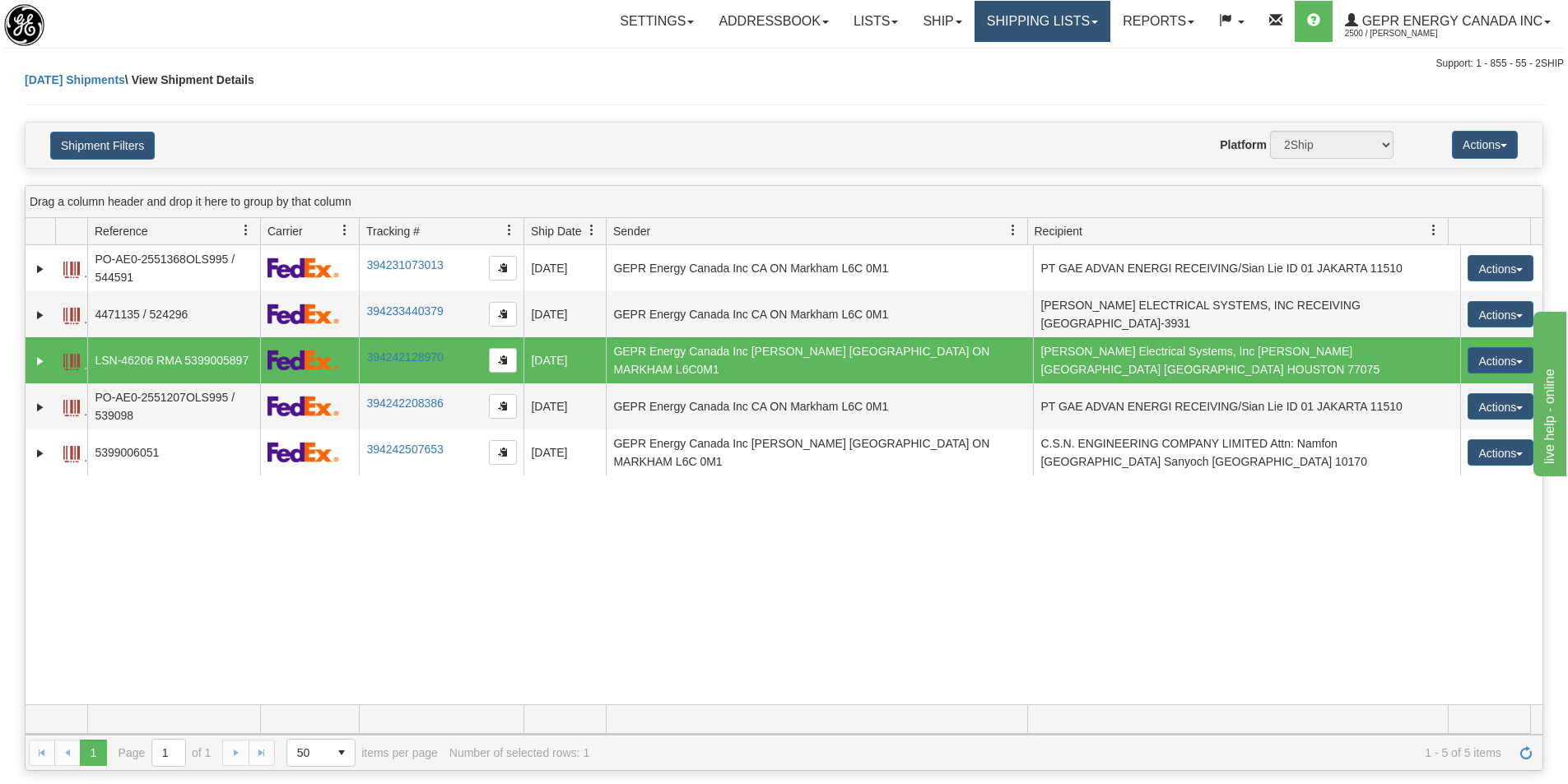
click at [1052, 27] on link "Shipping lists" at bounding box center [1042, 21] width 136 height 41
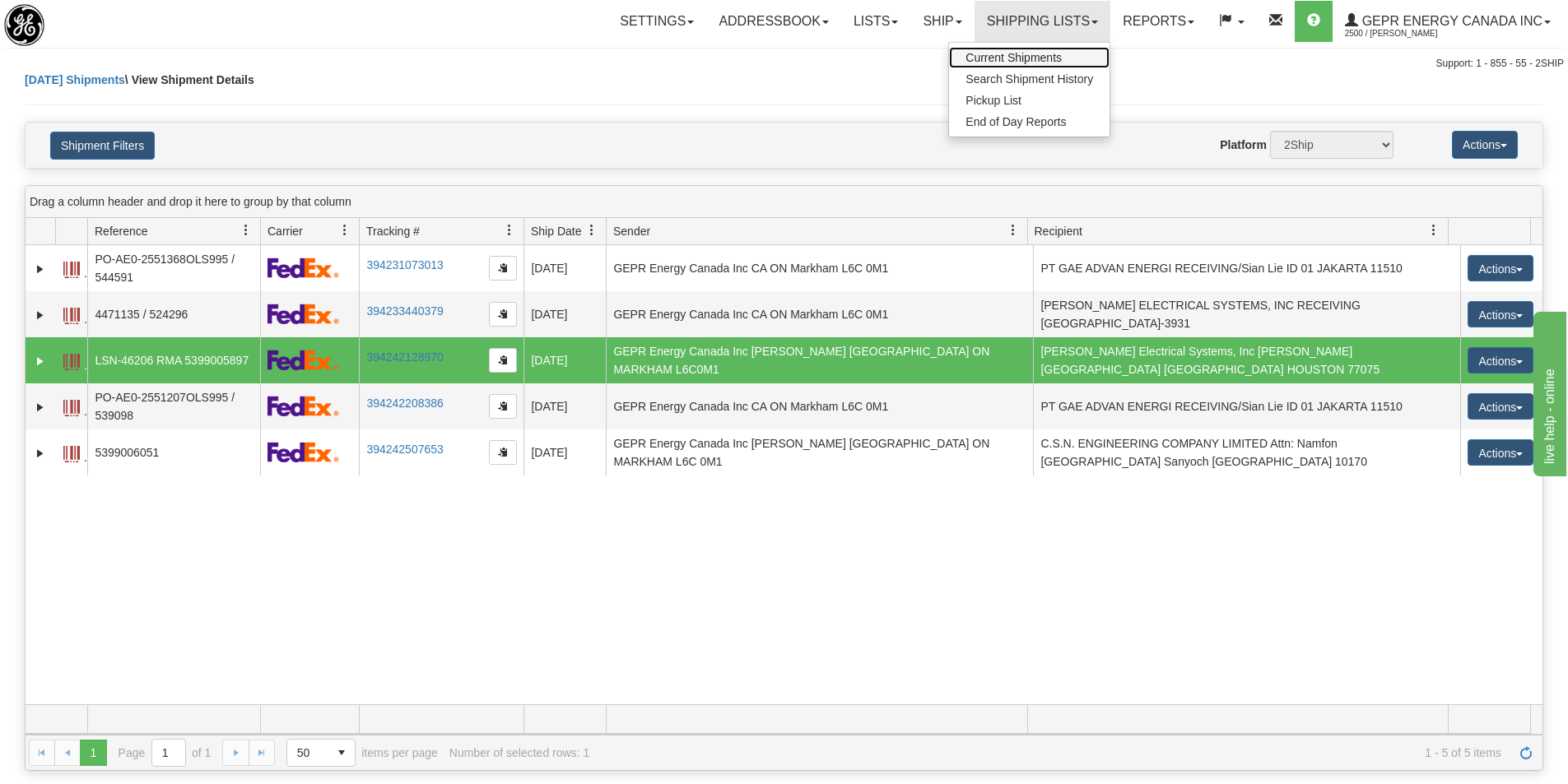
click at [1018, 66] on link "Current Shipments" at bounding box center [1029, 58] width 161 height 21
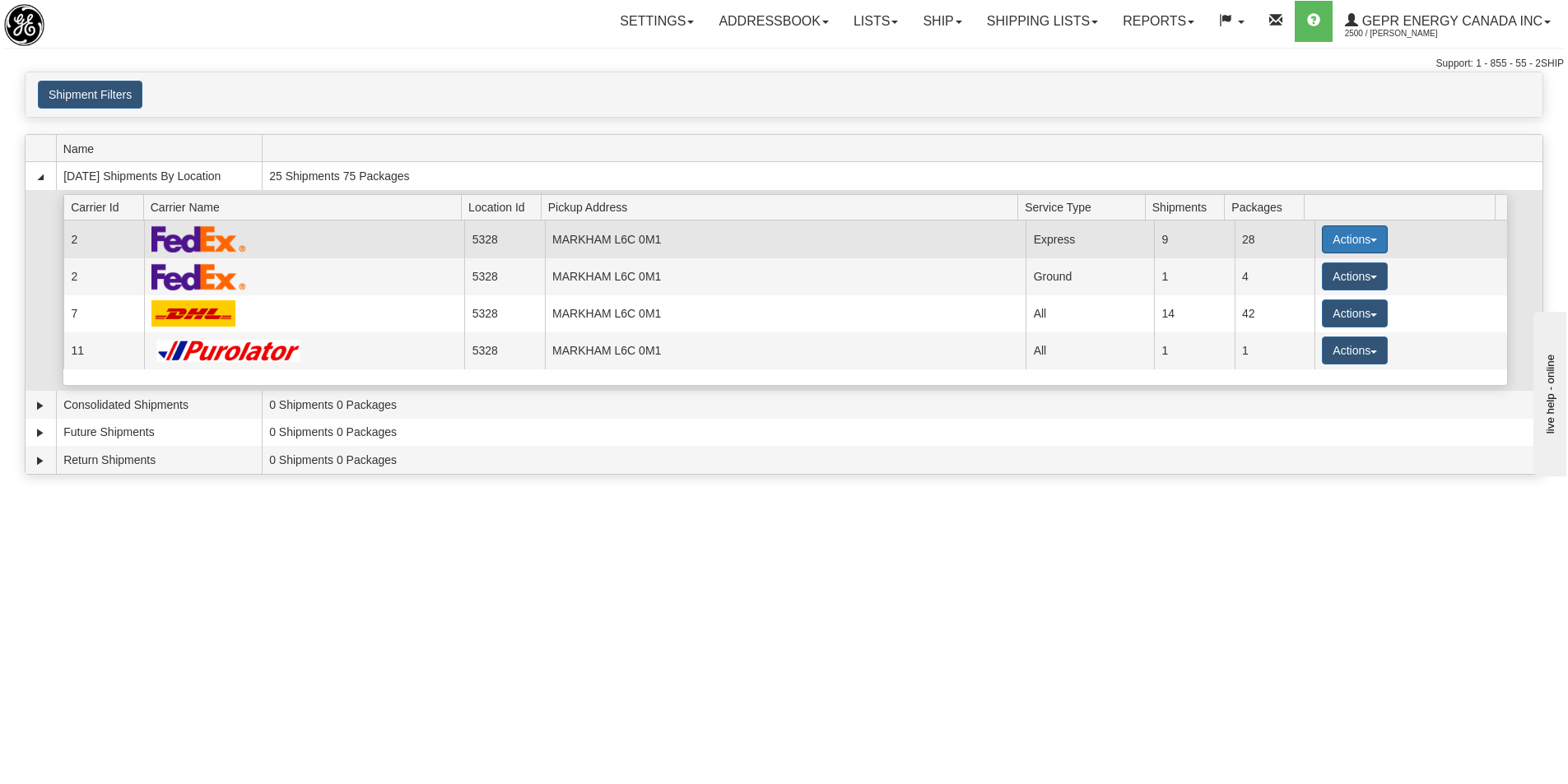
click at [1327, 237] on button "Actions" at bounding box center [1355, 239] width 66 height 28
click at [1307, 267] on span "Details" at bounding box center [1294, 269] width 45 height 12
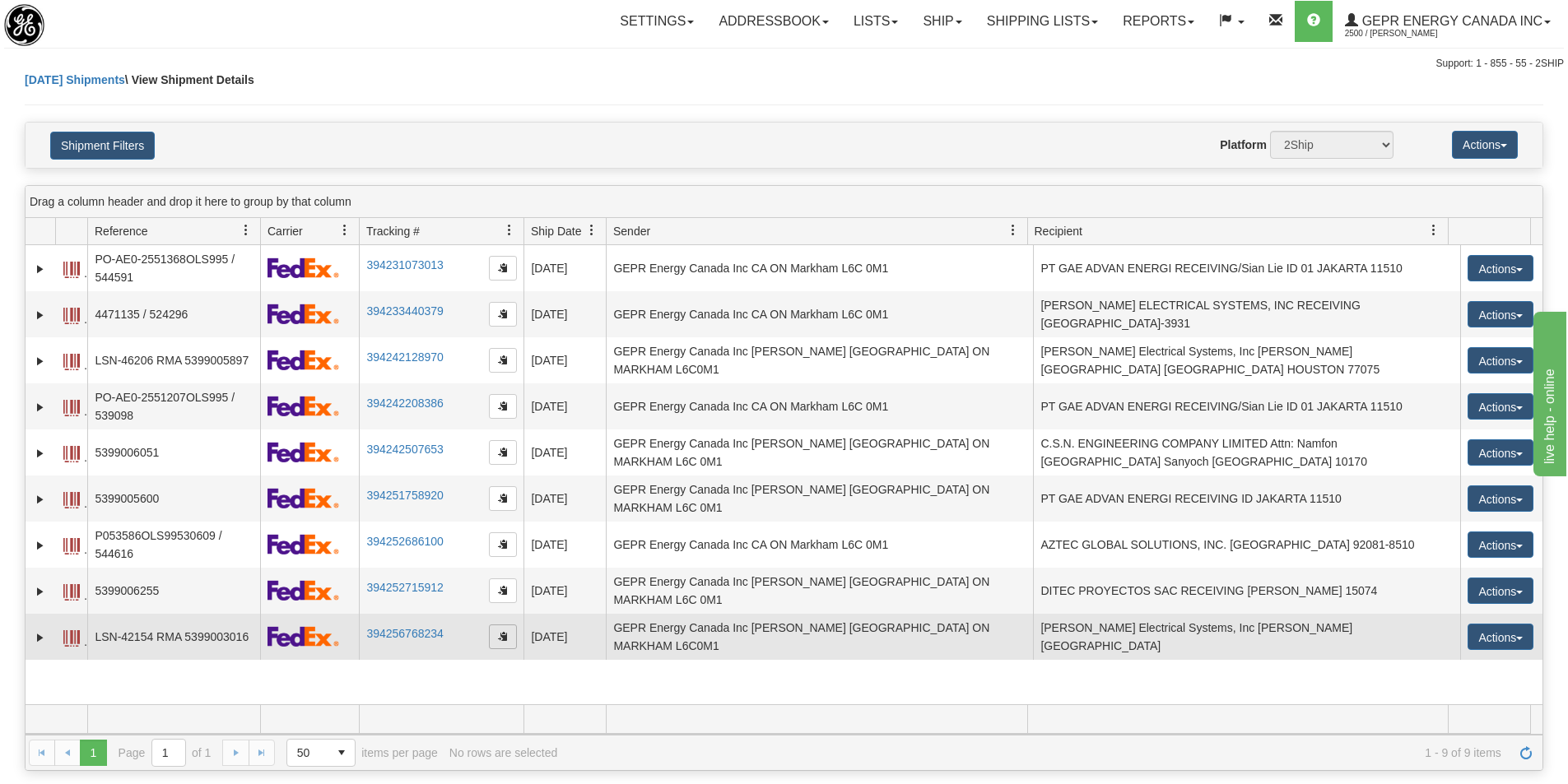
click at [498, 631] on span "button" at bounding box center [502, 635] width 10 height 10
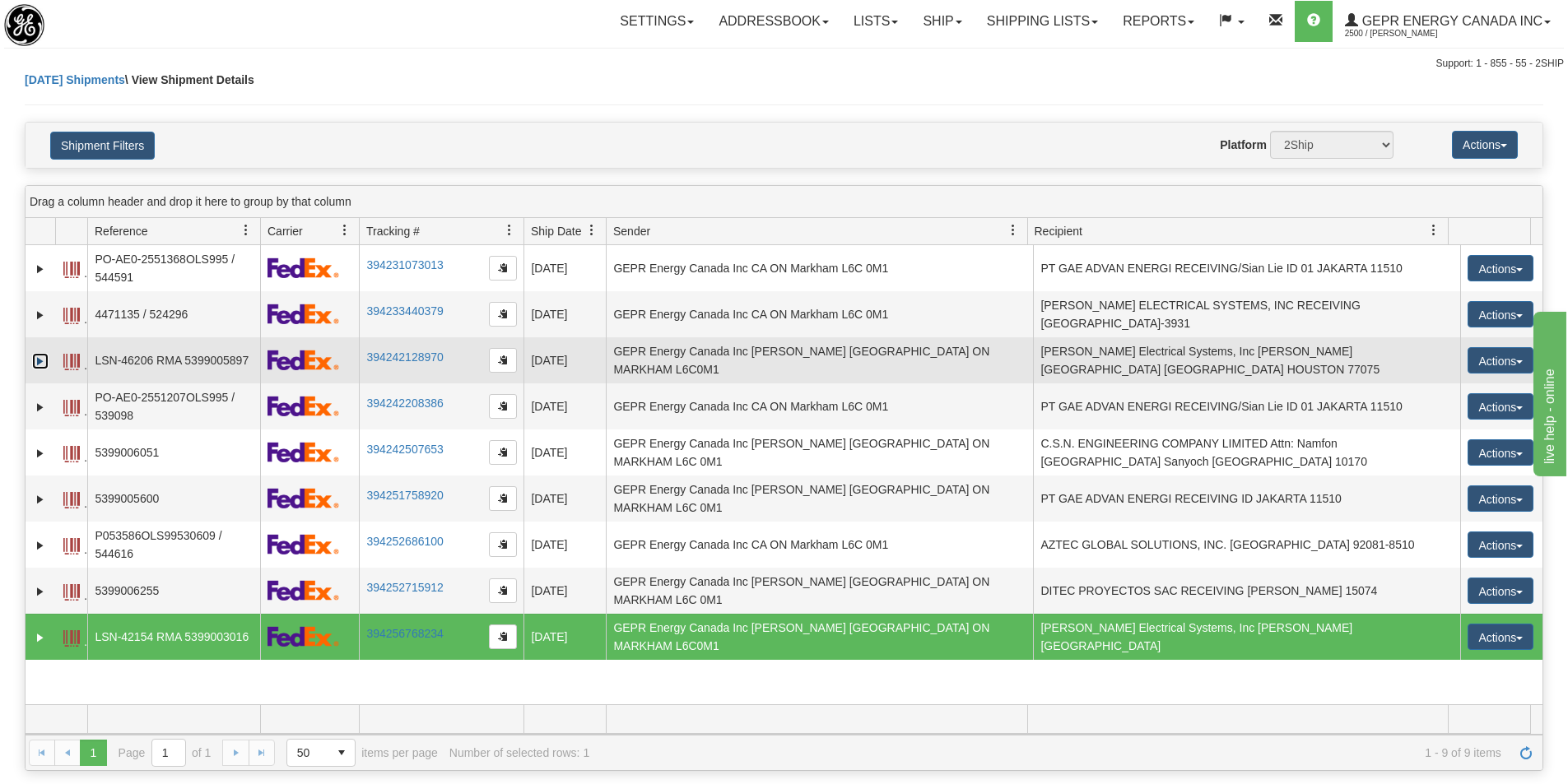
click at [44, 358] on link "Expand" at bounding box center [40, 361] width 16 height 16
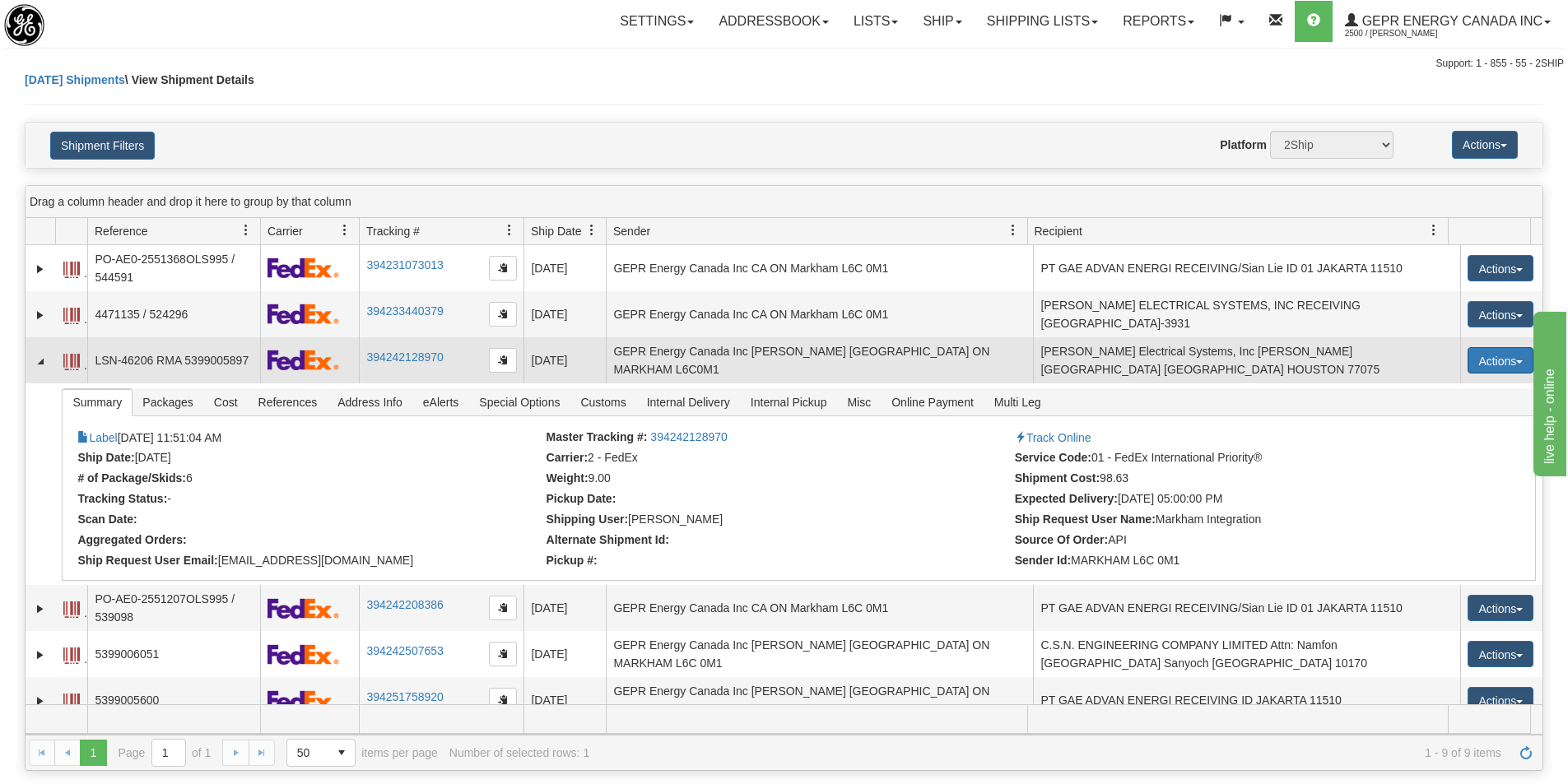
click at [1507, 355] on button "Actions" at bounding box center [1500, 360] width 66 height 27
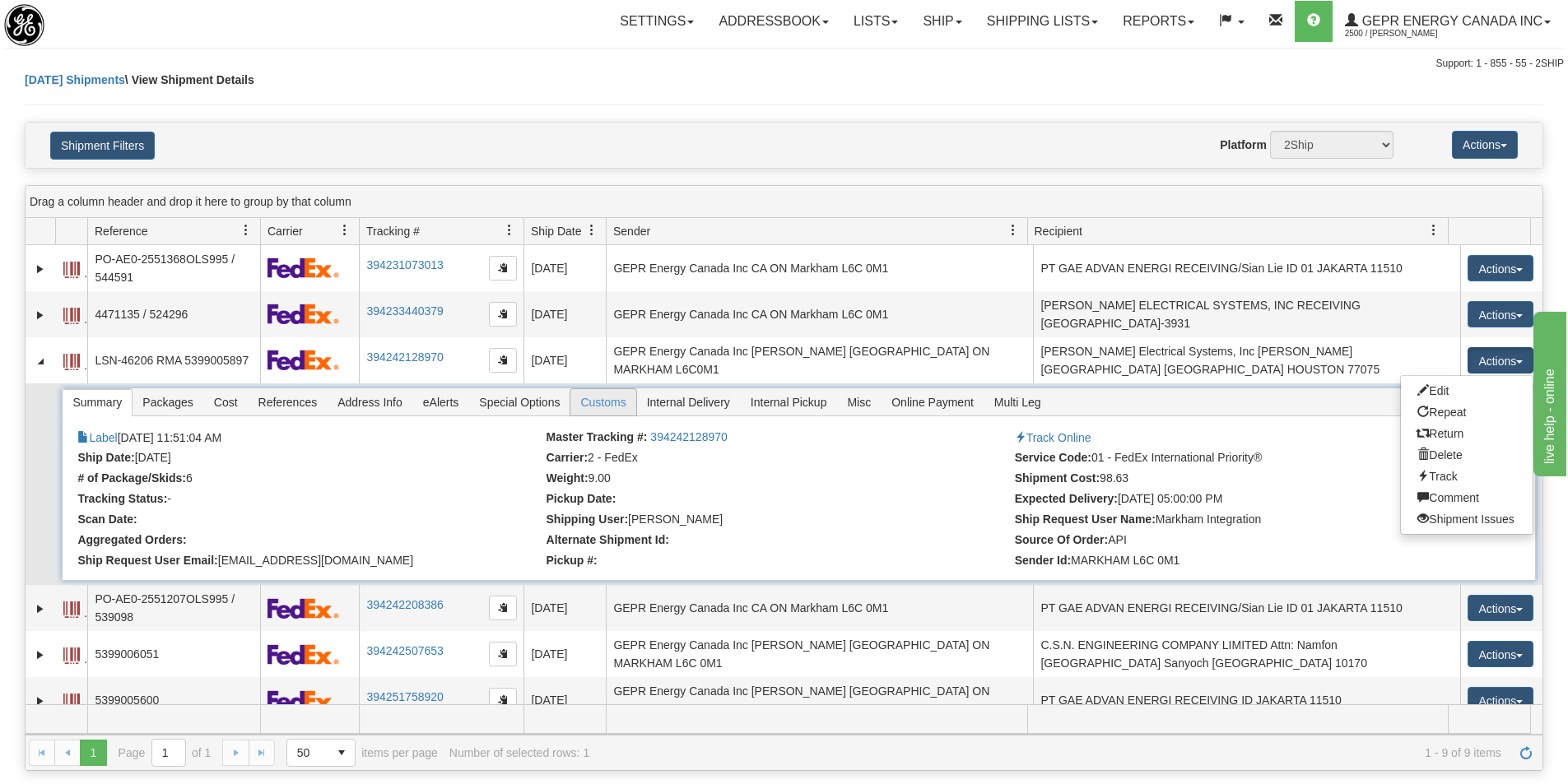
click at [602, 394] on span "Customs" at bounding box center [602, 402] width 65 height 27
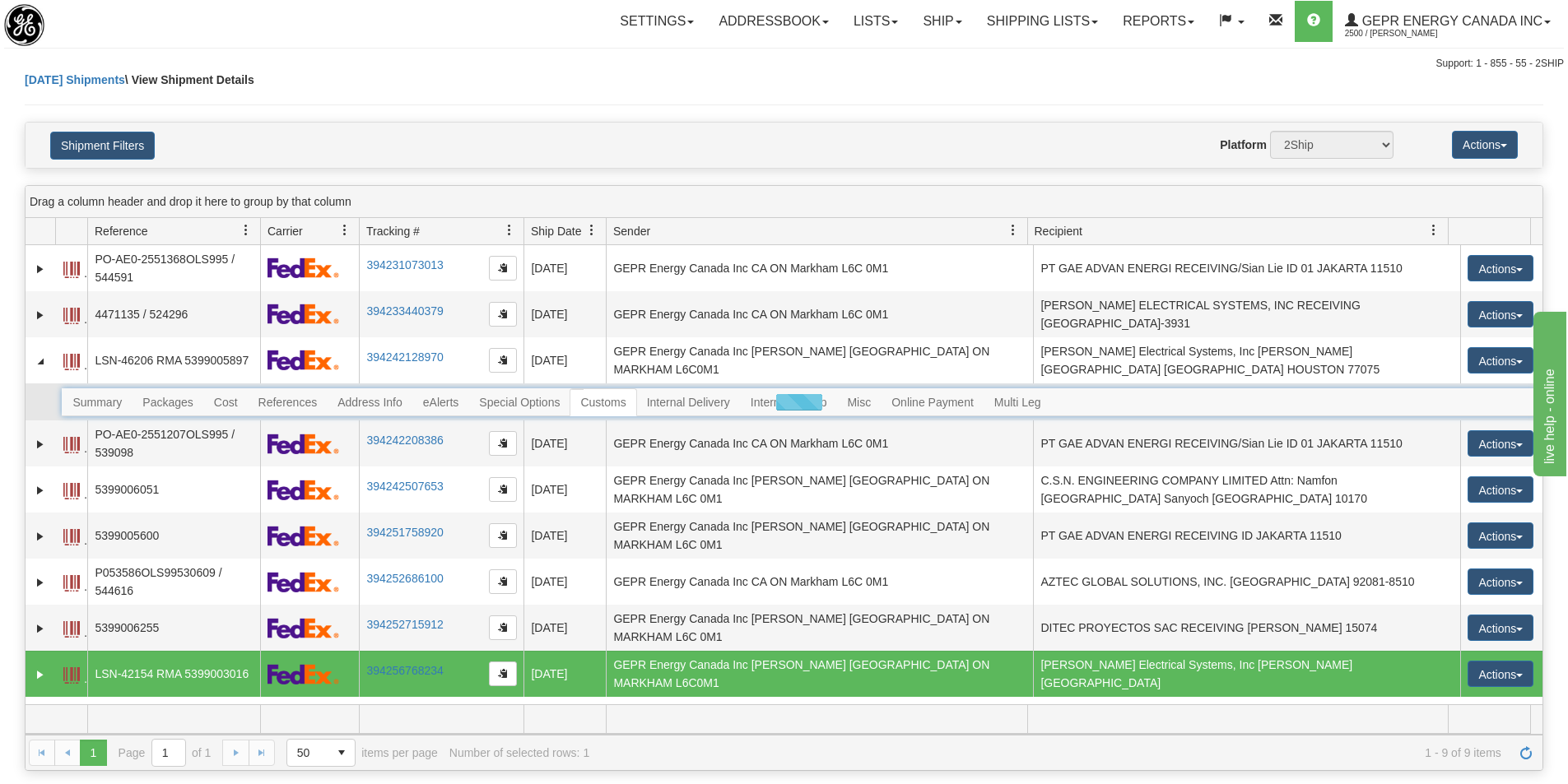
click at [602, 394] on div at bounding box center [798, 401] width 1473 height 28
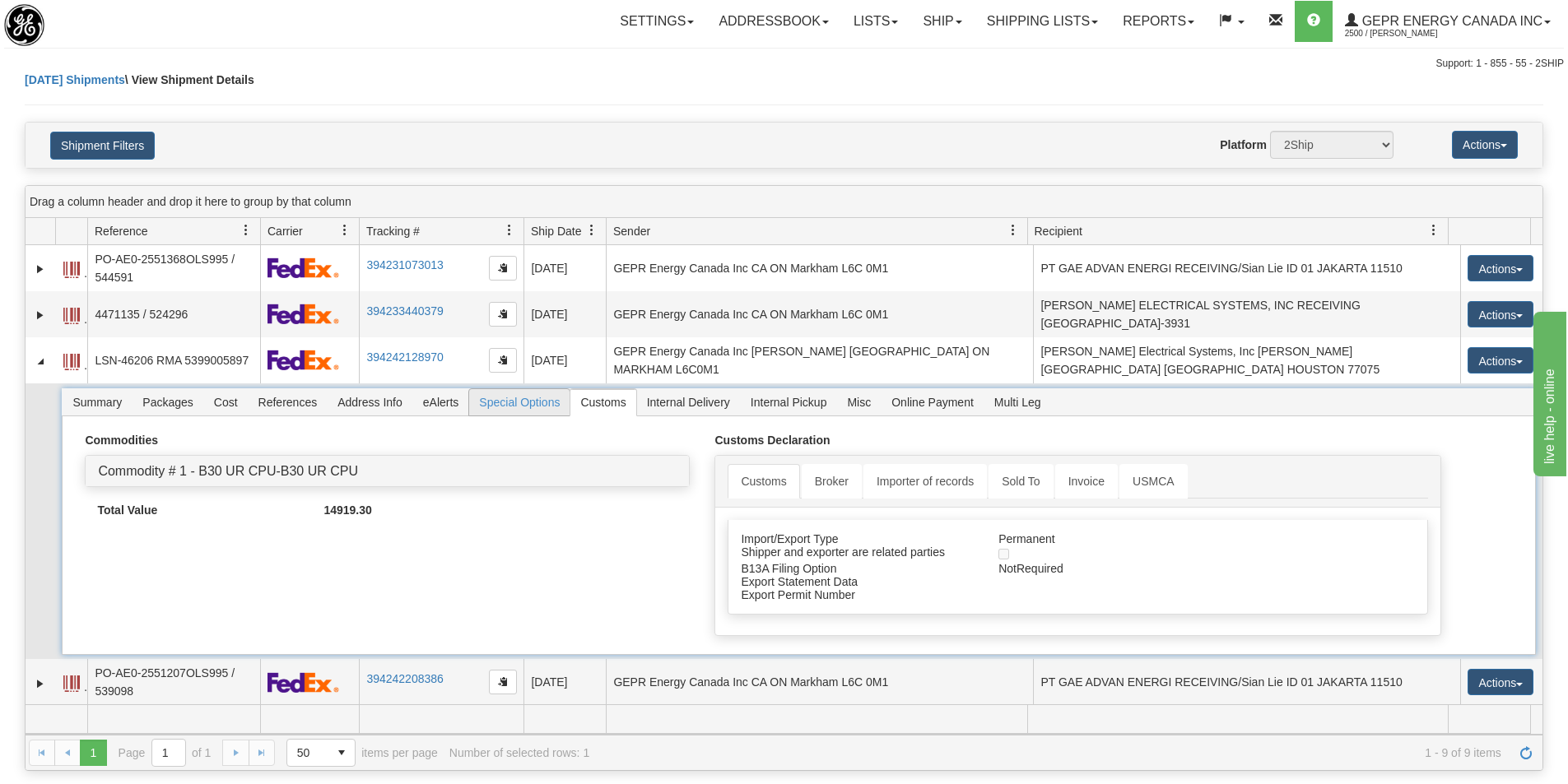
click at [529, 396] on span "Special Options" at bounding box center [519, 402] width 101 height 27
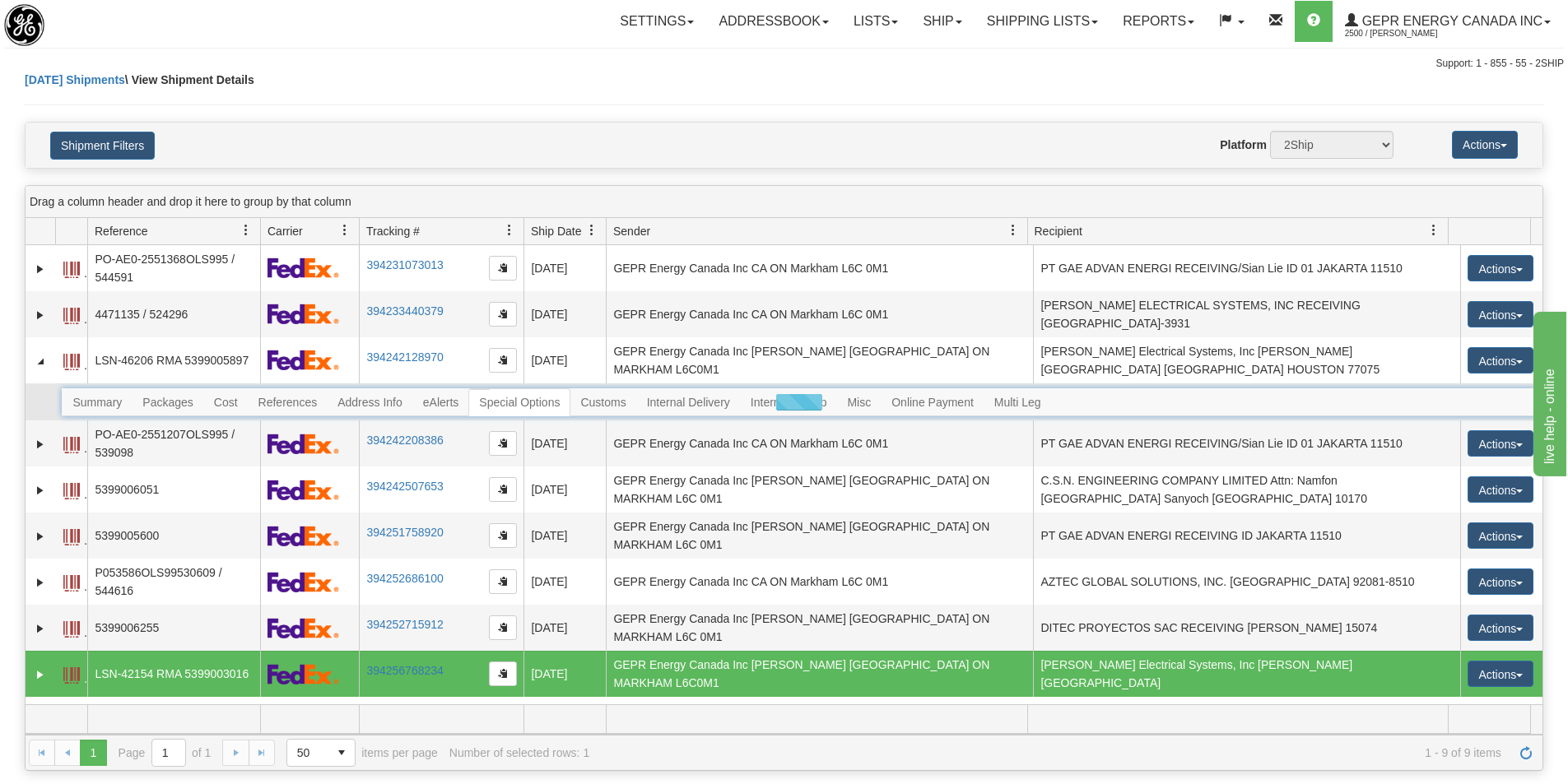
click at [529, 396] on div at bounding box center [798, 401] width 1473 height 28
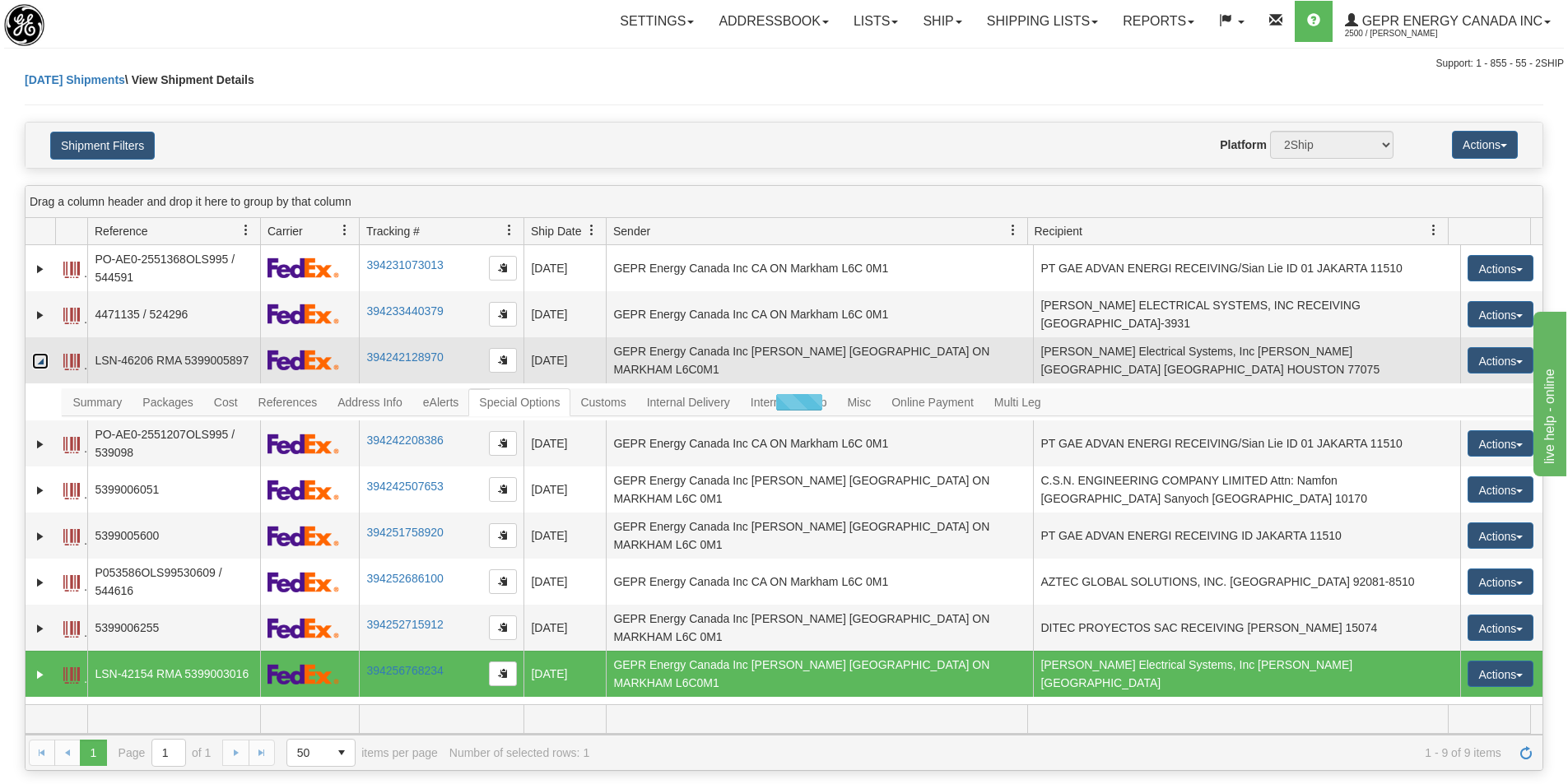
click at [40, 355] on link "Collapse" at bounding box center [40, 361] width 16 height 16
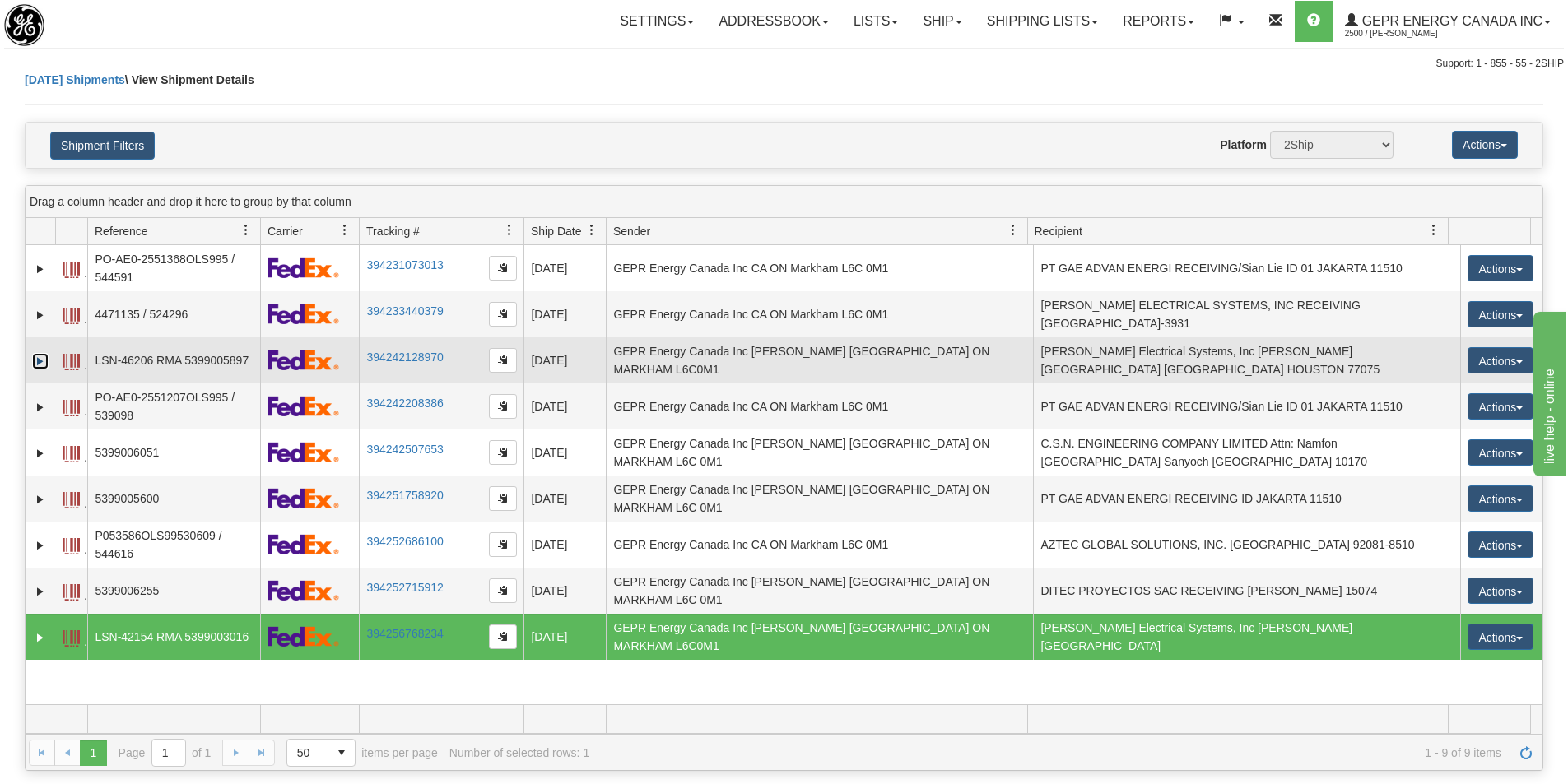
click at [40, 355] on link "Expand" at bounding box center [40, 361] width 16 height 16
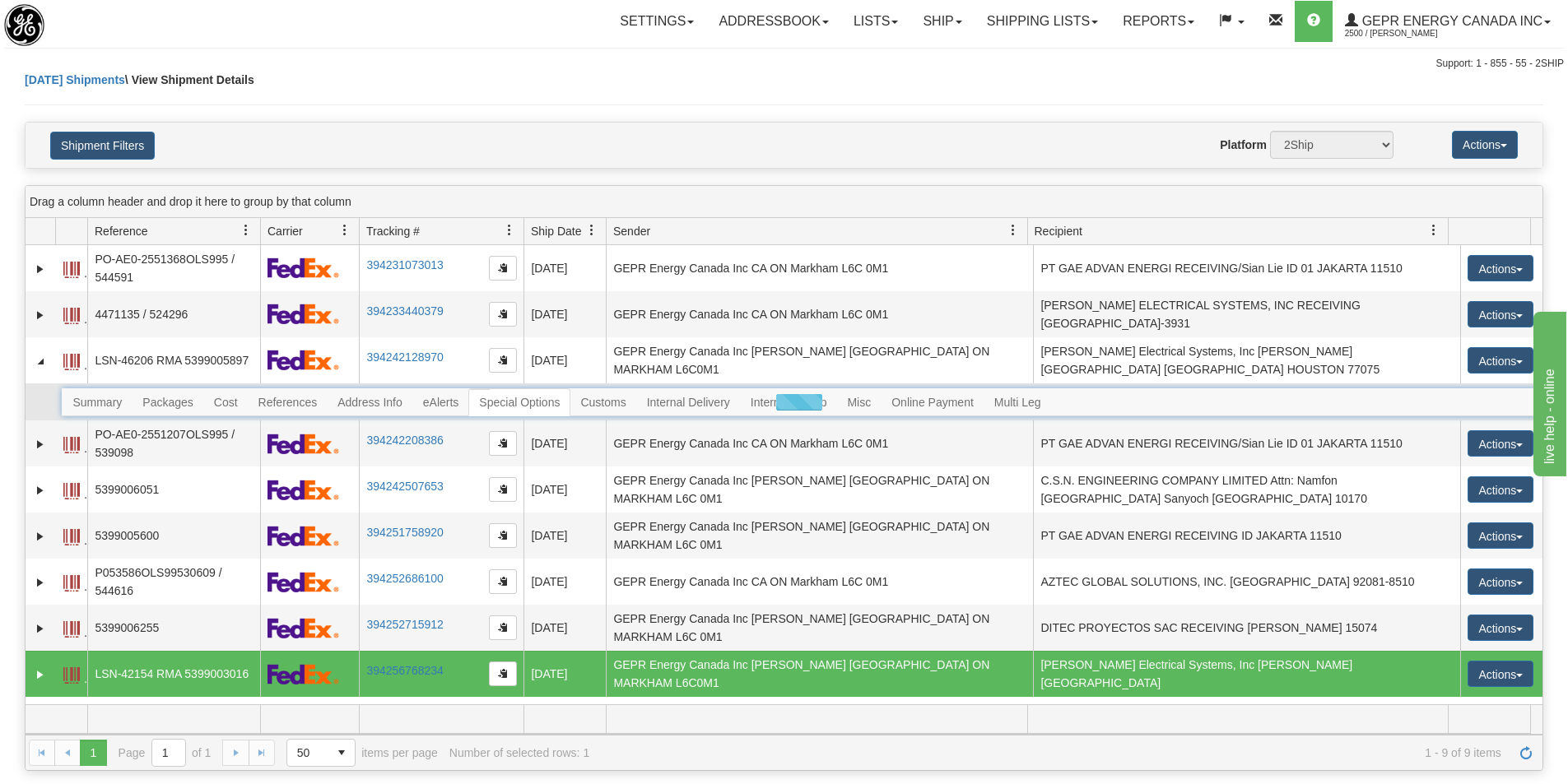
click at [525, 391] on div at bounding box center [798, 401] width 1473 height 28
click at [595, 396] on div at bounding box center [798, 401] width 1473 height 28
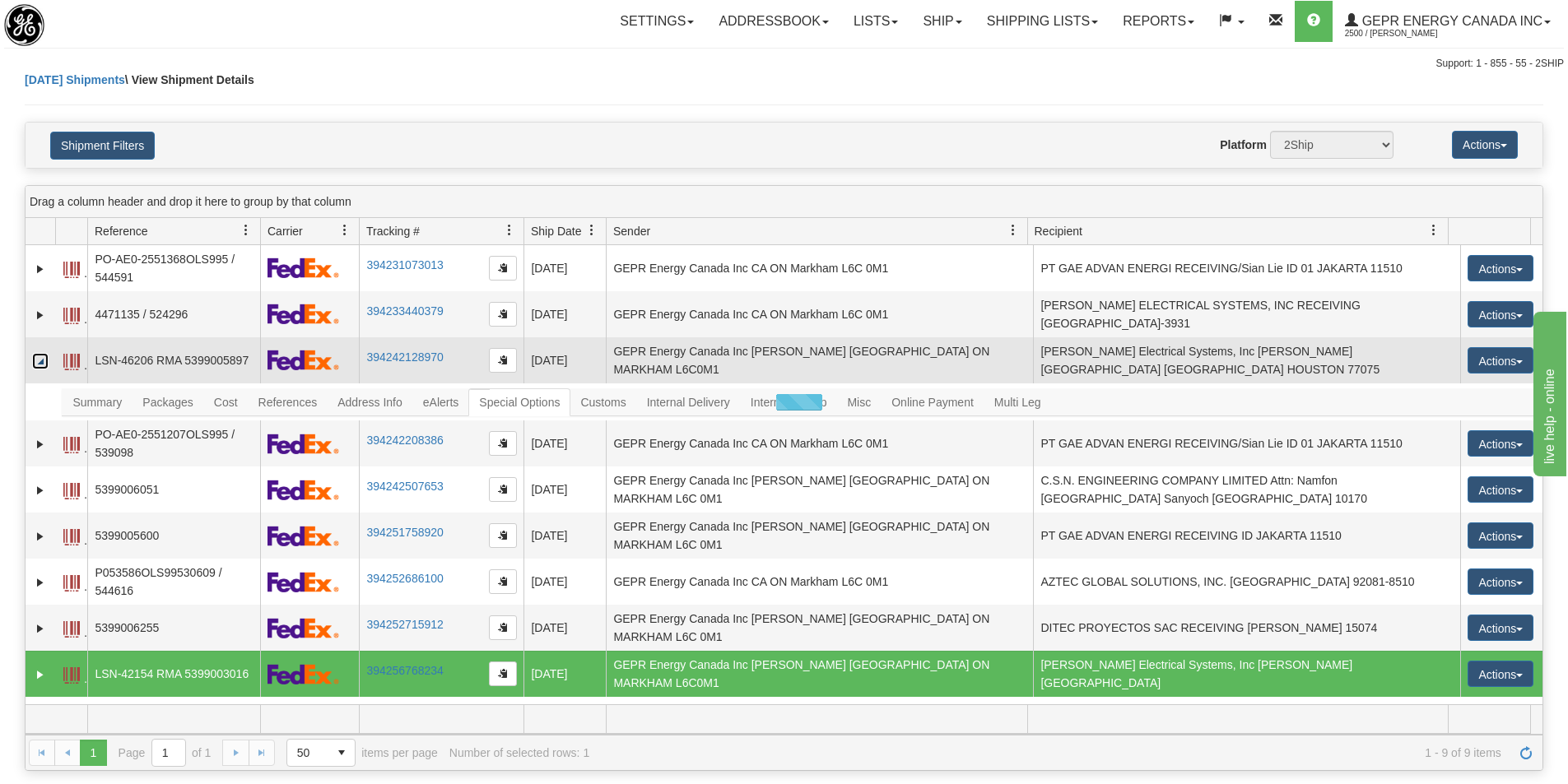
click at [46, 356] on link "Collapse" at bounding box center [40, 361] width 16 height 16
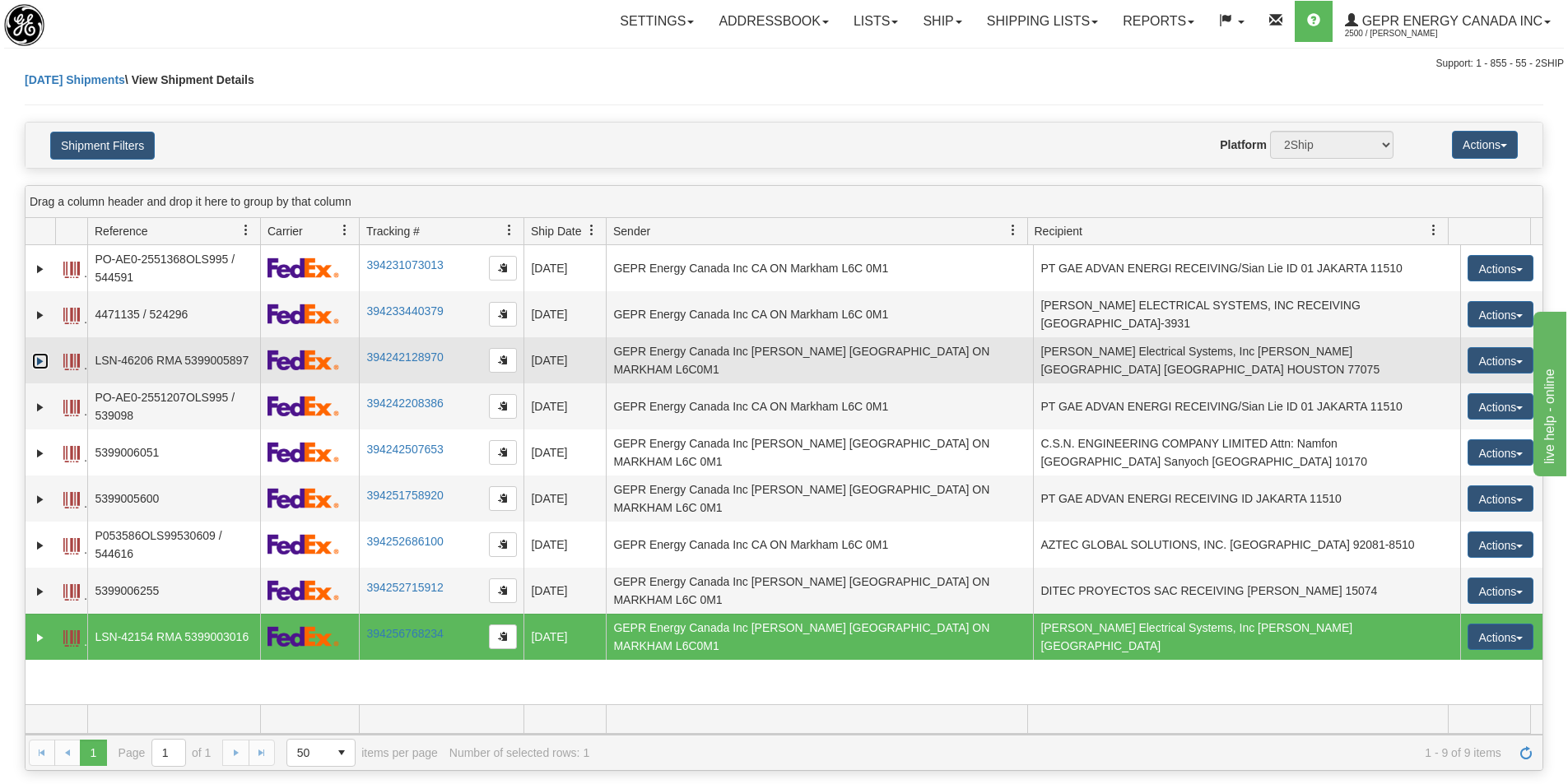
click at [46, 356] on link "Expand" at bounding box center [40, 361] width 16 height 16
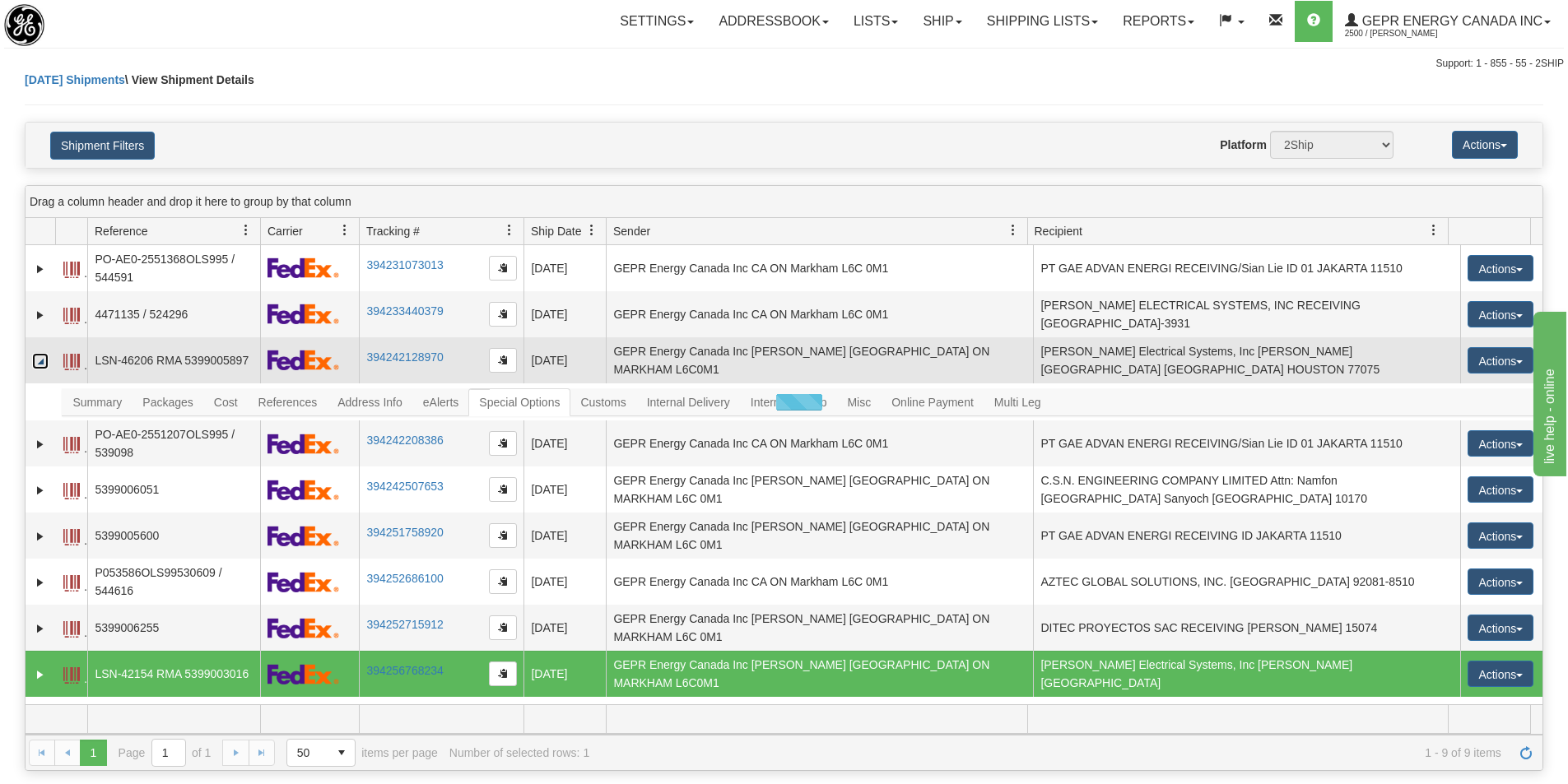
click at [46, 356] on link "Collapse" at bounding box center [40, 361] width 16 height 16
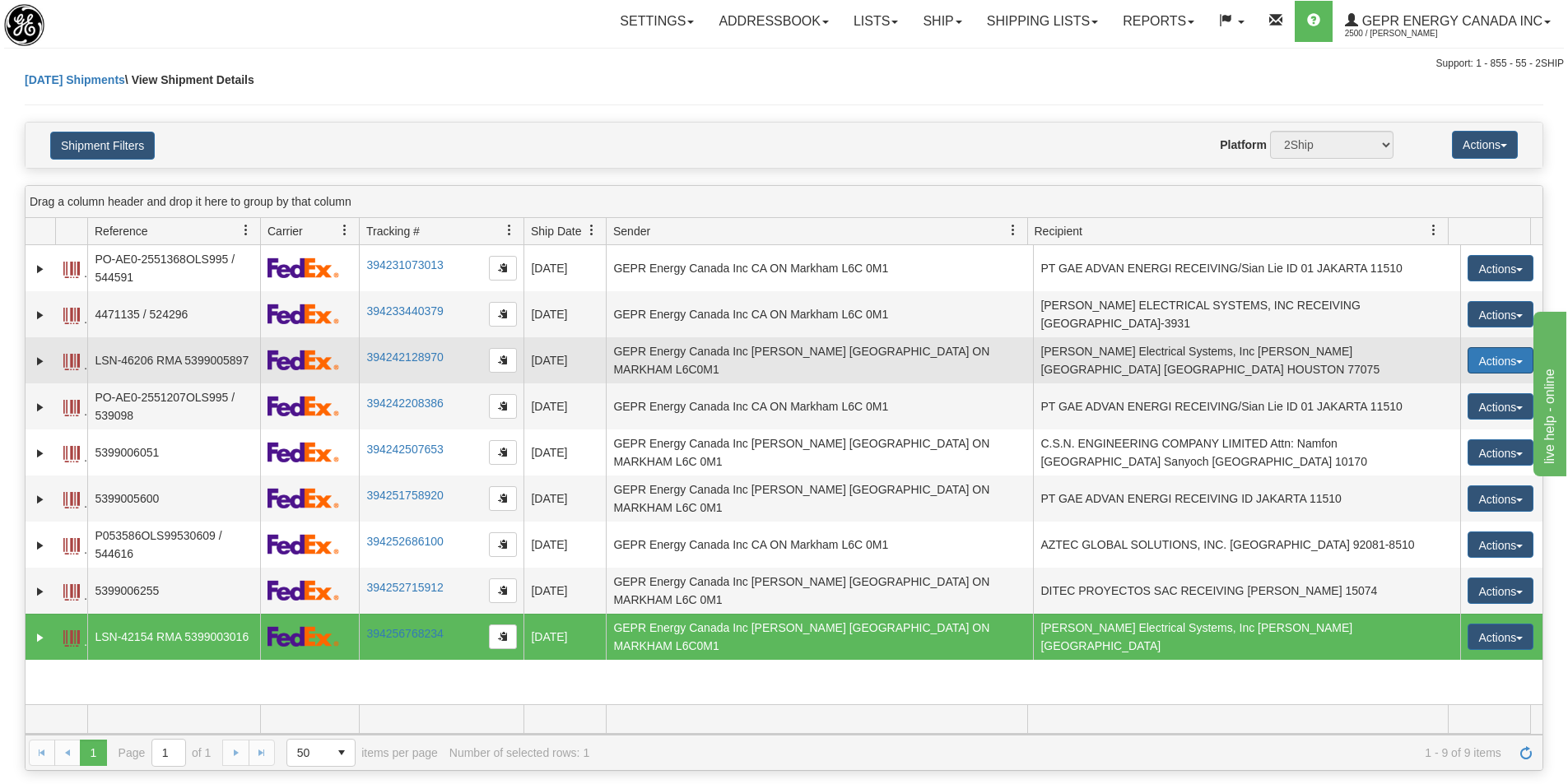
click at [1490, 354] on button "Actions" at bounding box center [1500, 360] width 66 height 27
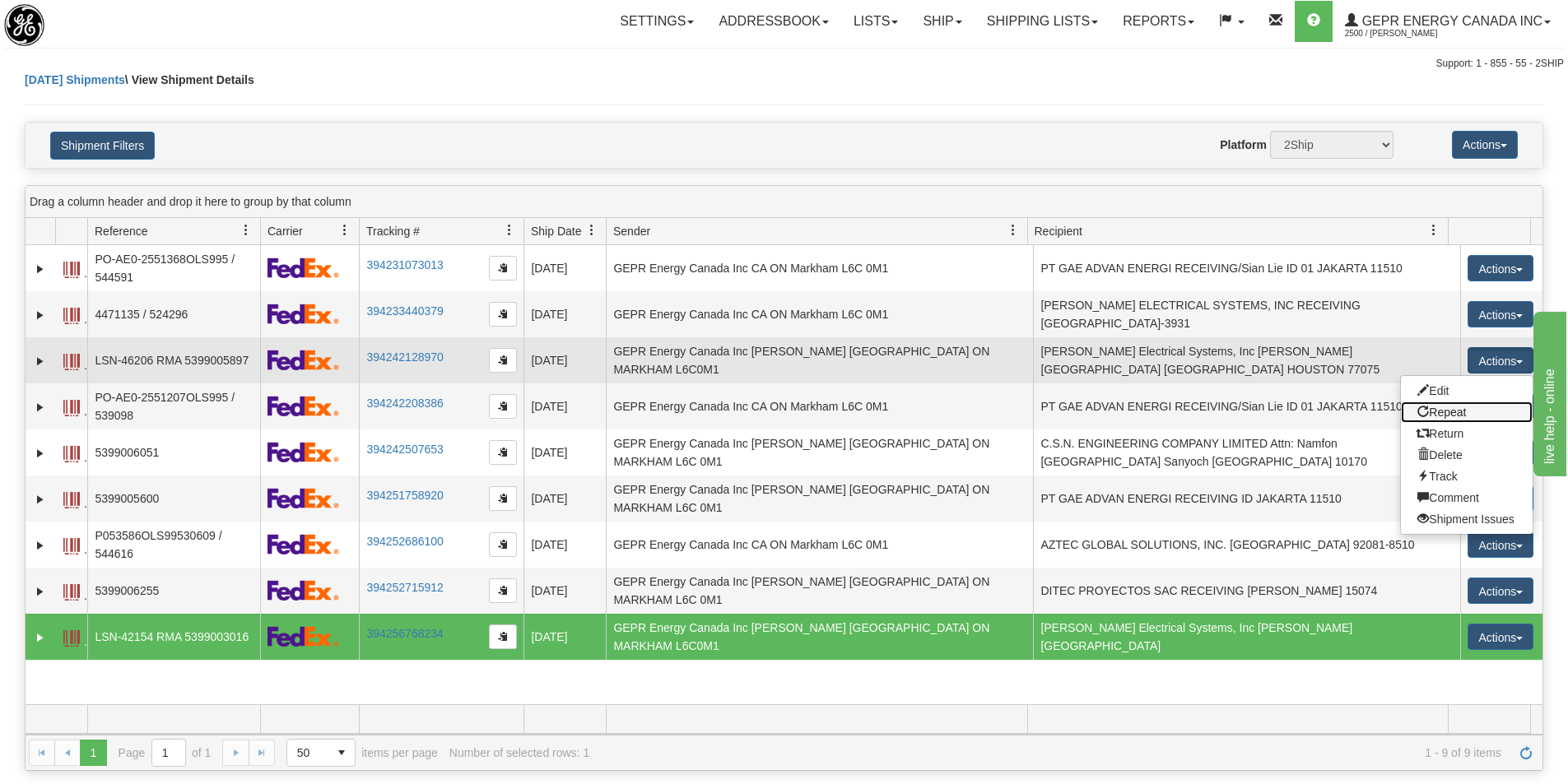
click at [1454, 402] on link "Repeat" at bounding box center [1466, 412] width 132 height 21
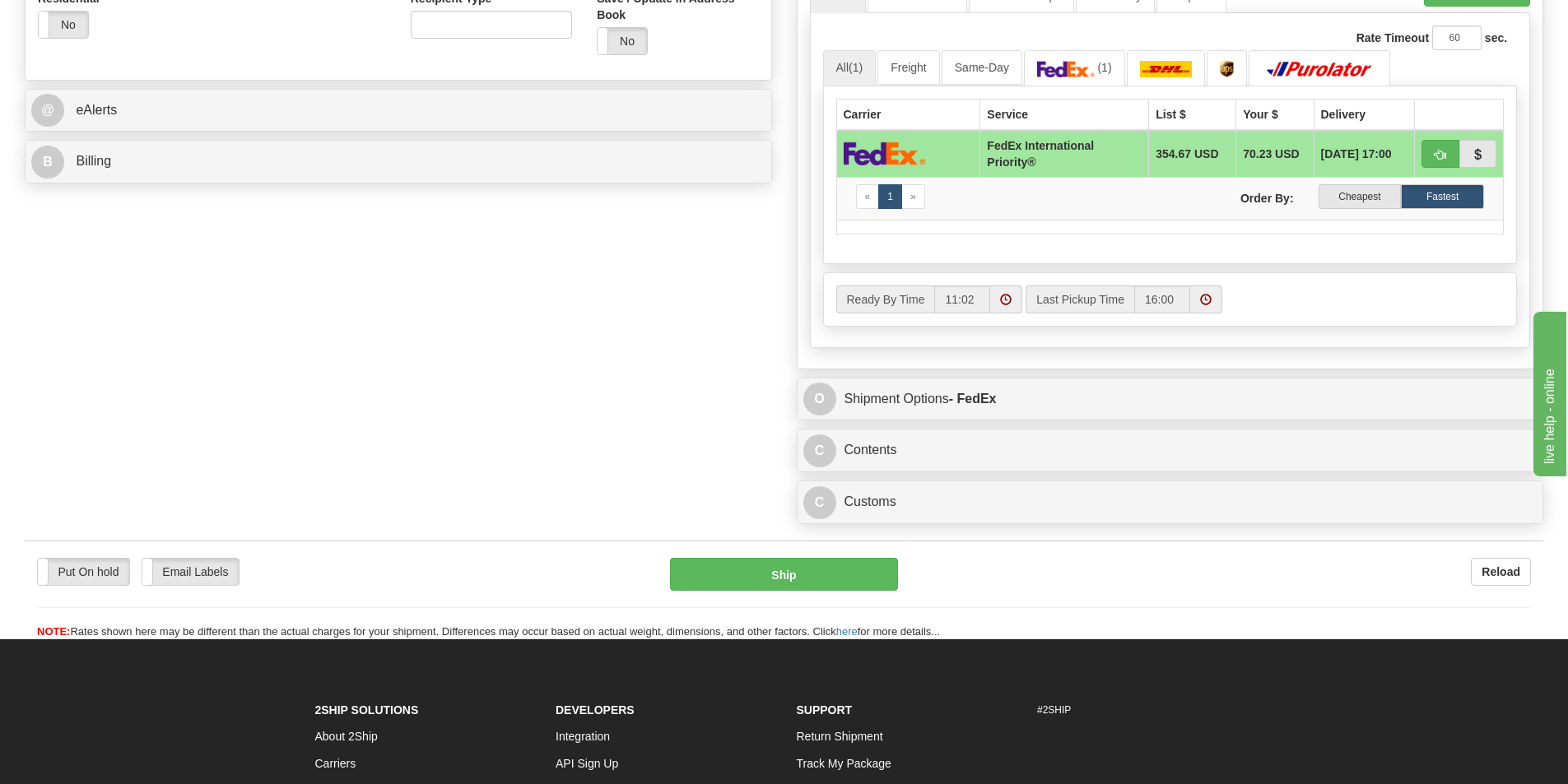
scroll to position [740, 0]
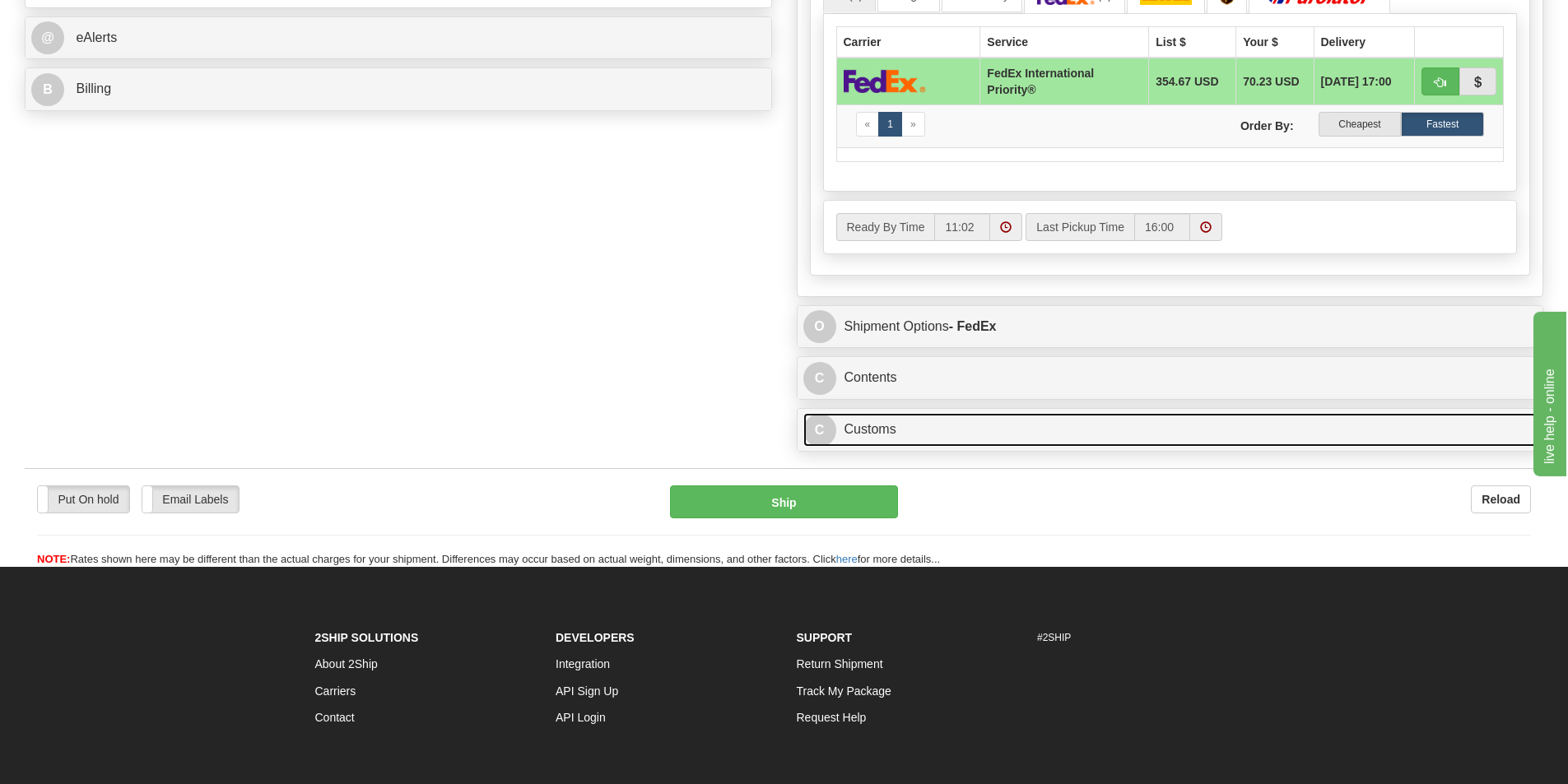
click at [877, 439] on link "C Customs" at bounding box center [1170, 430] width 734 height 34
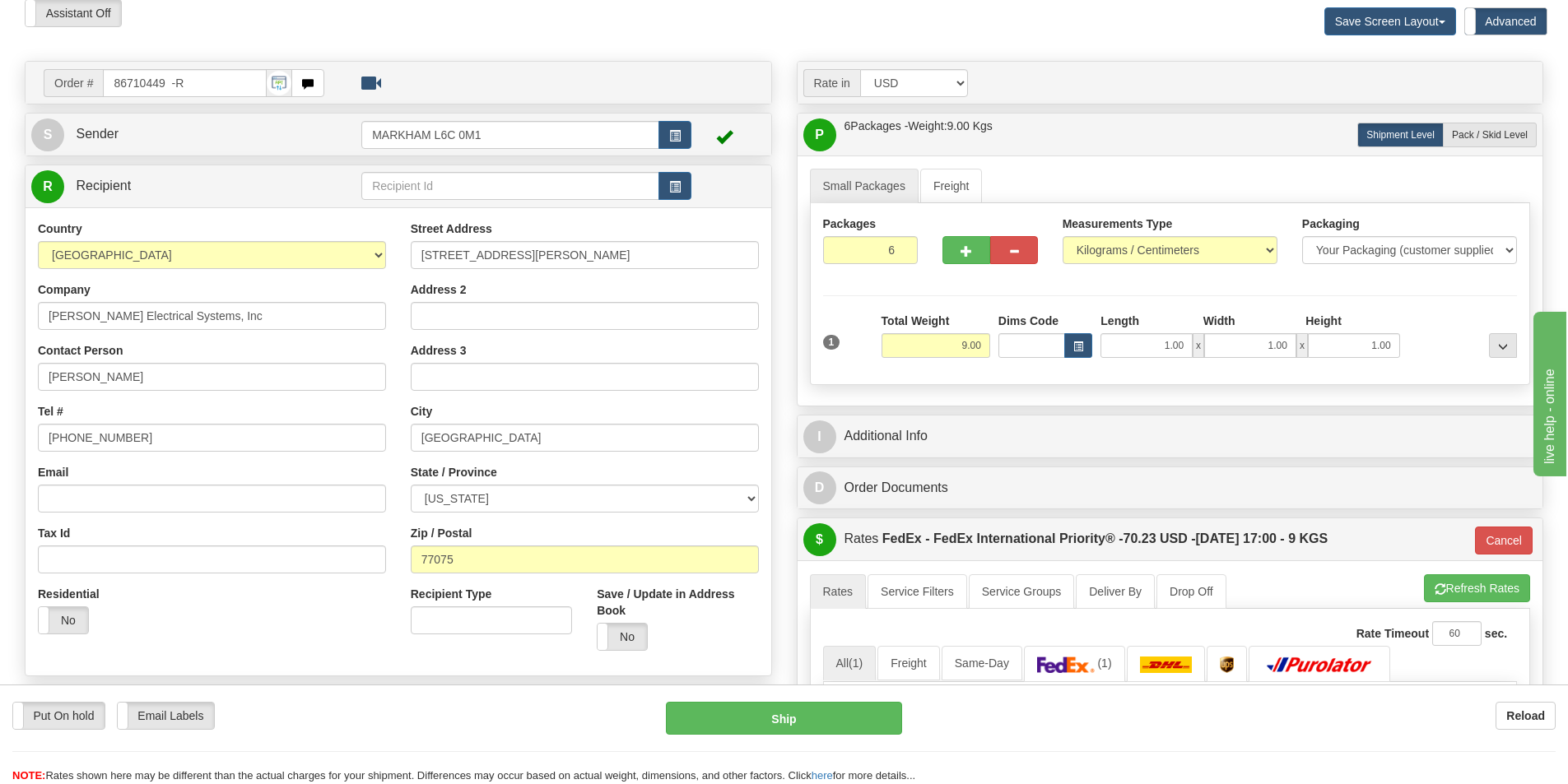
scroll to position [0, 0]
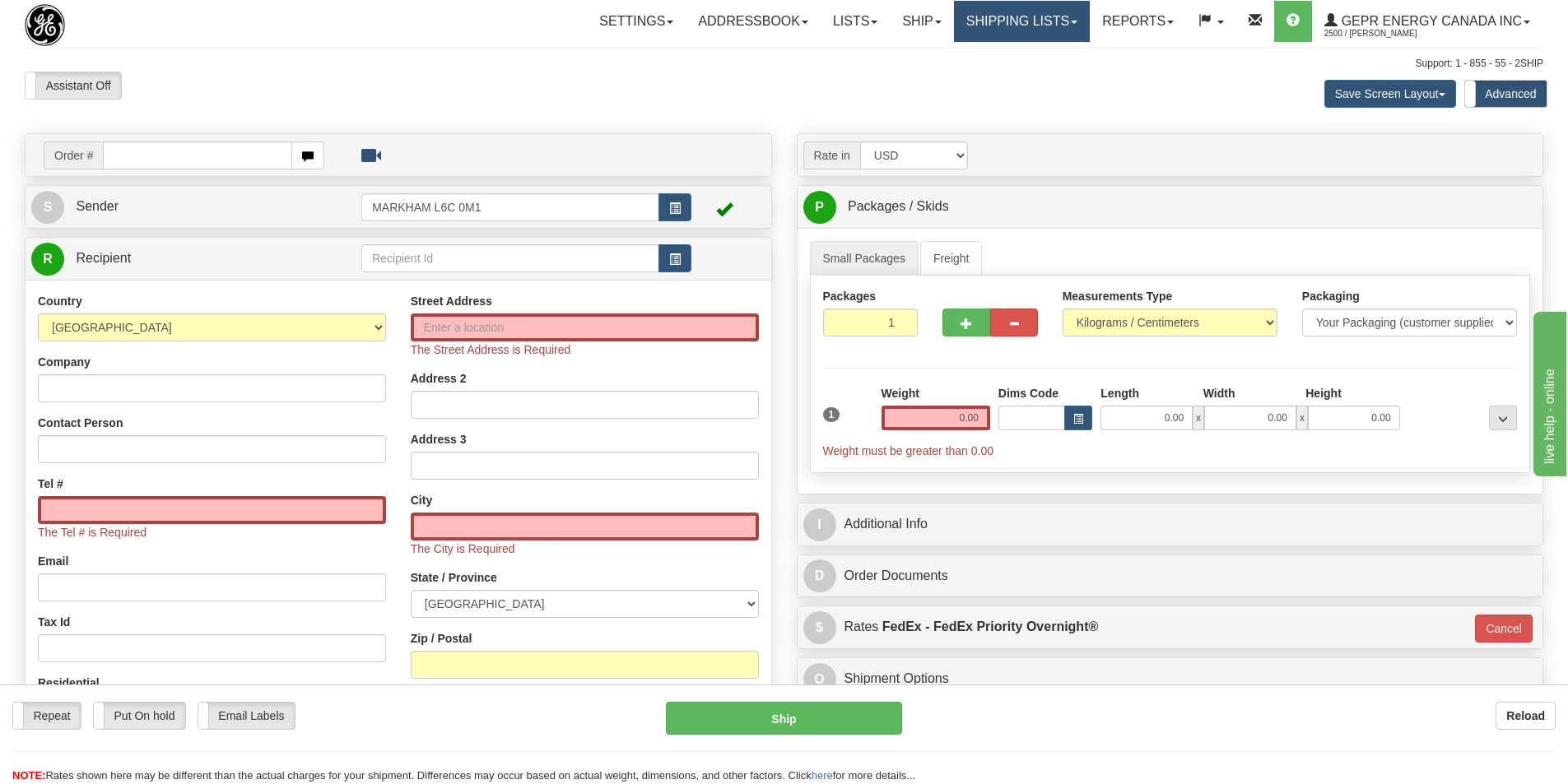
click at [1003, 1] on link "Shipping lists" at bounding box center [1022, 21] width 136 height 41
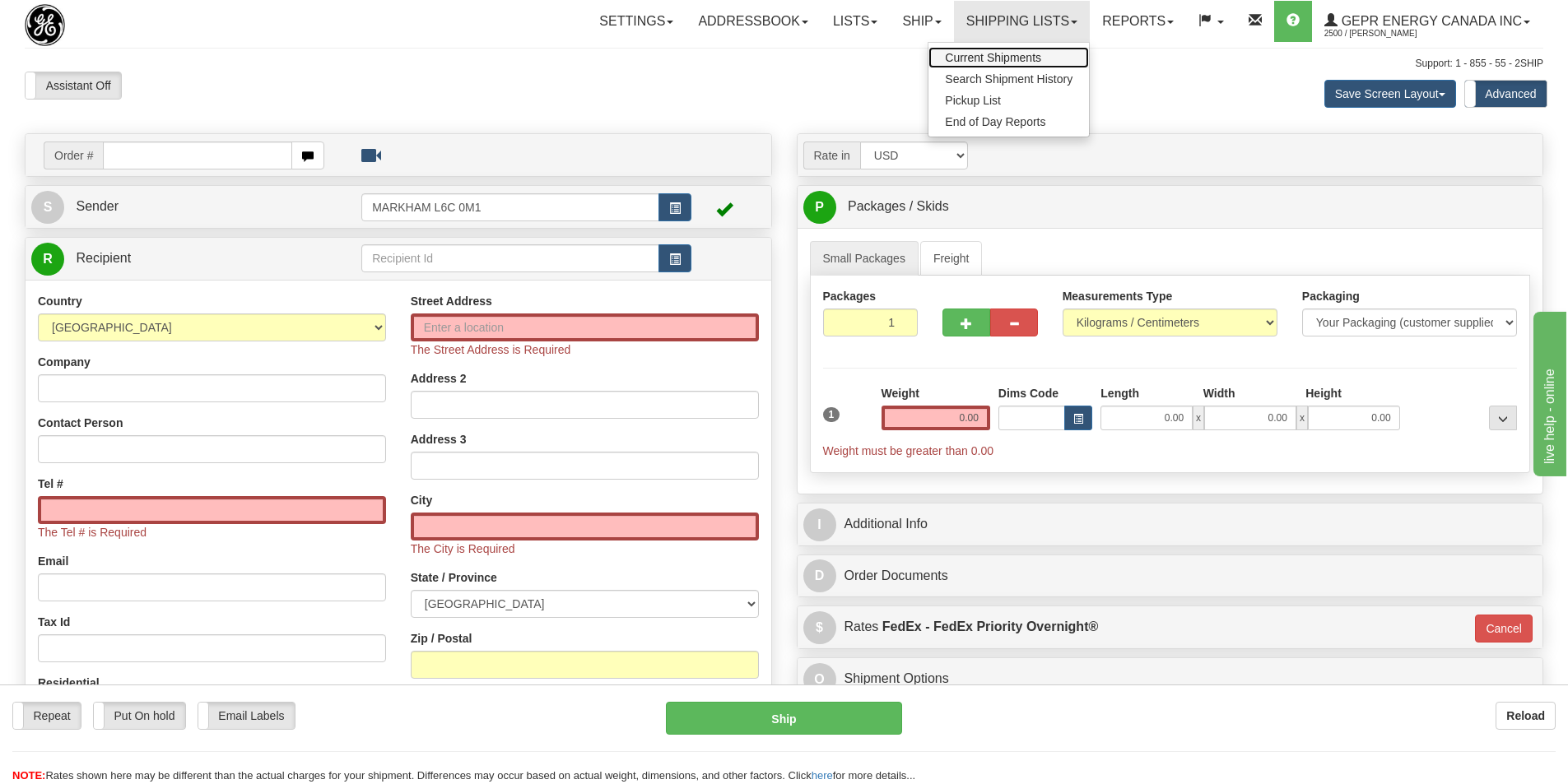
click at [962, 62] on span "Current Shipments" at bounding box center [993, 57] width 96 height 13
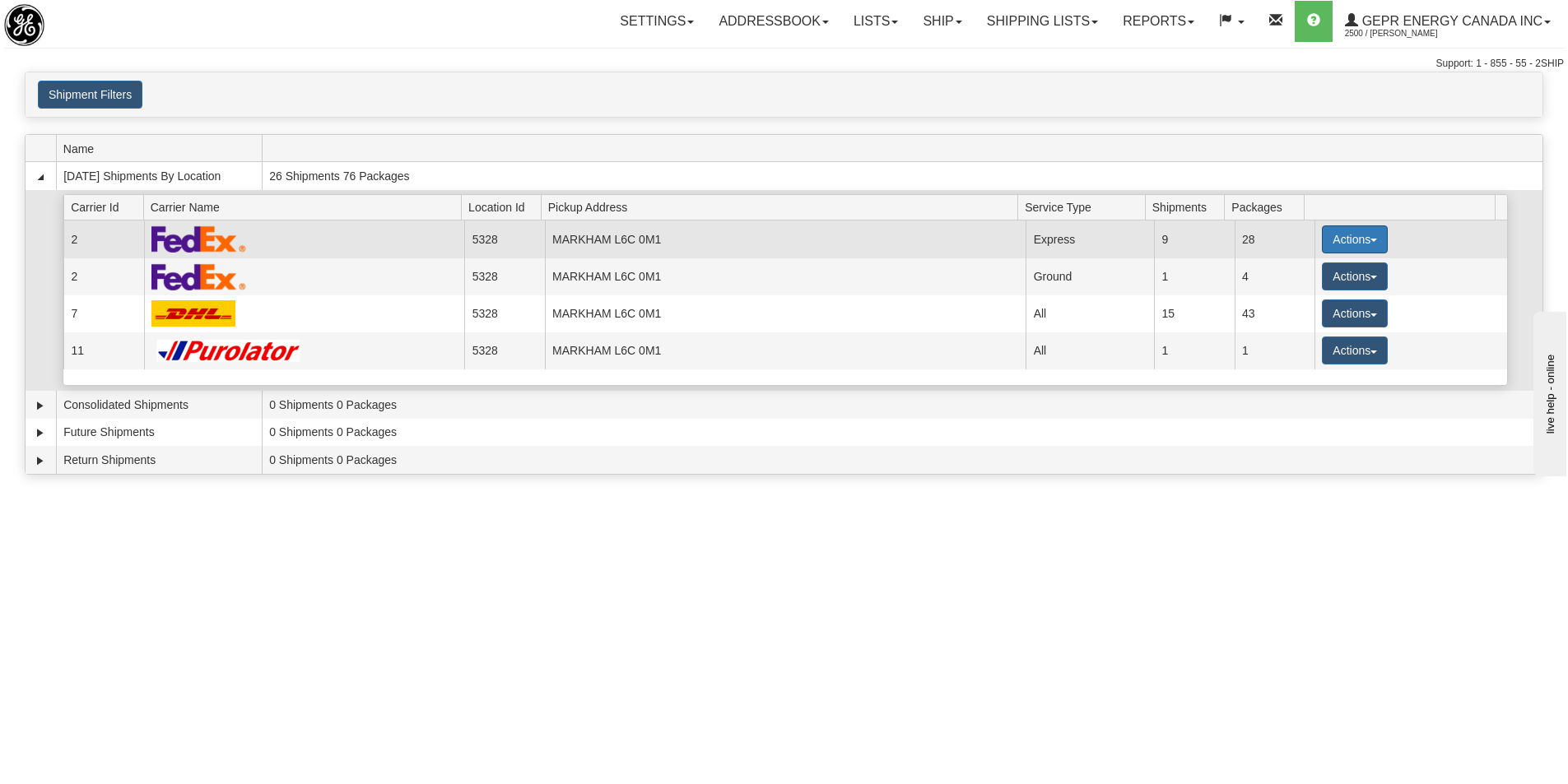
click at [1353, 247] on button "Actions" at bounding box center [1355, 239] width 66 height 28
click at [1321, 272] on link "Details" at bounding box center [1321, 270] width 132 height 21
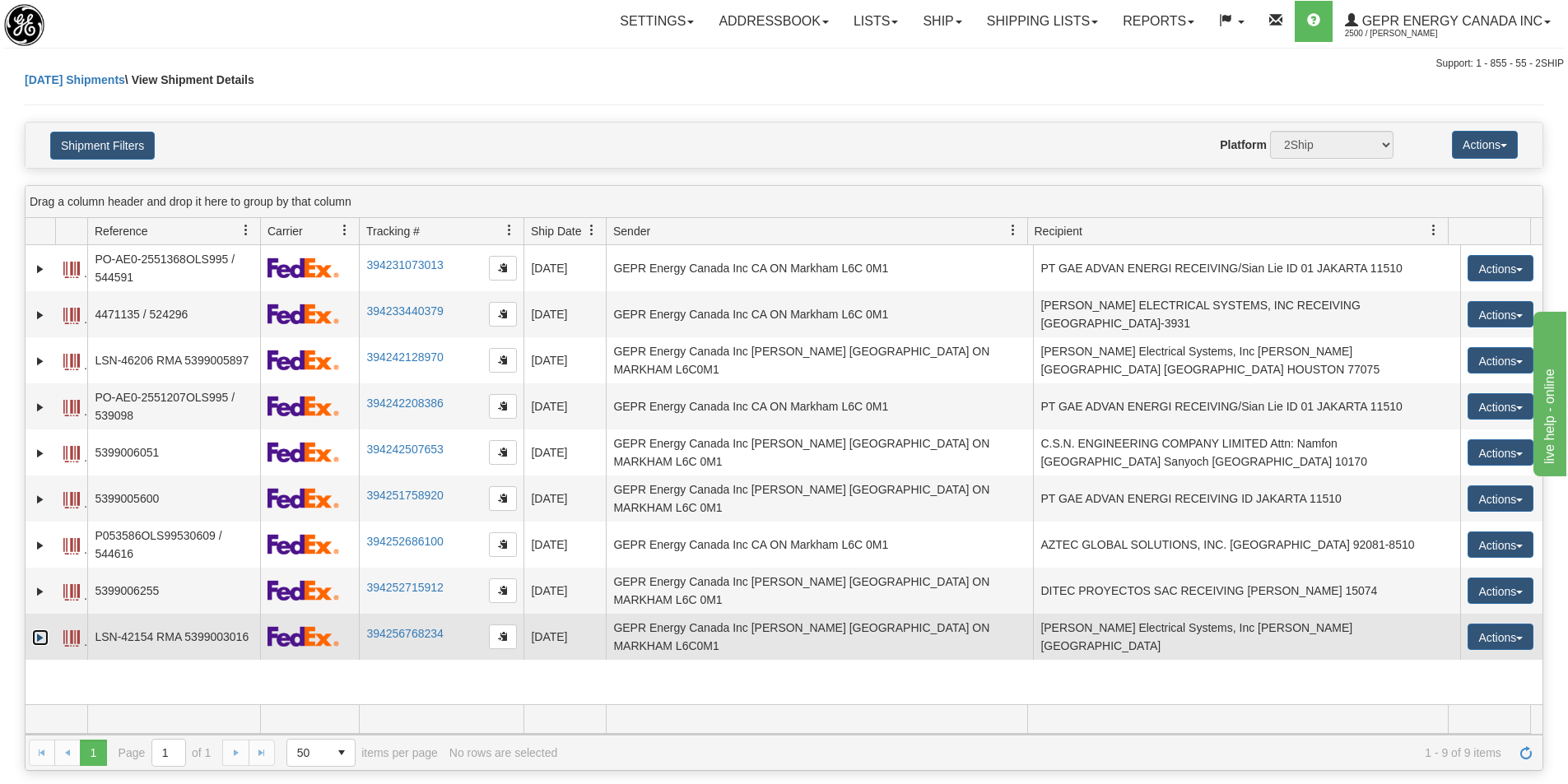
click at [36, 629] on link "Expand" at bounding box center [40, 637] width 16 height 16
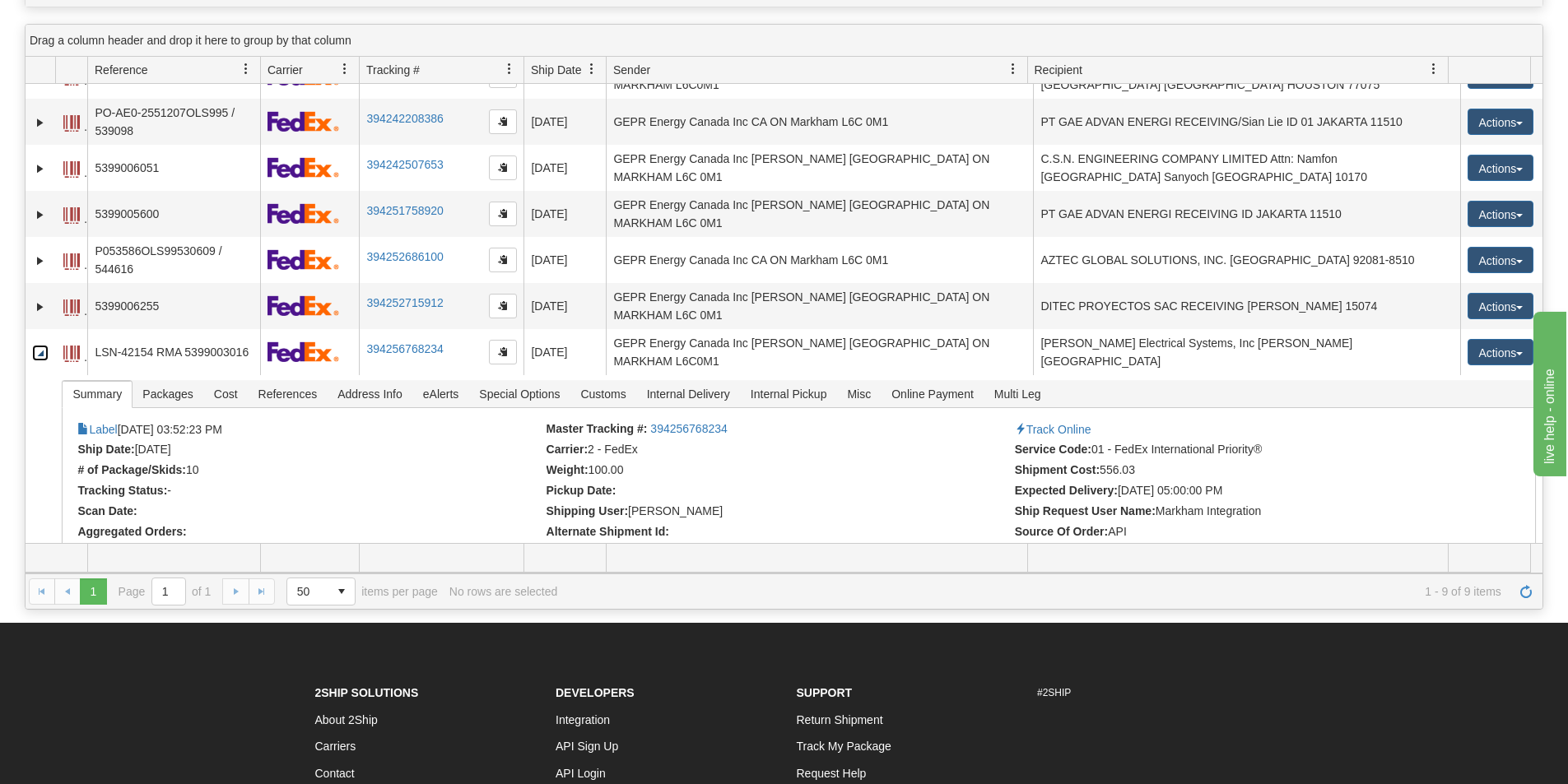
scroll to position [164, 0]
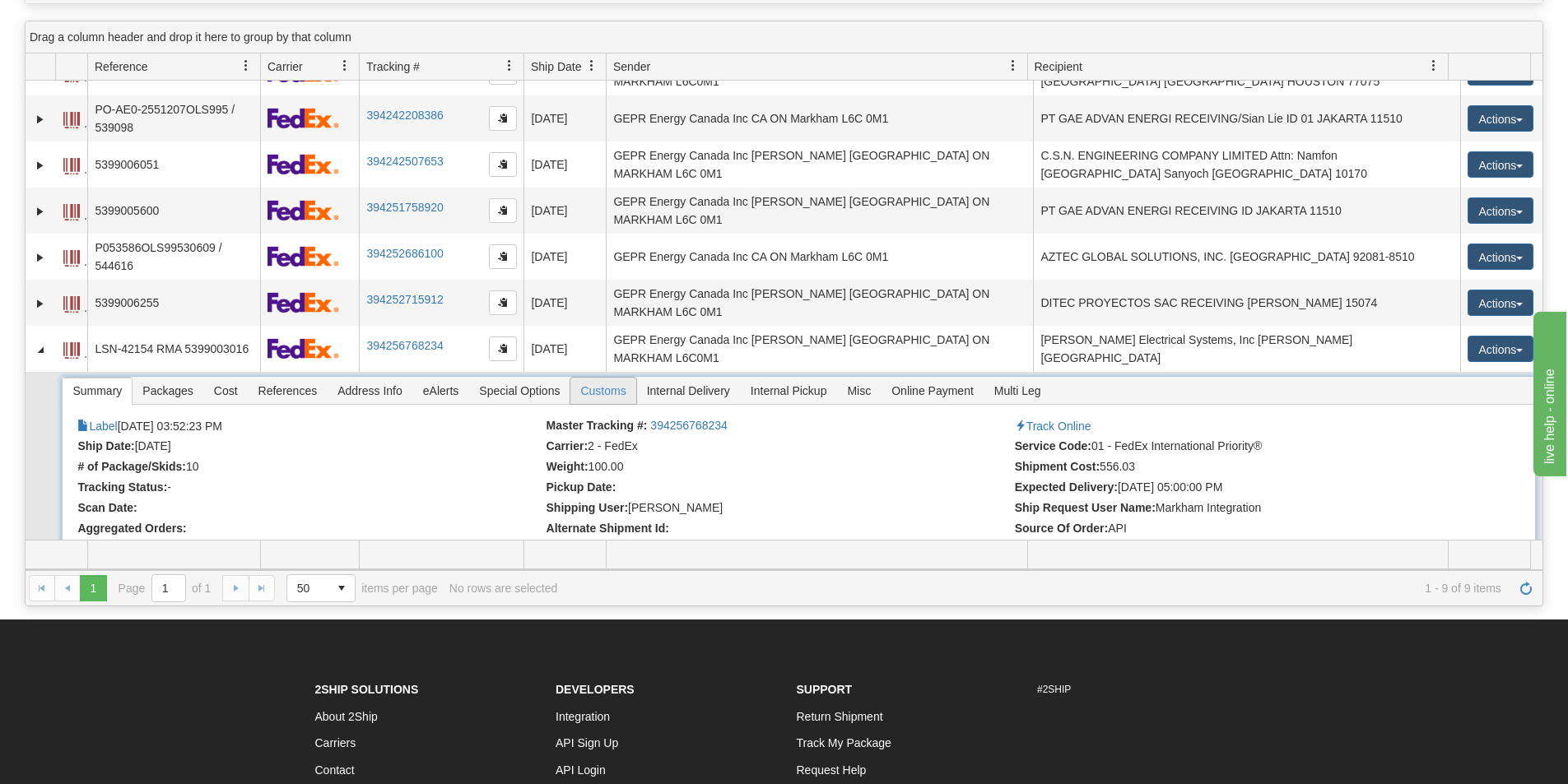
click at [602, 377] on span "Customs" at bounding box center [602, 391] width 65 height 27
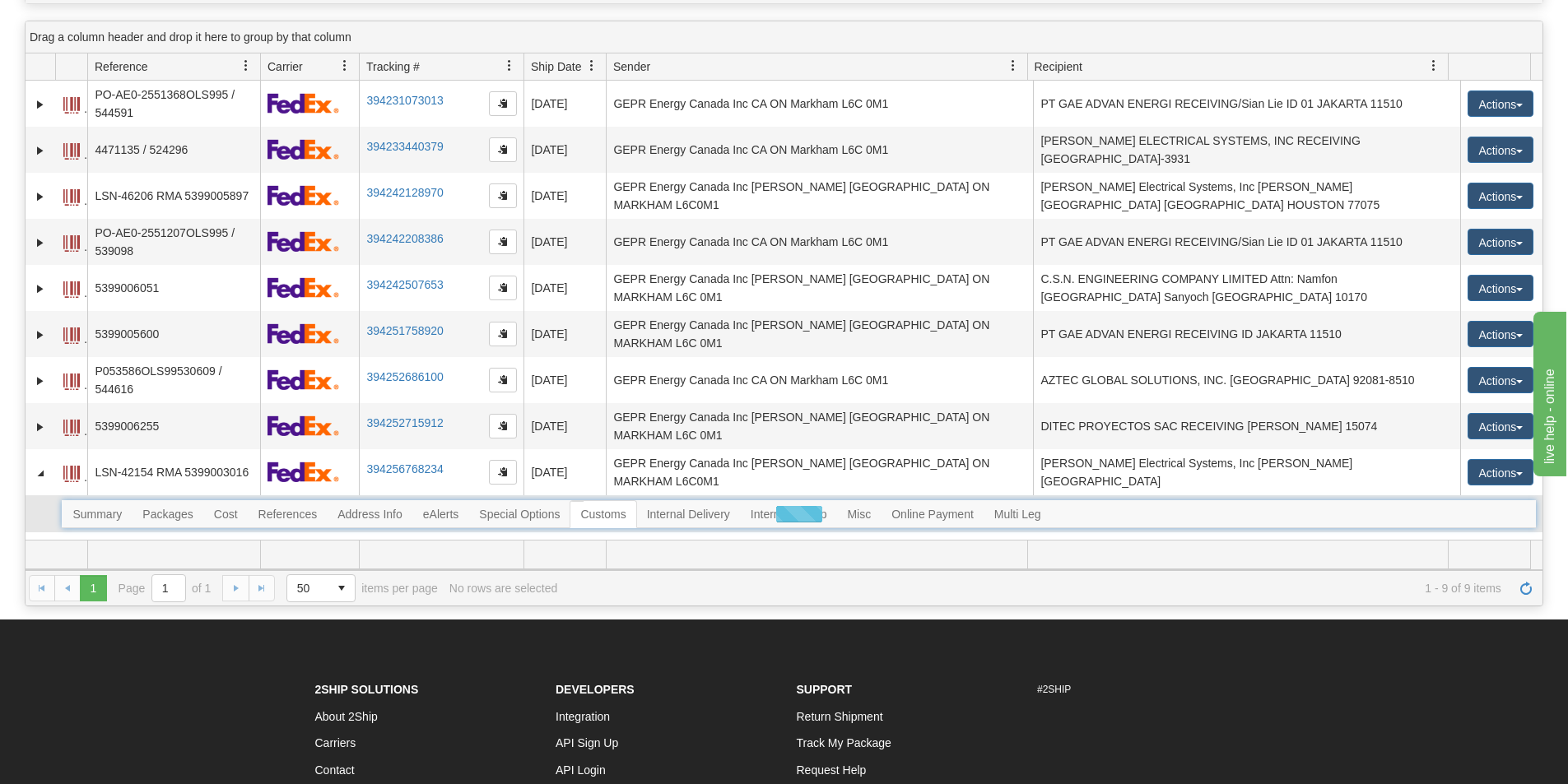
scroll to position [0, 0]
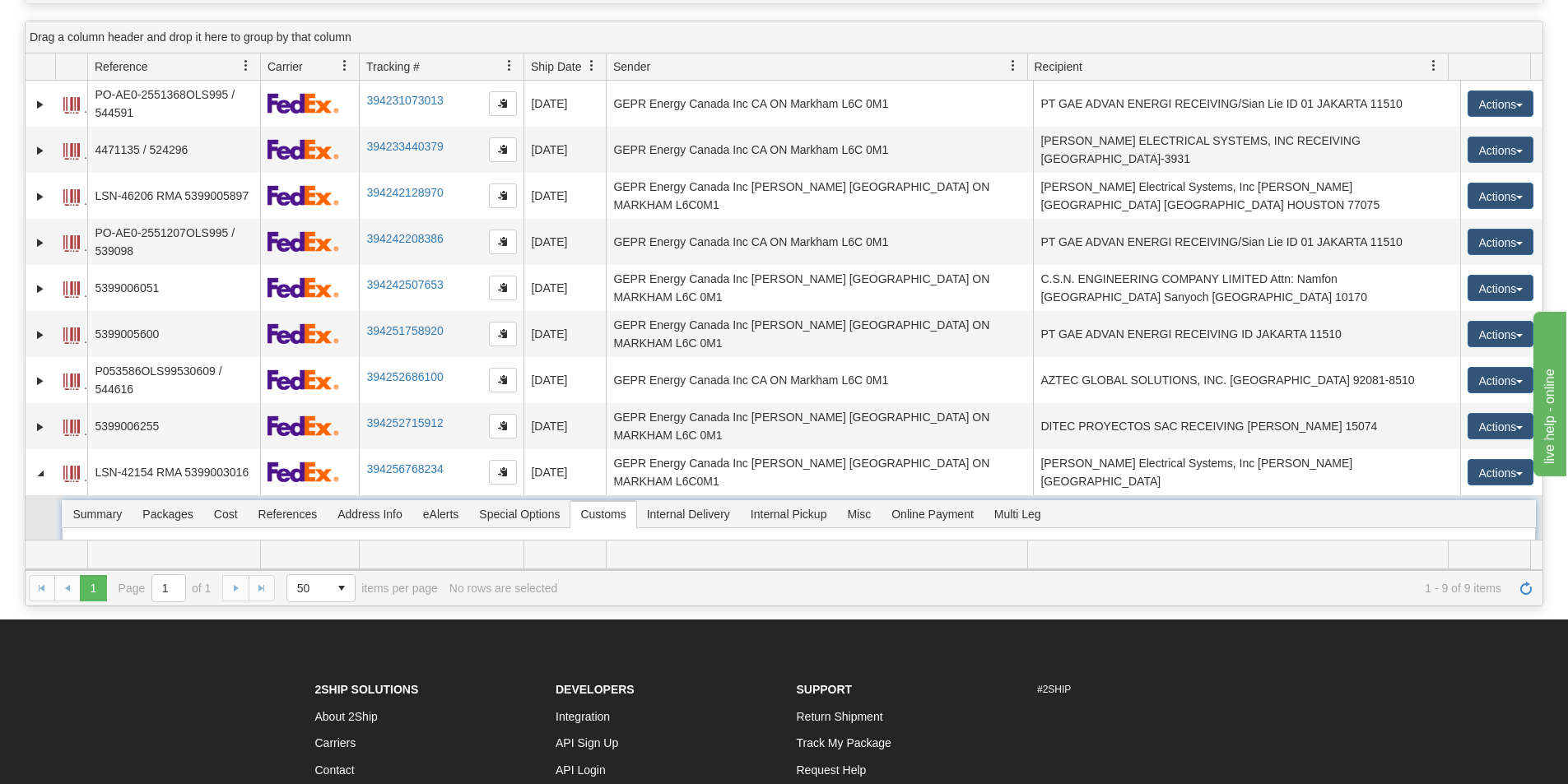
click at [614, 501] on span "Customs" at bounding box center [602, 515] width 65 height 27
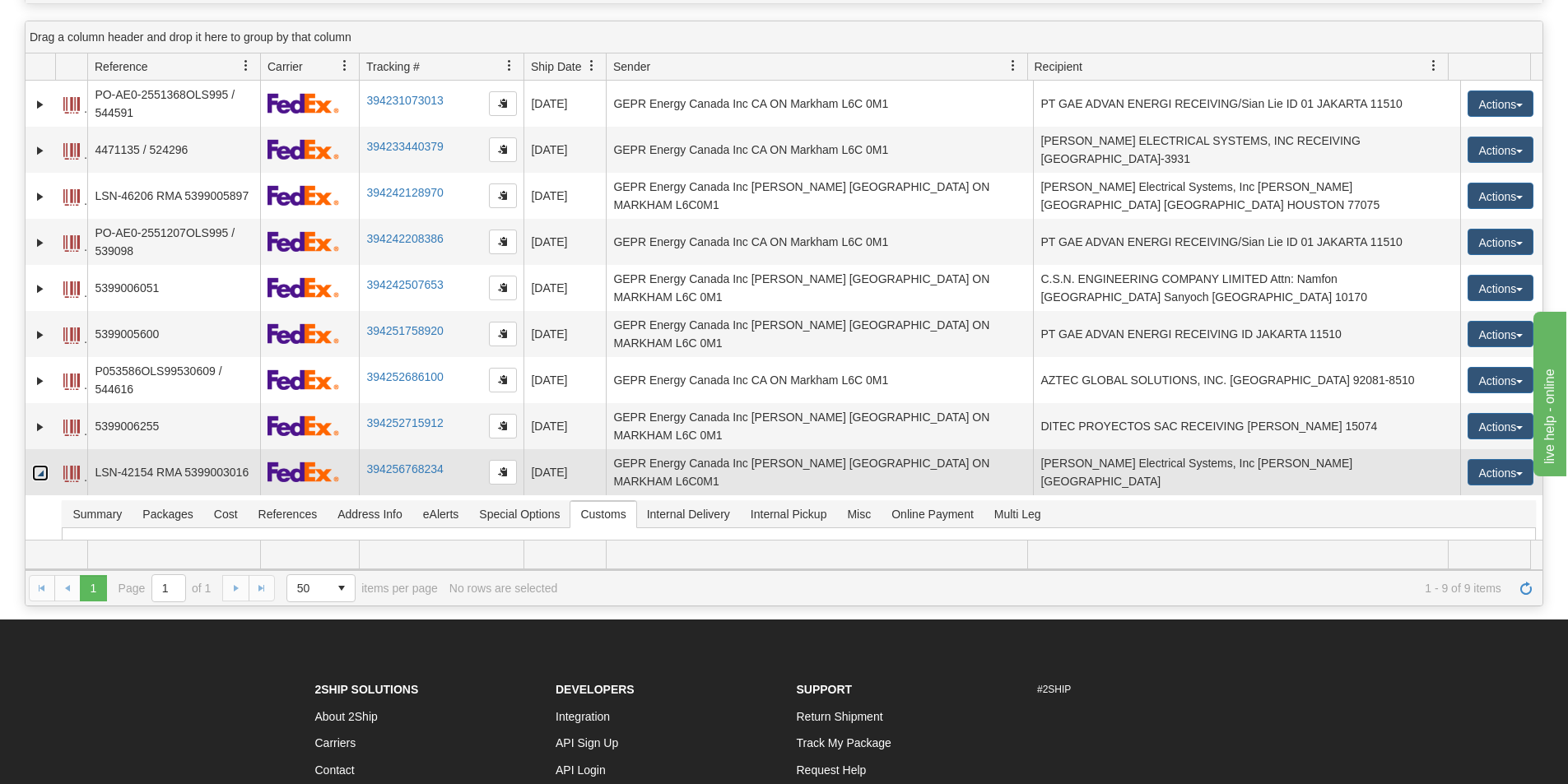
click at [45, 465] on link "Collapse" at bounding box center [40, 473] width 16 height 16
